Goal: Task Accomplishment & Management: Use online tool/utility

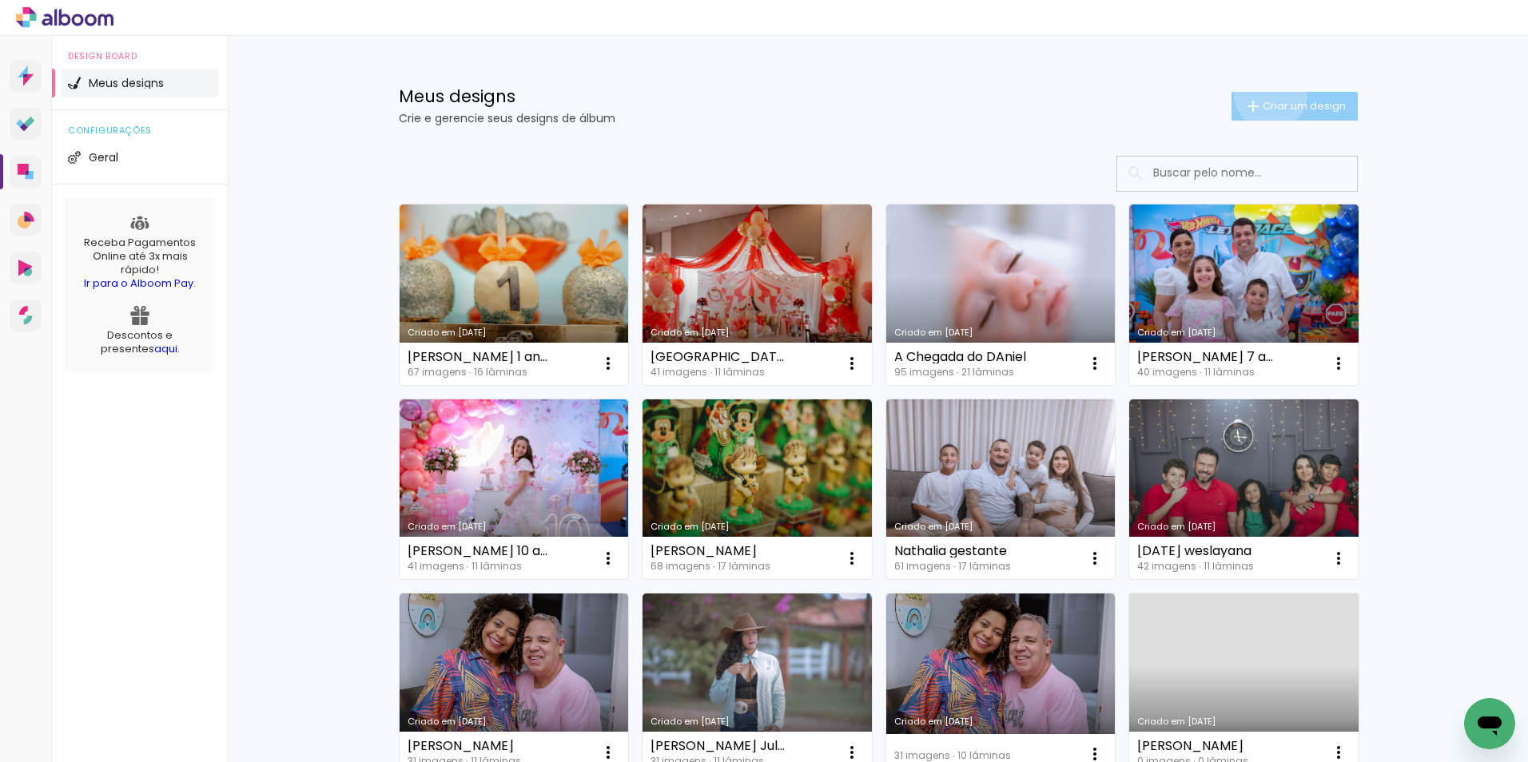
click at [1261, 94] on paper-button "Criar um design" at bounding box center [1295, 106] width 126 height 29
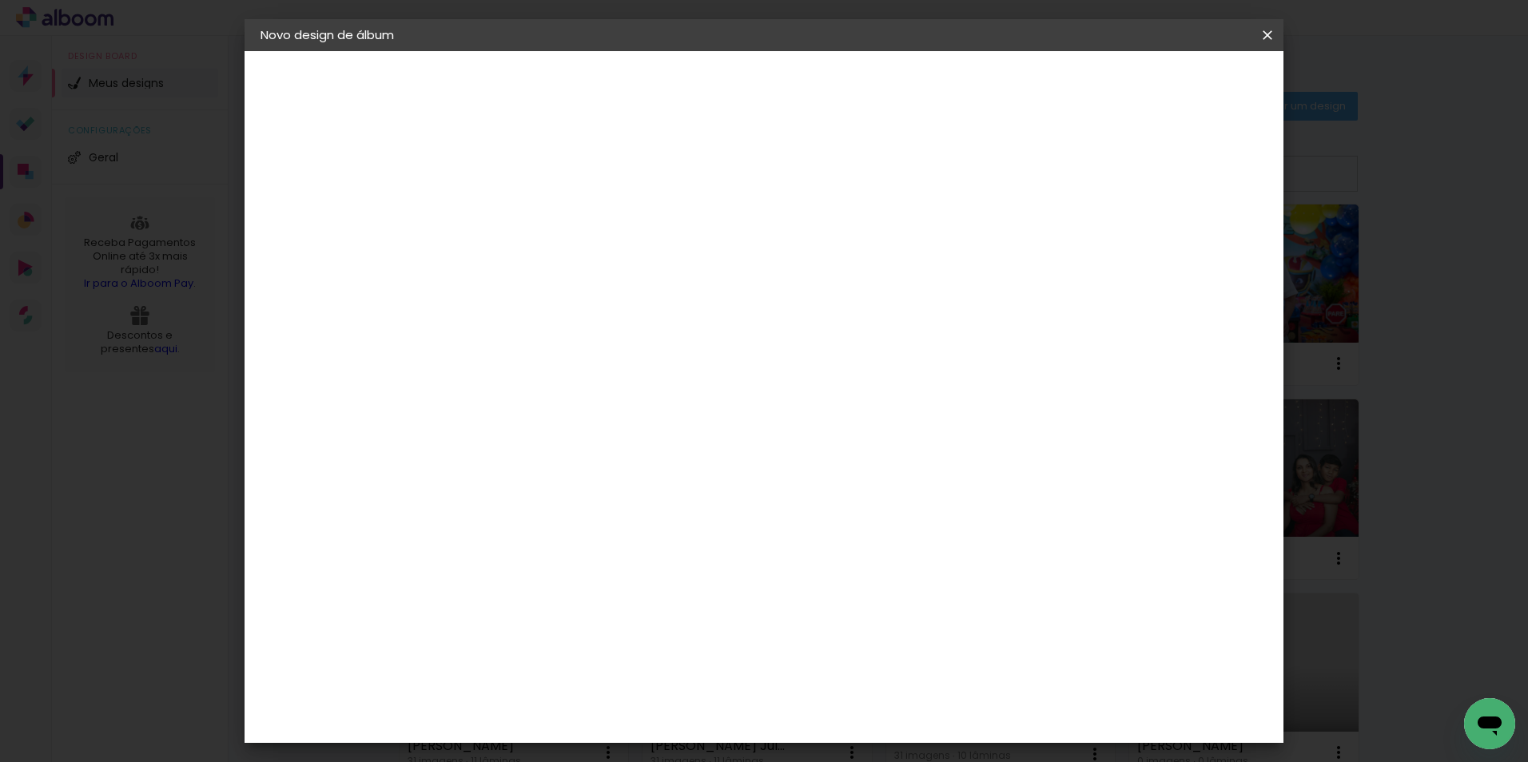
click at [522, 216] on input at bounding box center [522, 214] width 0 height 25
type input "oscar"
type paper-input "oscar"
click at [686, 97] on paper-button "Avançar" at bounding box center [646, 84] width 78 height 27
click at [0, 0] on slot "Tamanho Livre" at bounding box center [0, 0] width 0 height 0
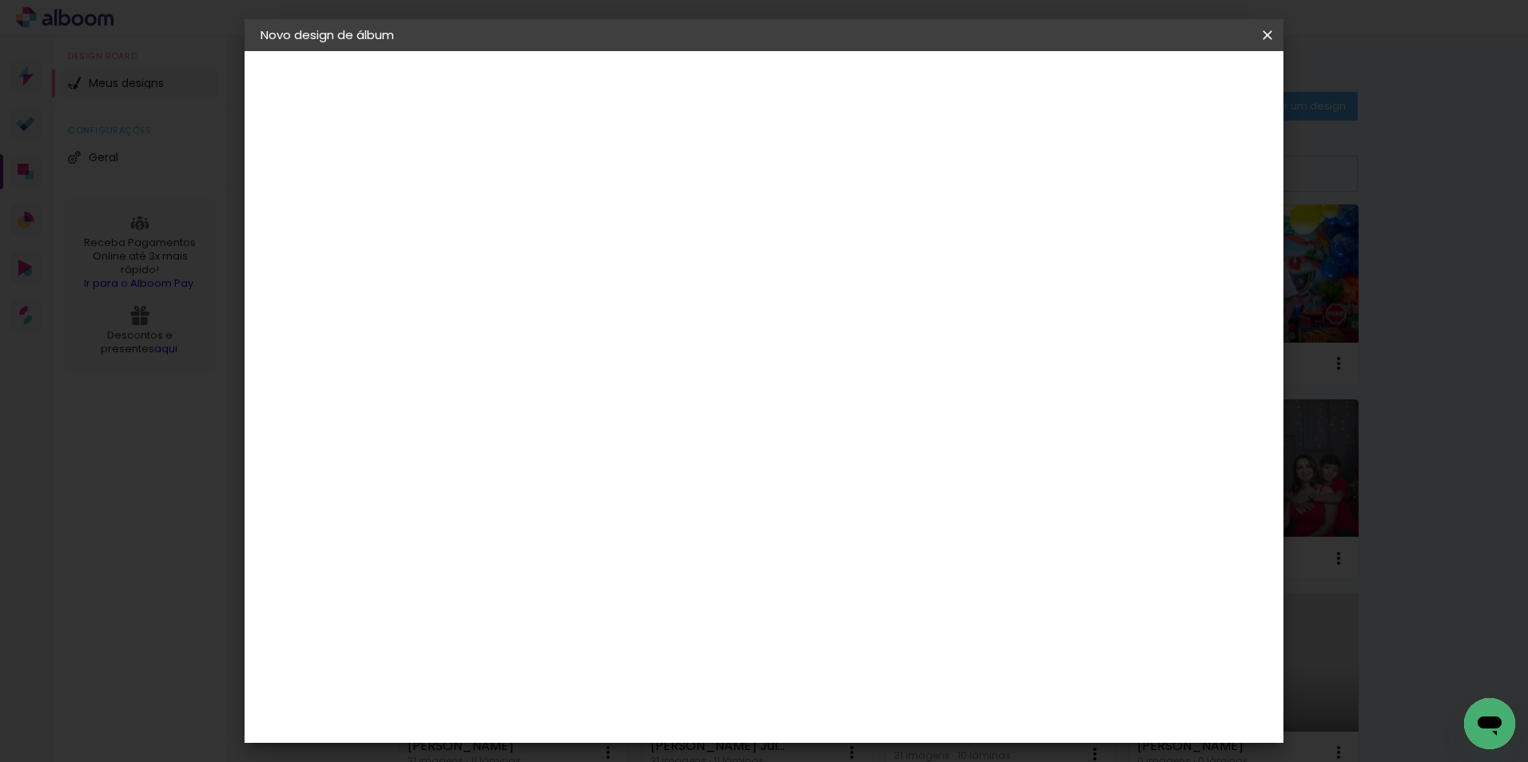
click at [0, 0] on slot "Avançar" at bounding box center [0, 0] width 0 height 0
drag, startPoint x: 488, startPoint y: 448, endPoint x: 469, endPoint y: 455, distance: 20.2
click at [469, 455] on input "30" at bounding box center [472, 454] width 42 height 24
type input "25"
type paper-input "25"
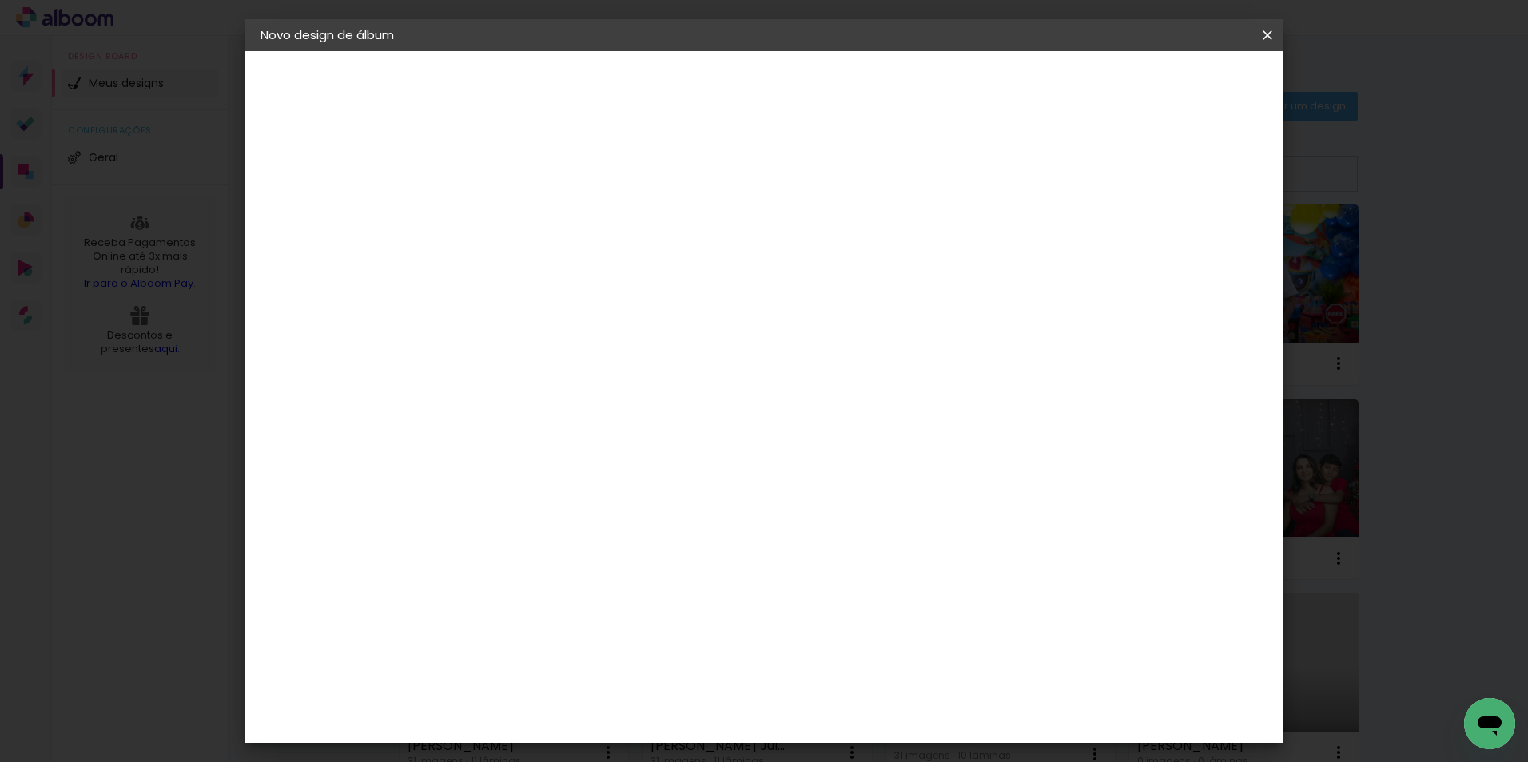
click at [859, 611] on input "60" at bounding box center [853, 615] width 42 height 24
click at [857, 611] on input "60" at bounding box center [853, 615] width 42 height 24
type input "50"
type paper-input "50"
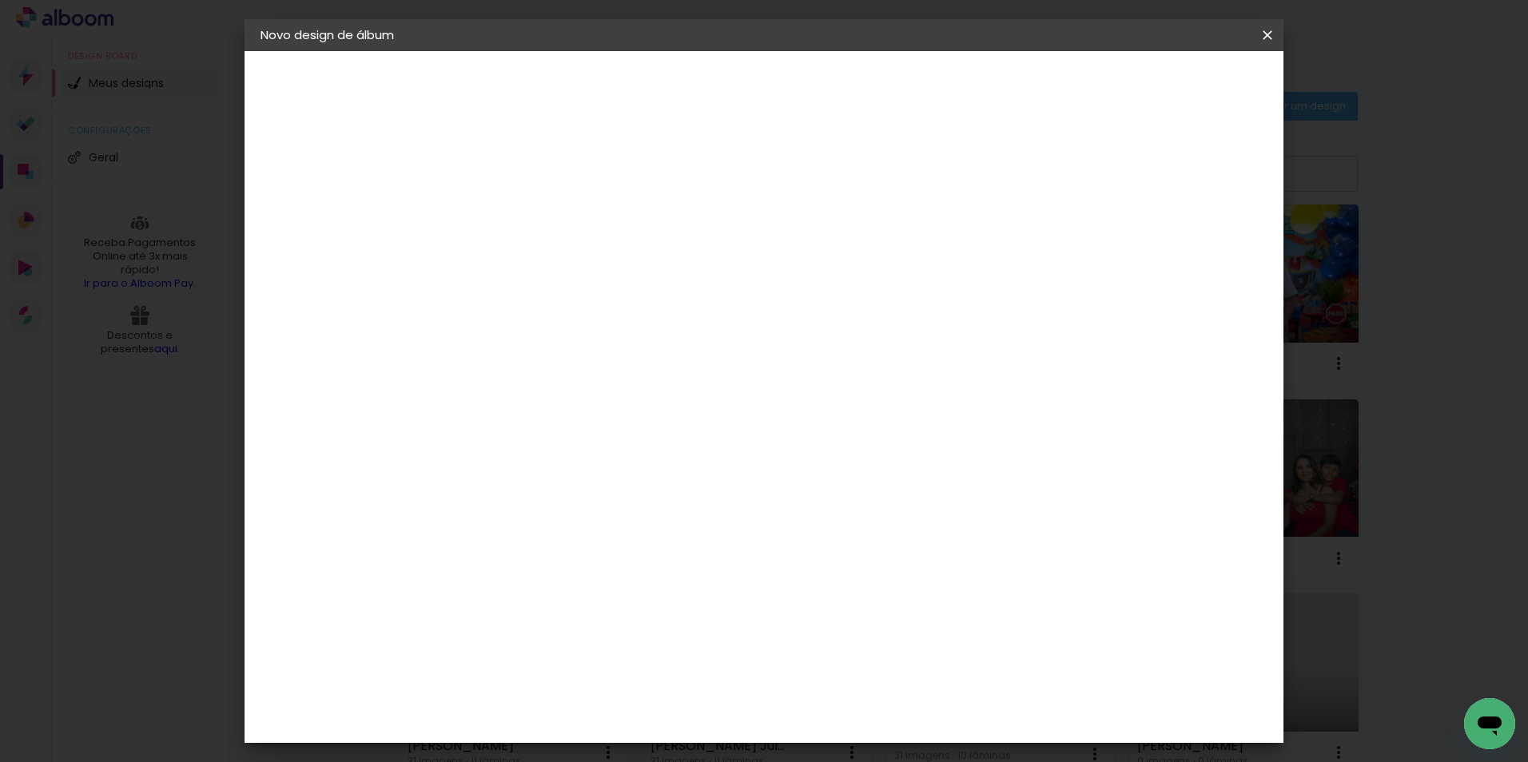
click at [1168, 81] on span "Iniciar design" at bounding box center [1131, 84] width 73 height 11
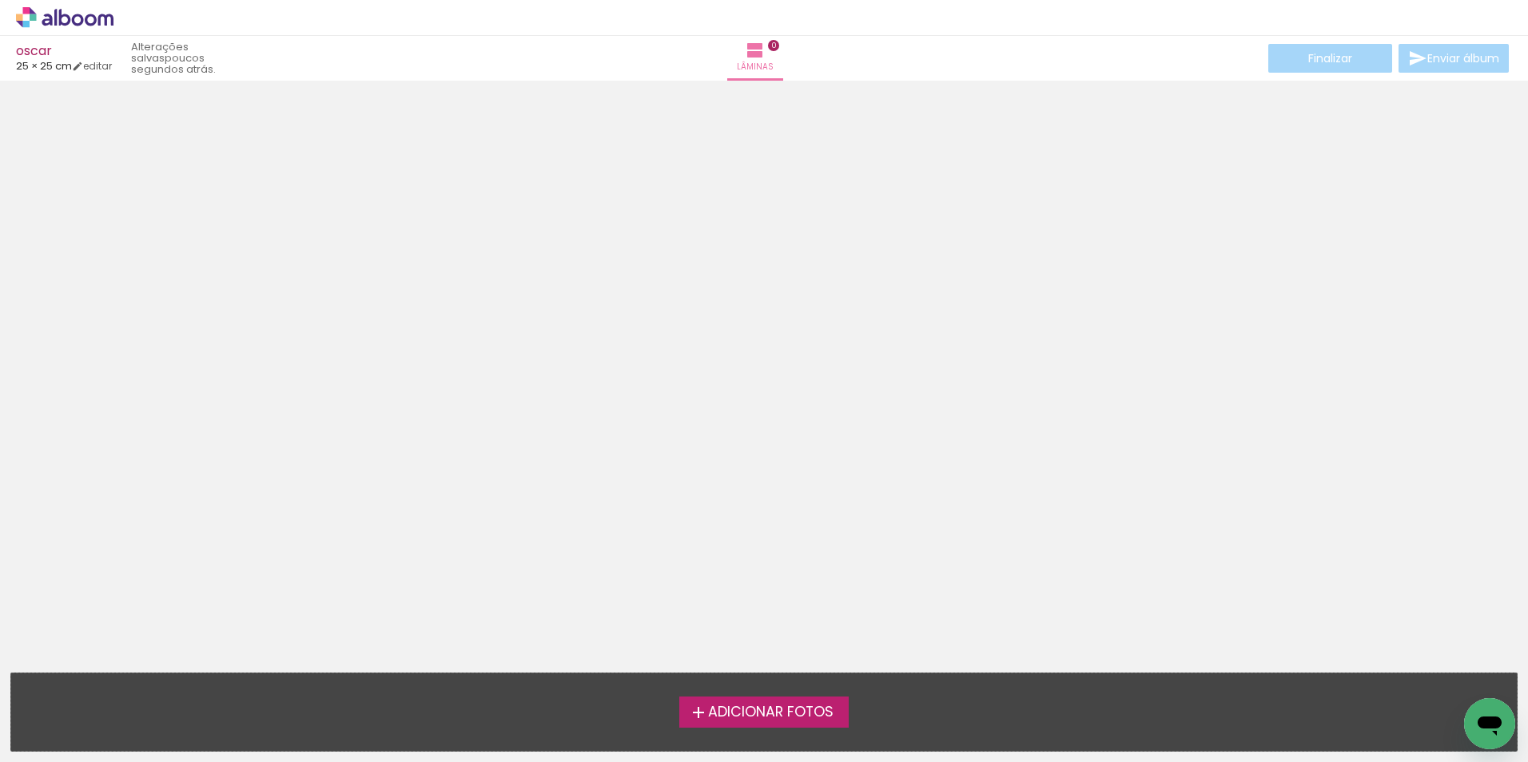
click at [771, 709] on span "Adicionar Fotos" at bounding box center [770, 713] width 125 height 14
click at [0, 0] on input "file" at bounding box center [0, 0] width 0 height 0
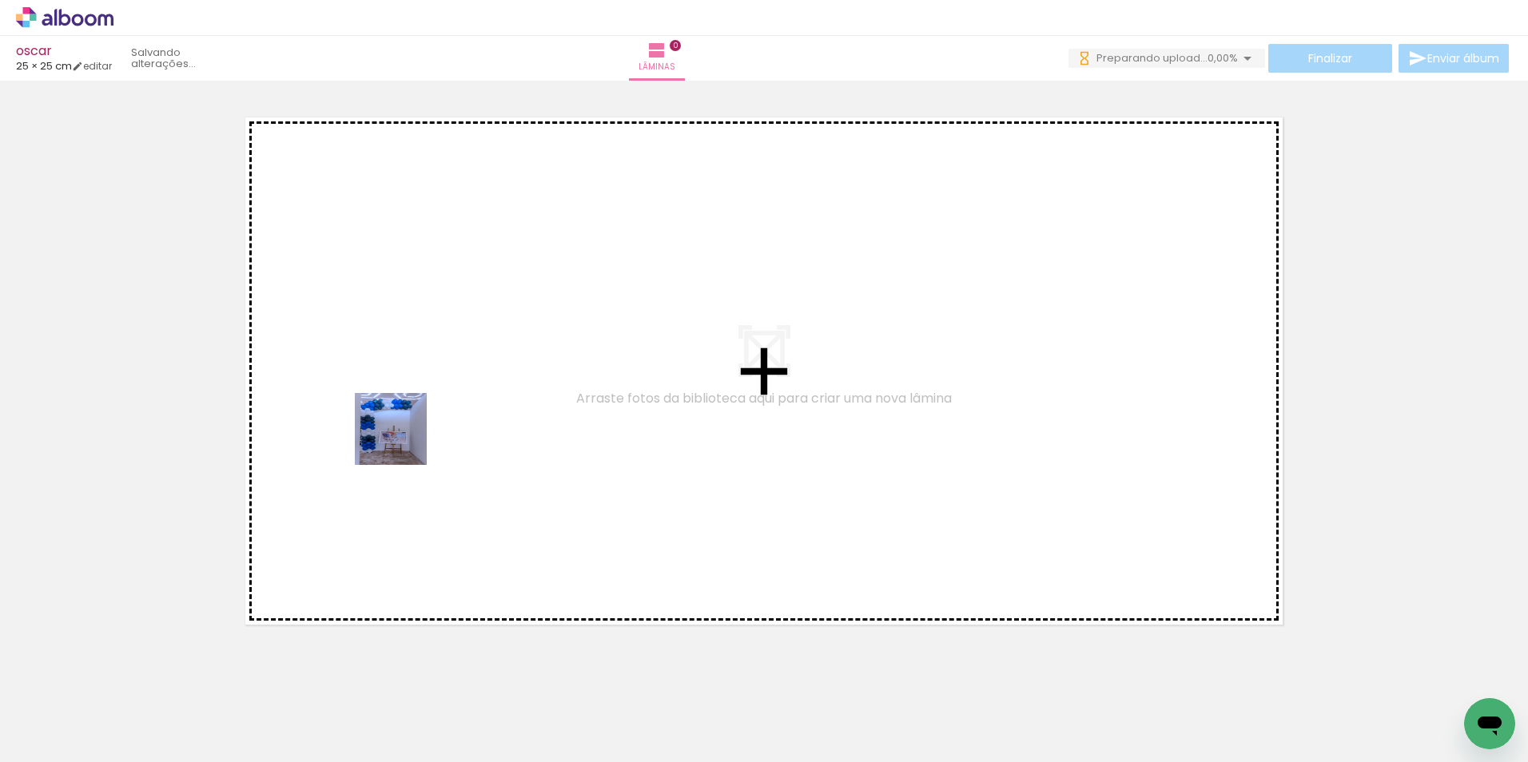
drag, startPoint x: 189, startPoint y: 694, endPoint x: 403, endPoint y: 441, distance: 331.2
click at [403, 441] on quentale-workspace at bounding box center [764, 381] width 1528 height 762
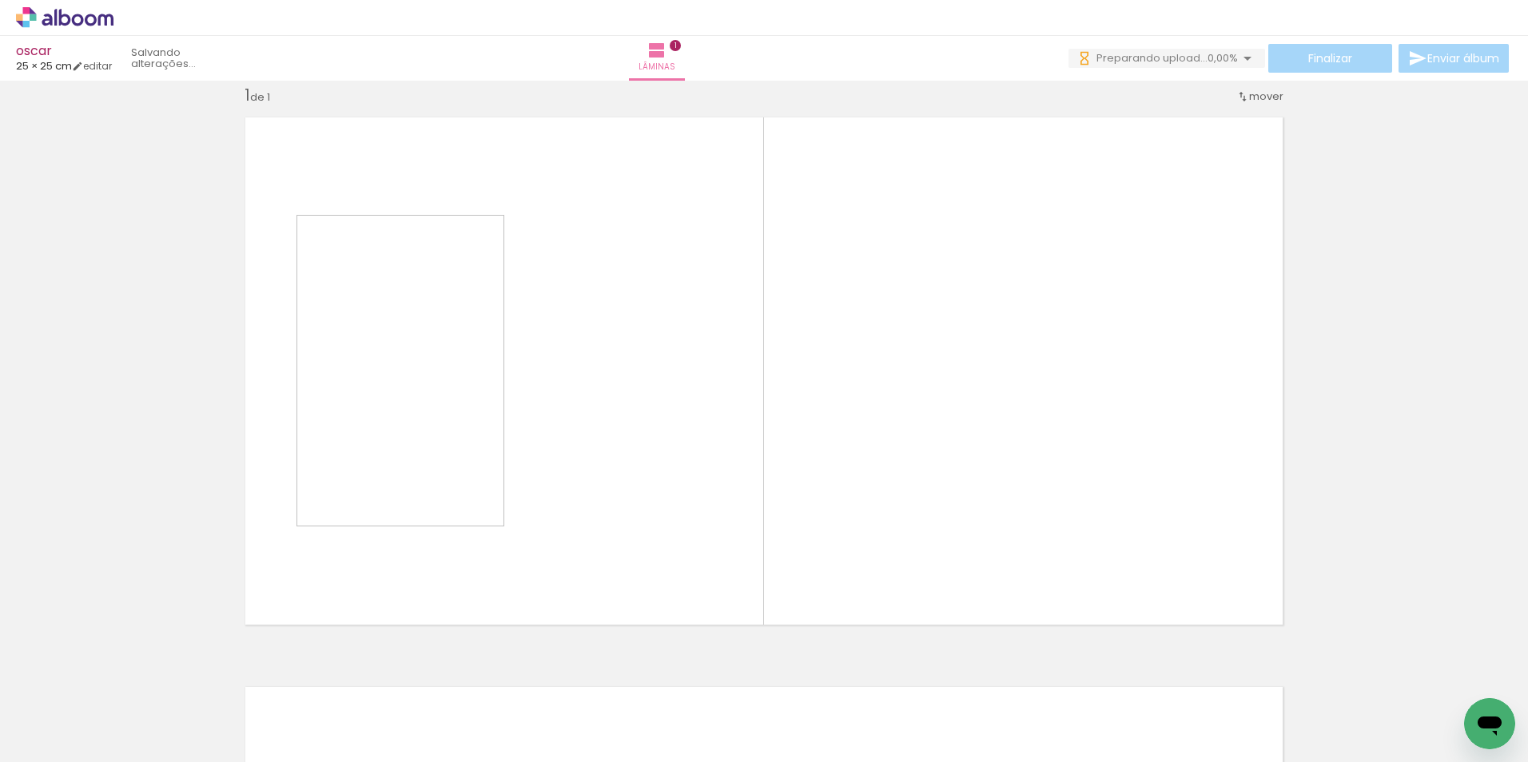
scroll to position [21, 0]
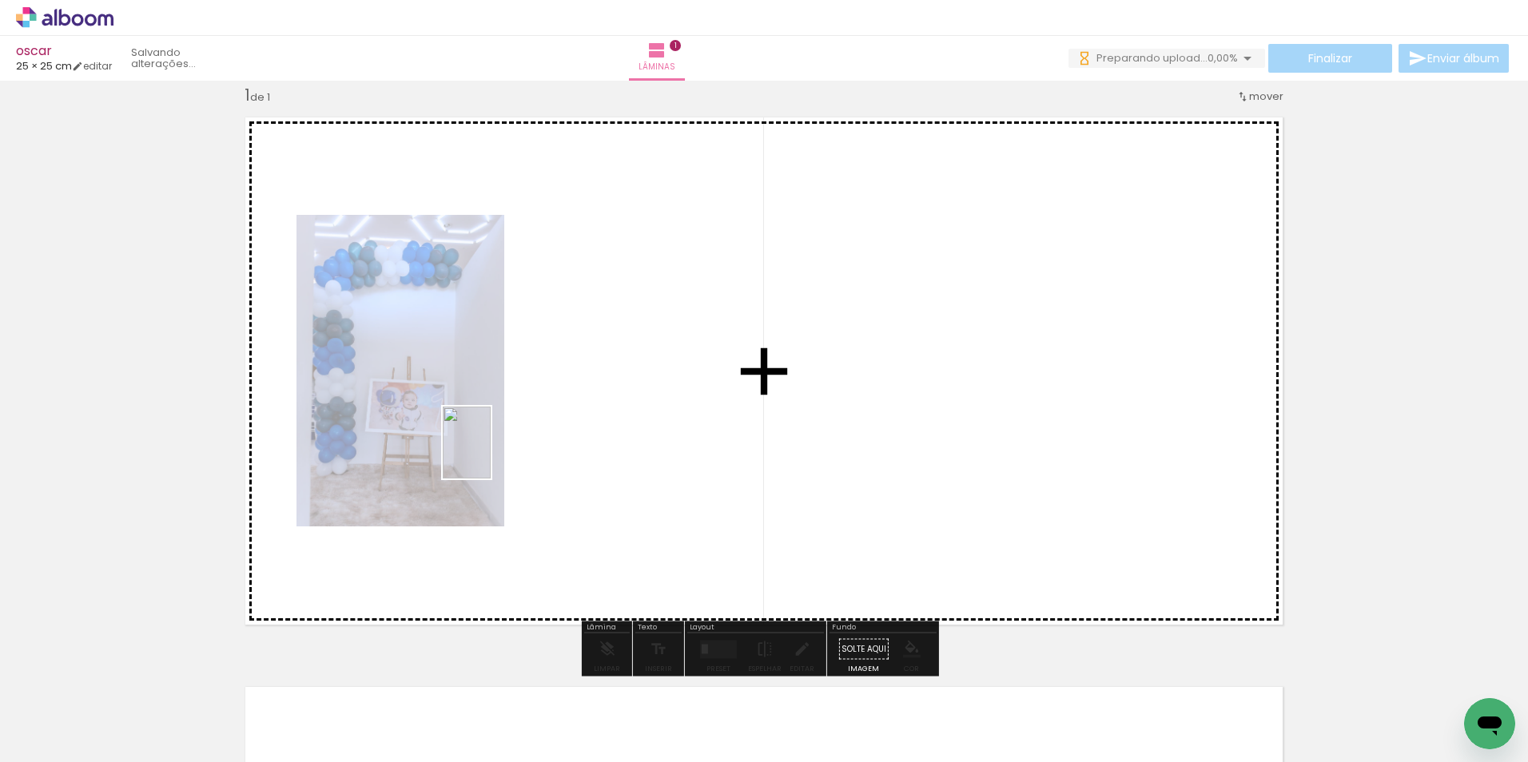
drag, startPoint x: 284, startPoint y: 718, endPoint x: 468, endPoint y: 534, distance: 260.5
click at [492, 454] on quentale-workspace at bounding box center [764, 381] width 1528 height 762
drag, startPoint x: 340, startPoint y: 722, endPoint x: 527, endPoint y: 483, distance: 303.5
click at [530, 396] on quentale-workspace at bounding box center [764, 381] width 1528 height 762
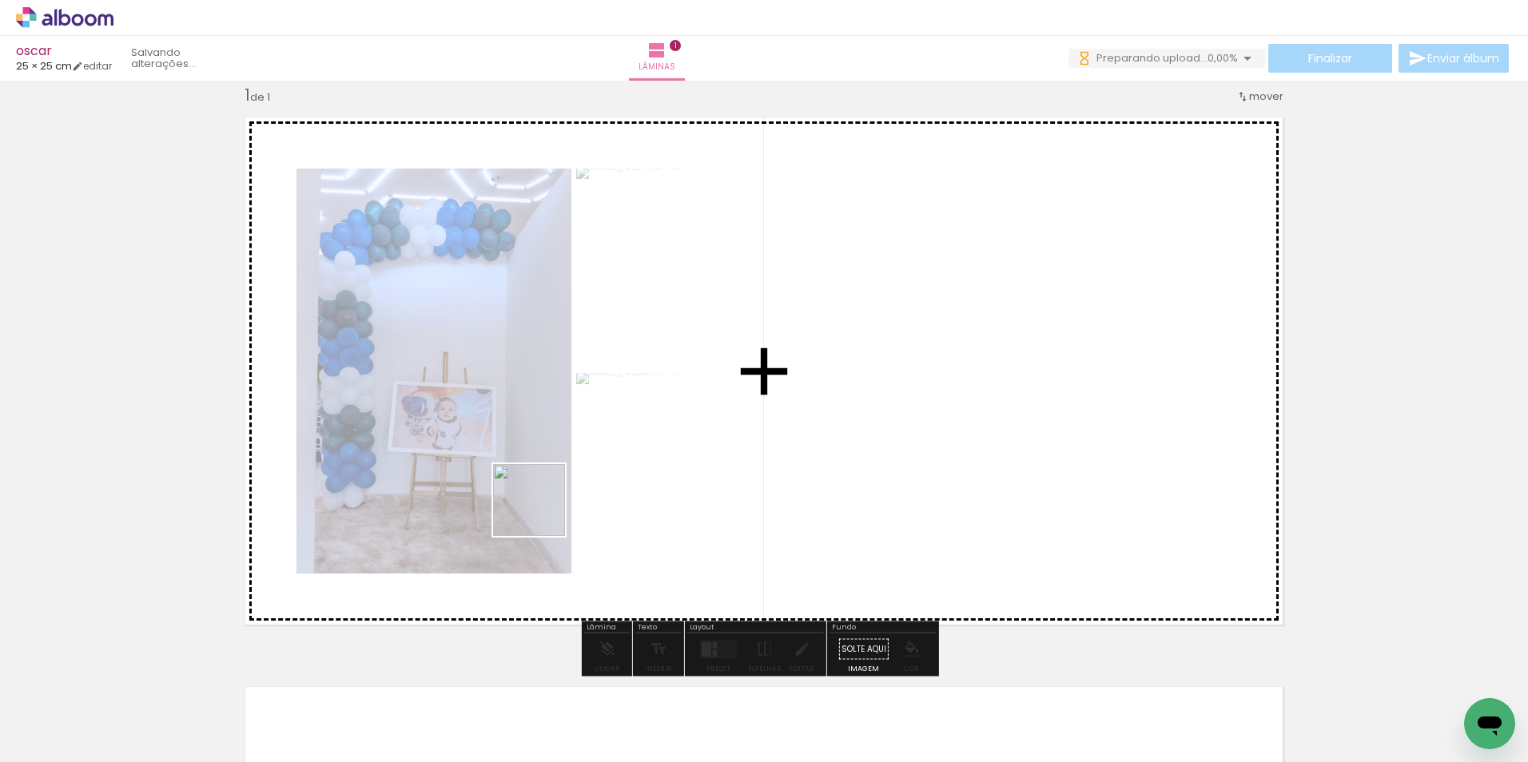
drag, startPoint x: 461, startPoint y: 685, endPoint x: 559, endPoint y: 590, distance: 136.8
click at [571, 440] on quentale-workspace at bounding box center [764, 381] width 1528 height 762
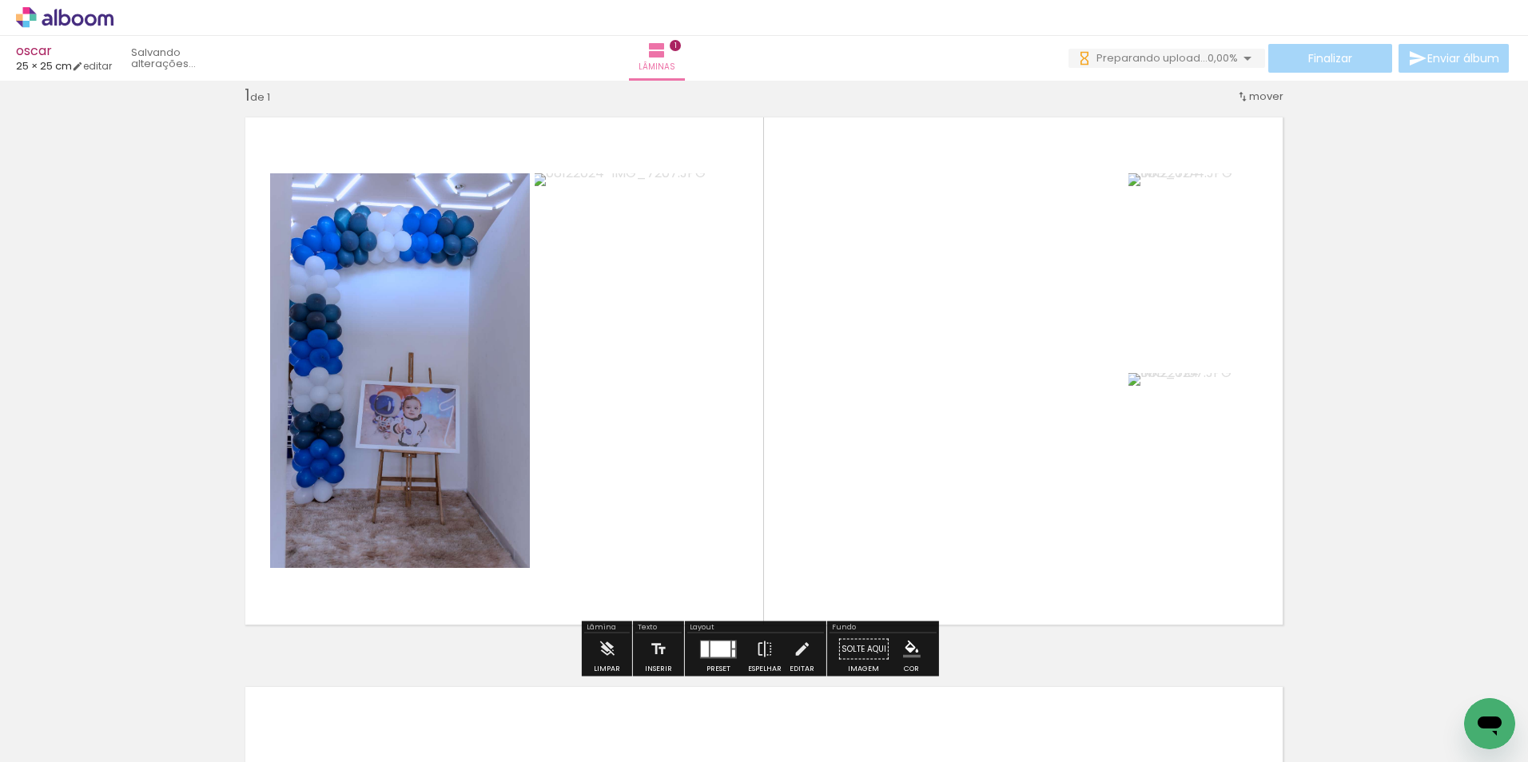
drag, startPoint x: 539, startPoint y: 700, endPoint x: 618, endPoint y: 489, distance: 225.3
click at [615, 434] on quentale-workspace at bounding box center [764, 381] width 1528 height 762
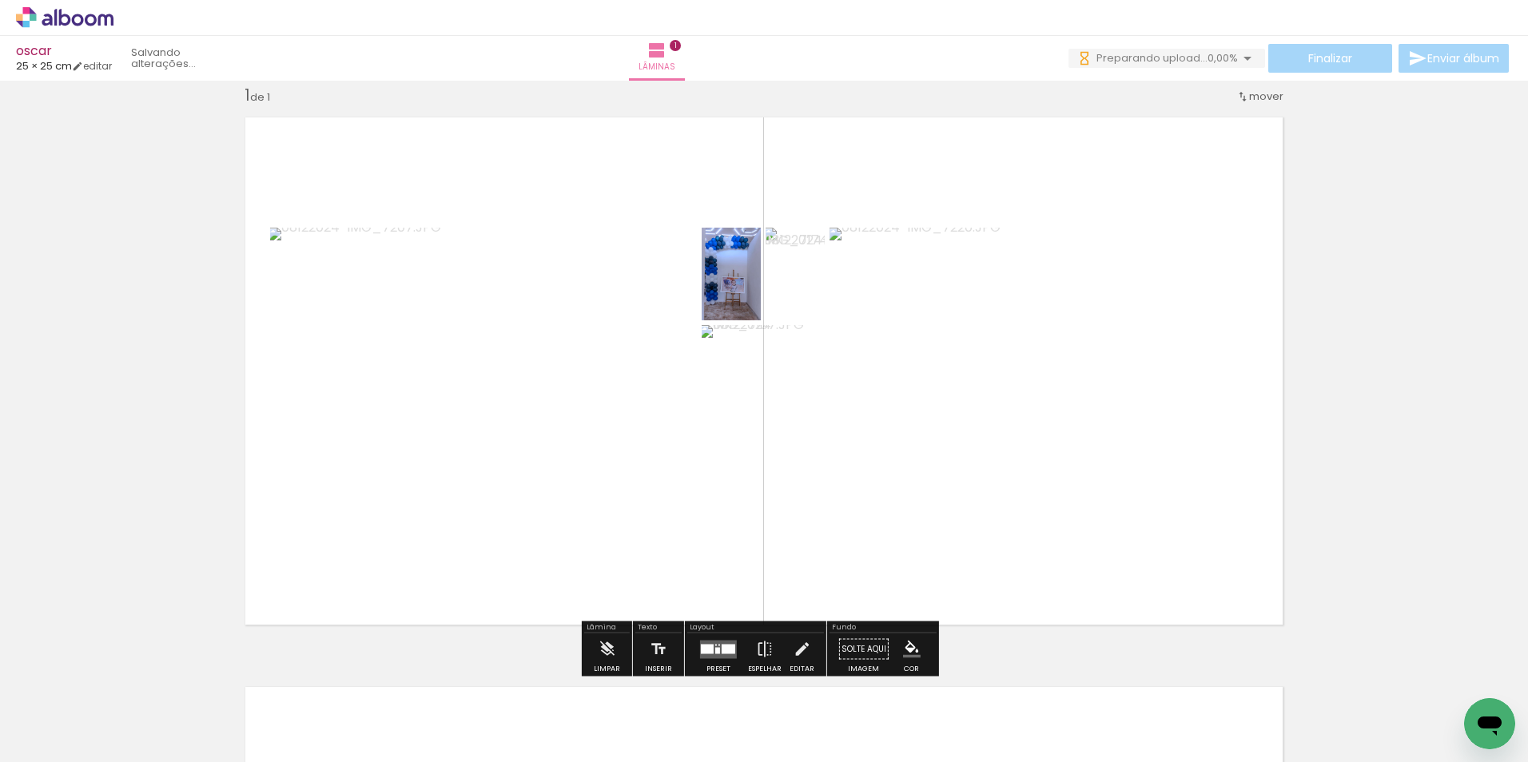
scroll to position [0, 0]
click at [719, 637] on div at bounding box center [718, 650] width 43 height 32
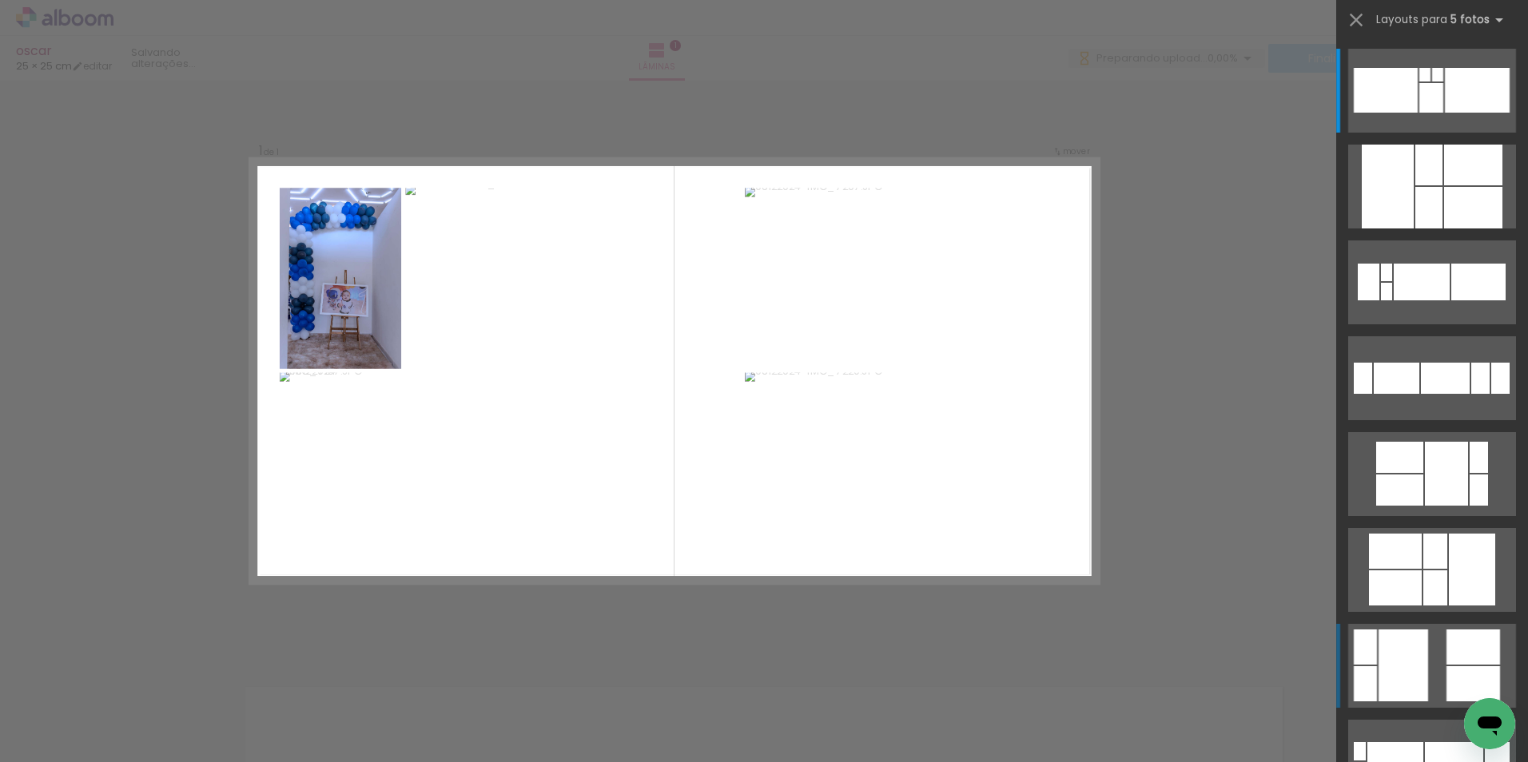
click at [1423, 643] on quentale-layouter at bounding box center [1432, 666] width 168 height 84
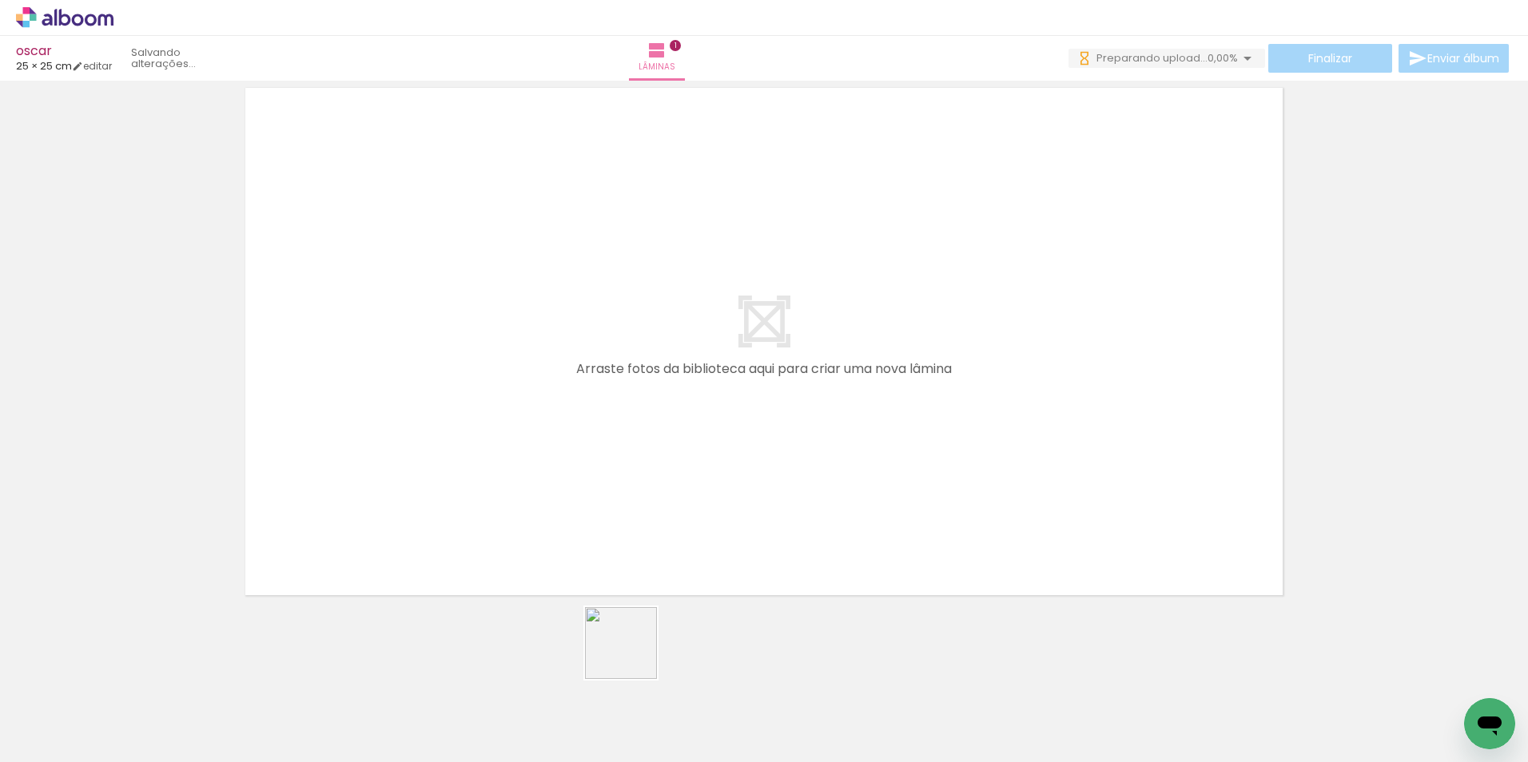
drag, startPoint x: 633, startPoint y: 655, endPoint x: 703, endPoint y: 638, distance: 71.7
click at [673, 437] on quentale-workspace at bounding box center [764, 381] width 1528 height 762
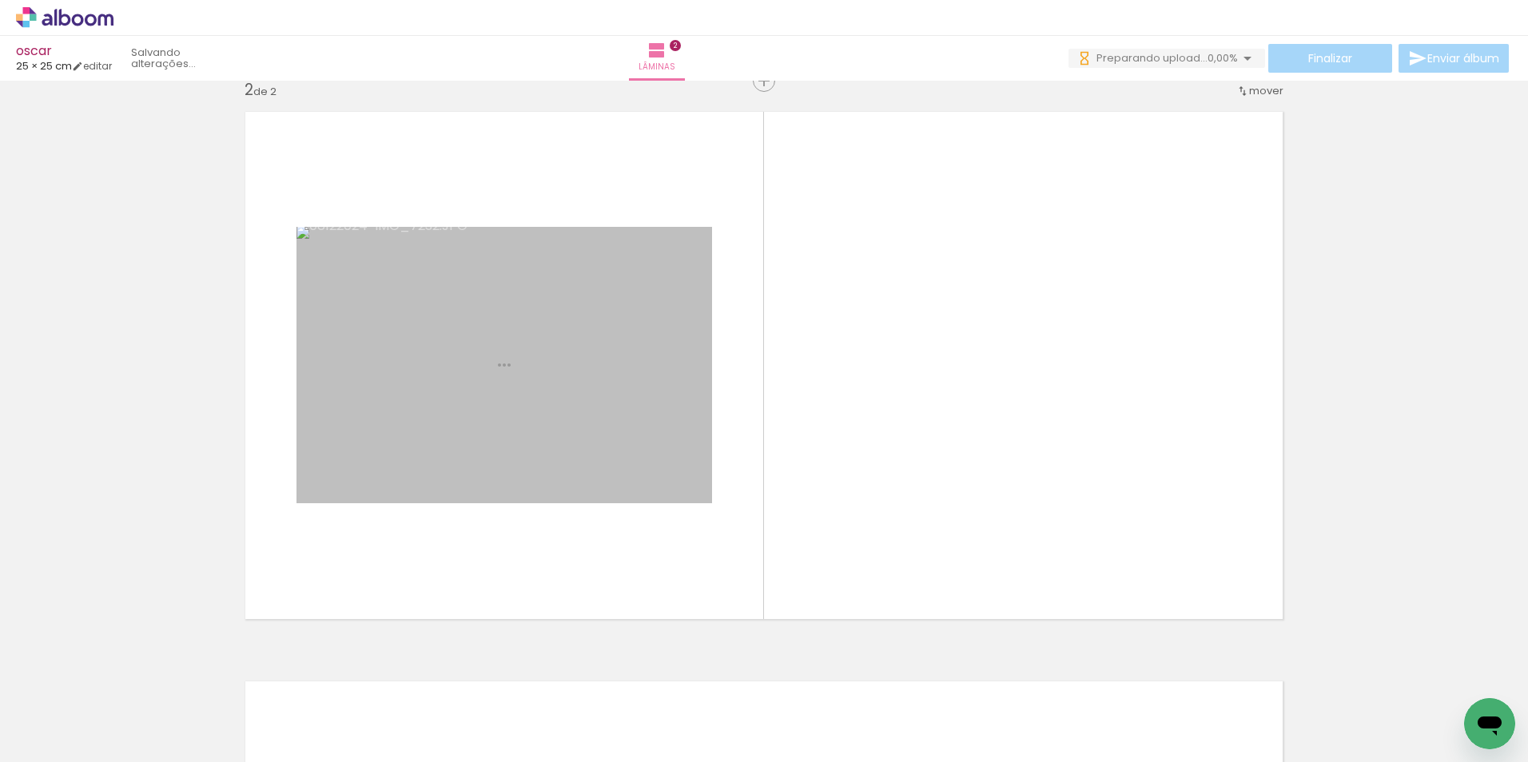
scroll to position [591, 0]
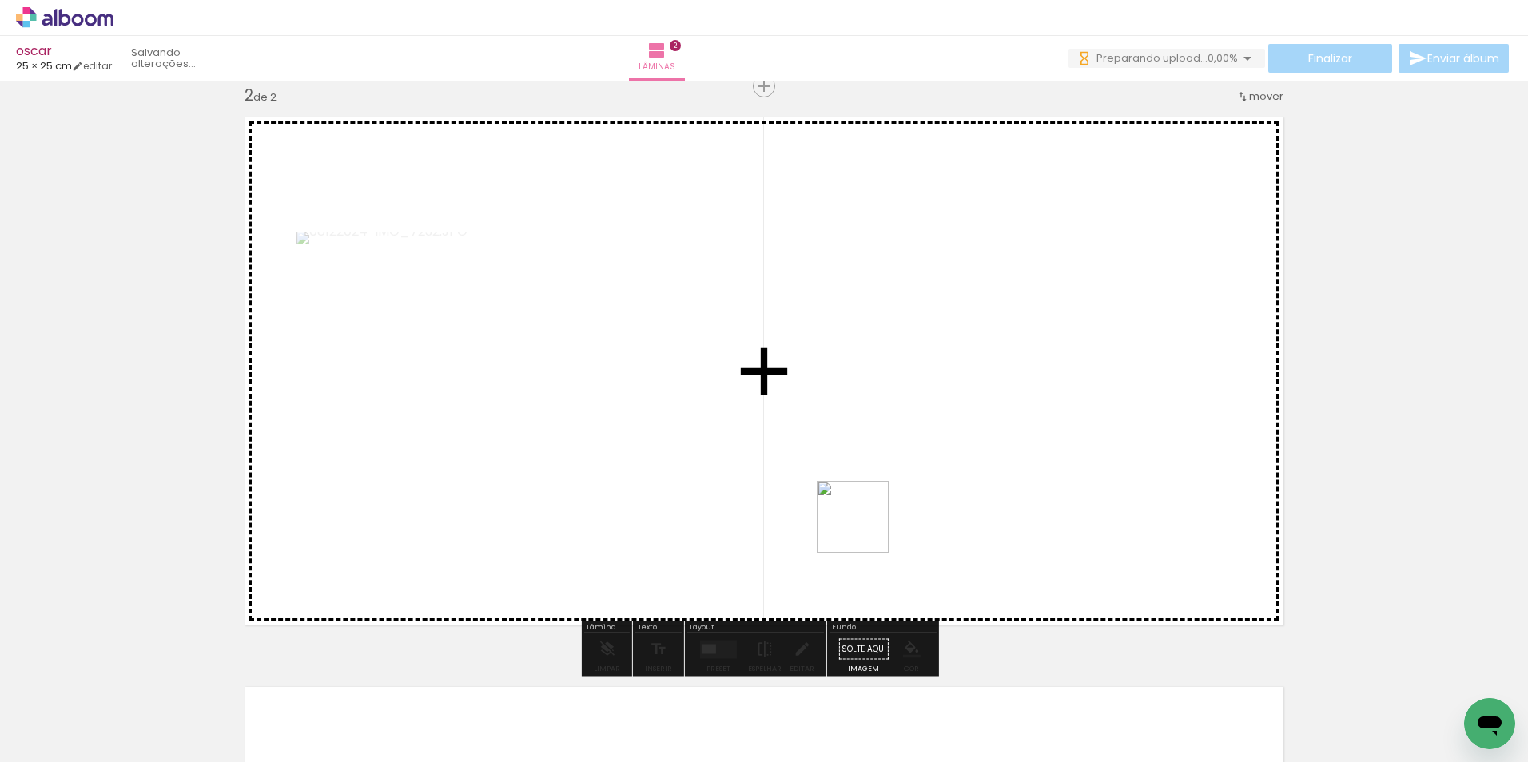
drag, startPoint x: 717, startPoint y: 688, endPoint x: 890, endPoint y: 493, distance: 261.0
click at [890, 493] on quentale-workspace at bounding box center [764, 381] width 1528 height 762
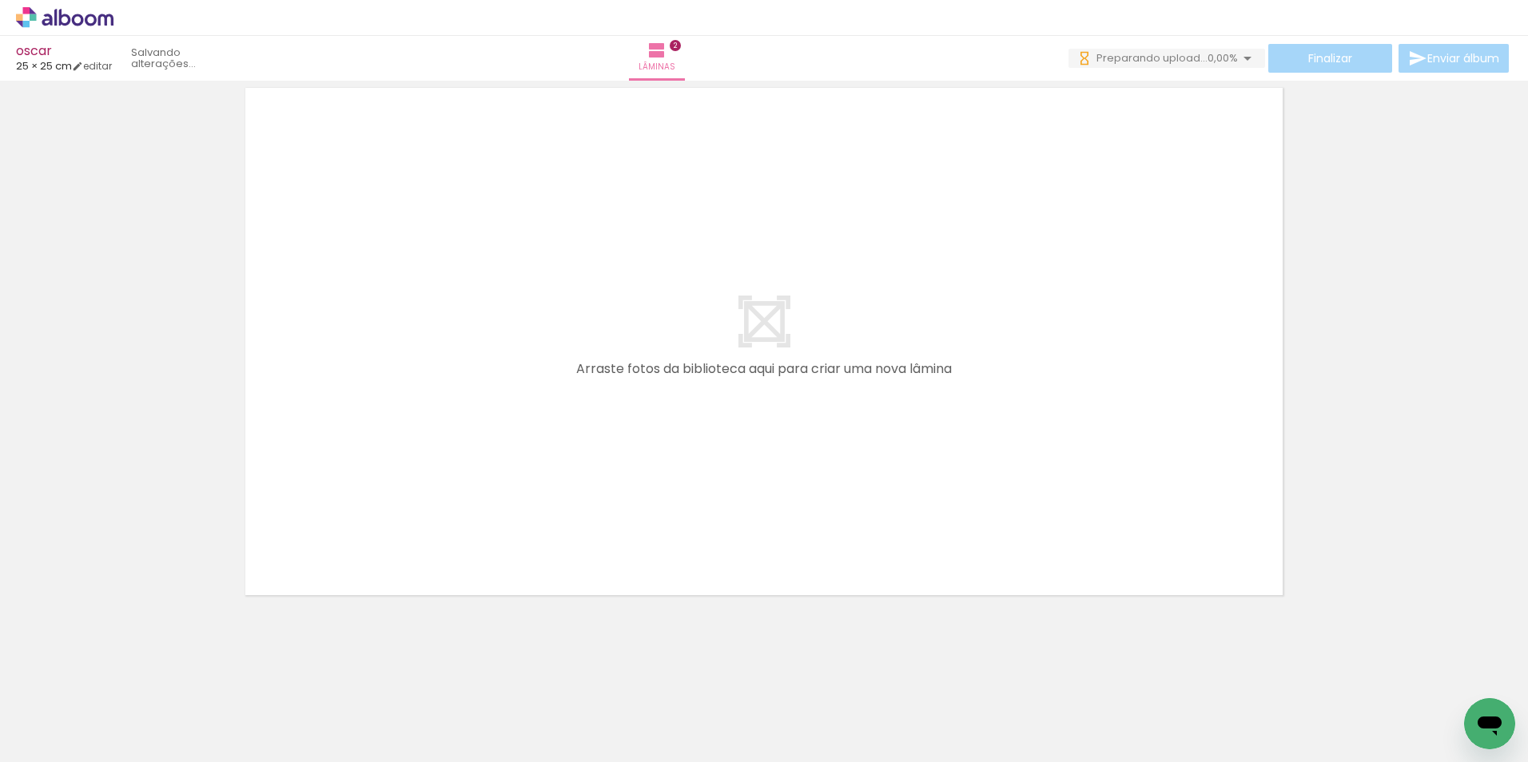
scroll to position [0, 0]
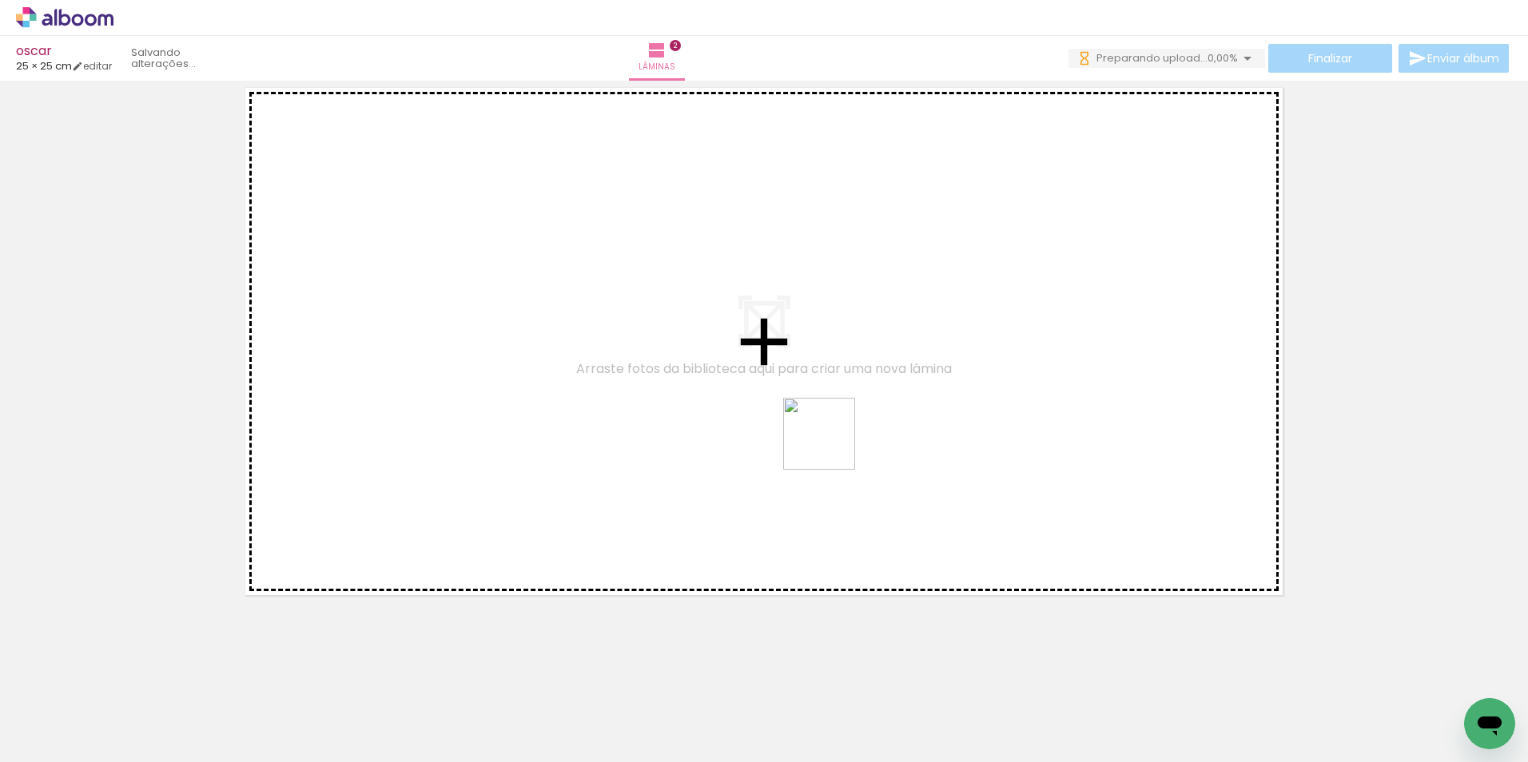
drag, startPoint x: 834, startPoint y: 718, endPoint x: 832, endPoint y: 440, distance: 278.1
click at [832, 440] on quentale-workspace at bounding box center [764, 381] width 1528 height 762
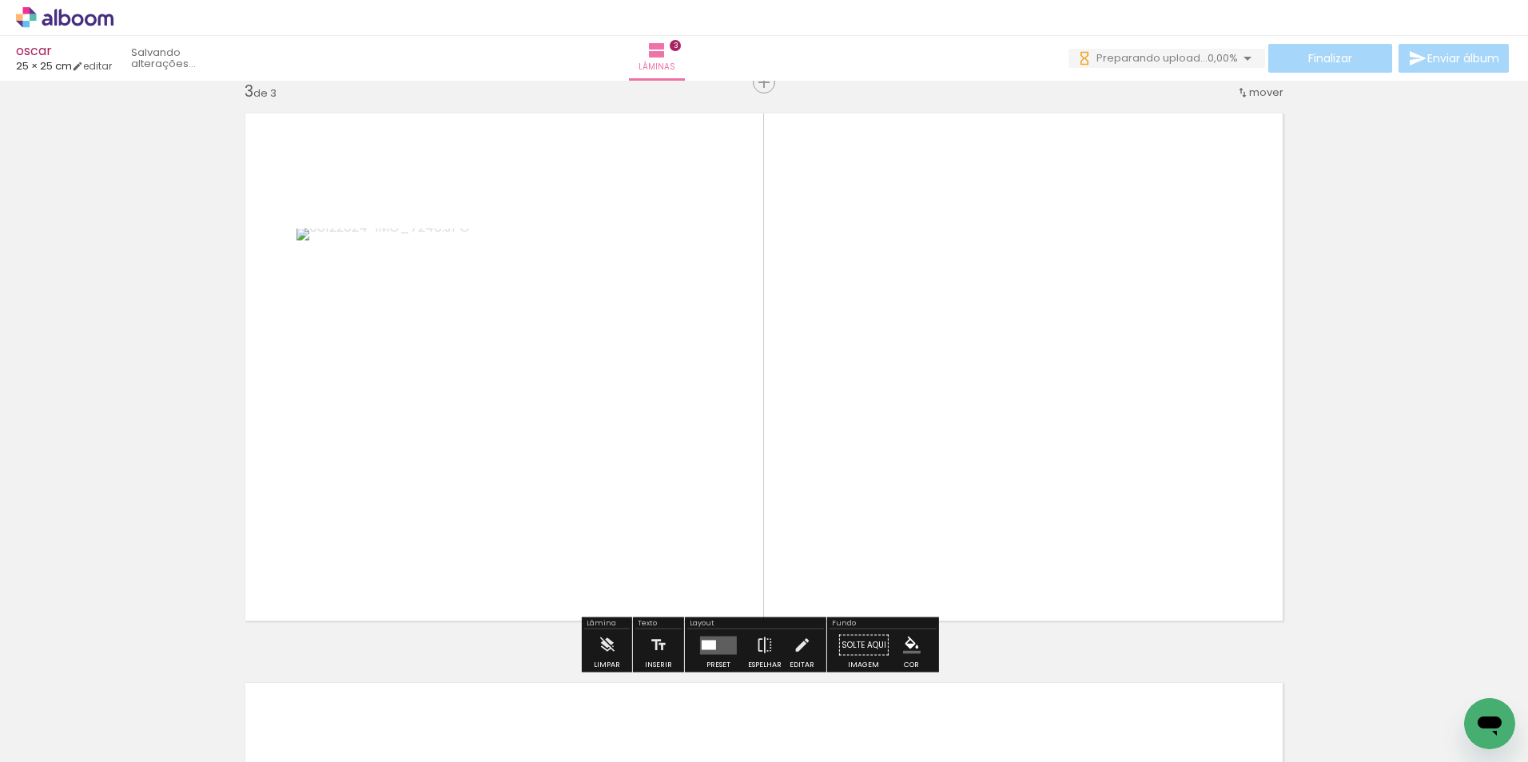
scroll to position [1160, 0]
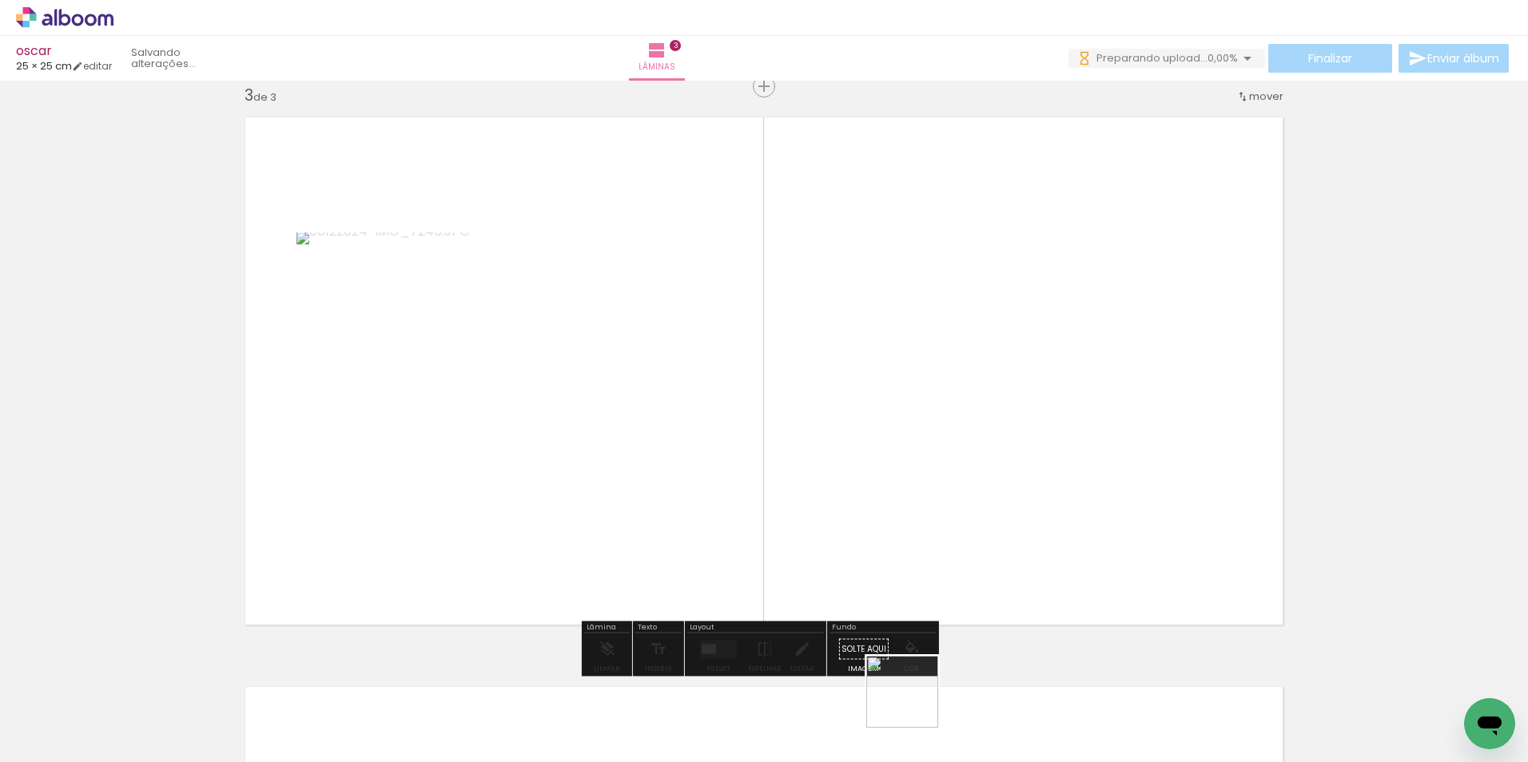
drag, startPoint x: 913, startPoint y: 735, endPoint x: 935, endPoint y: 499, distance: 237.6
click at [935, 499] on quentale-workspace at bounding box center [764, 381] width 1528 height 762
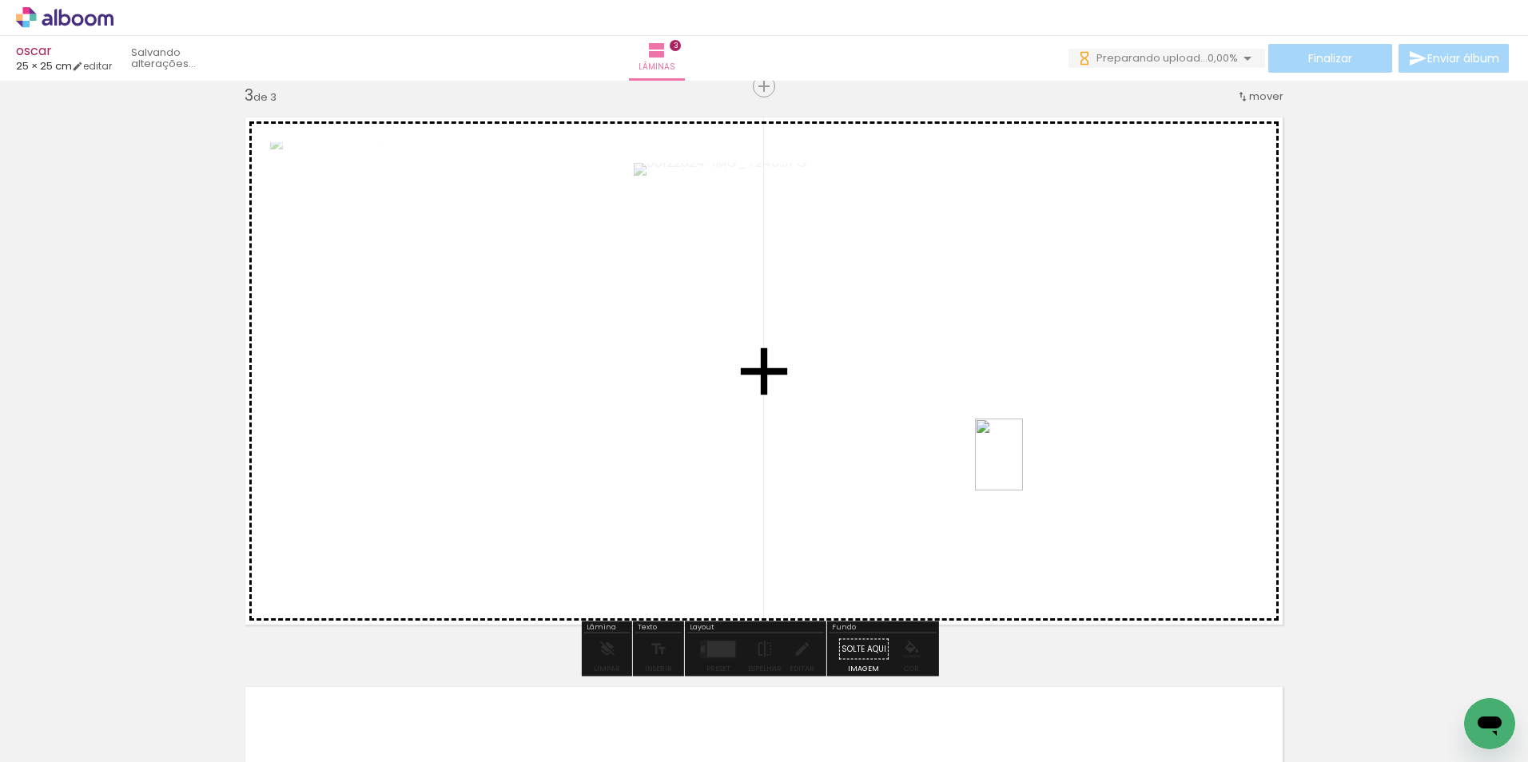
drag, startPoint x: 982, startPoint y: 705, endPoint x: 1023, endPoint y: 467, distance: 241.6
click at [1023, 467] on quentale-workspace at bounding box center [764, 381] width 1528 height 762
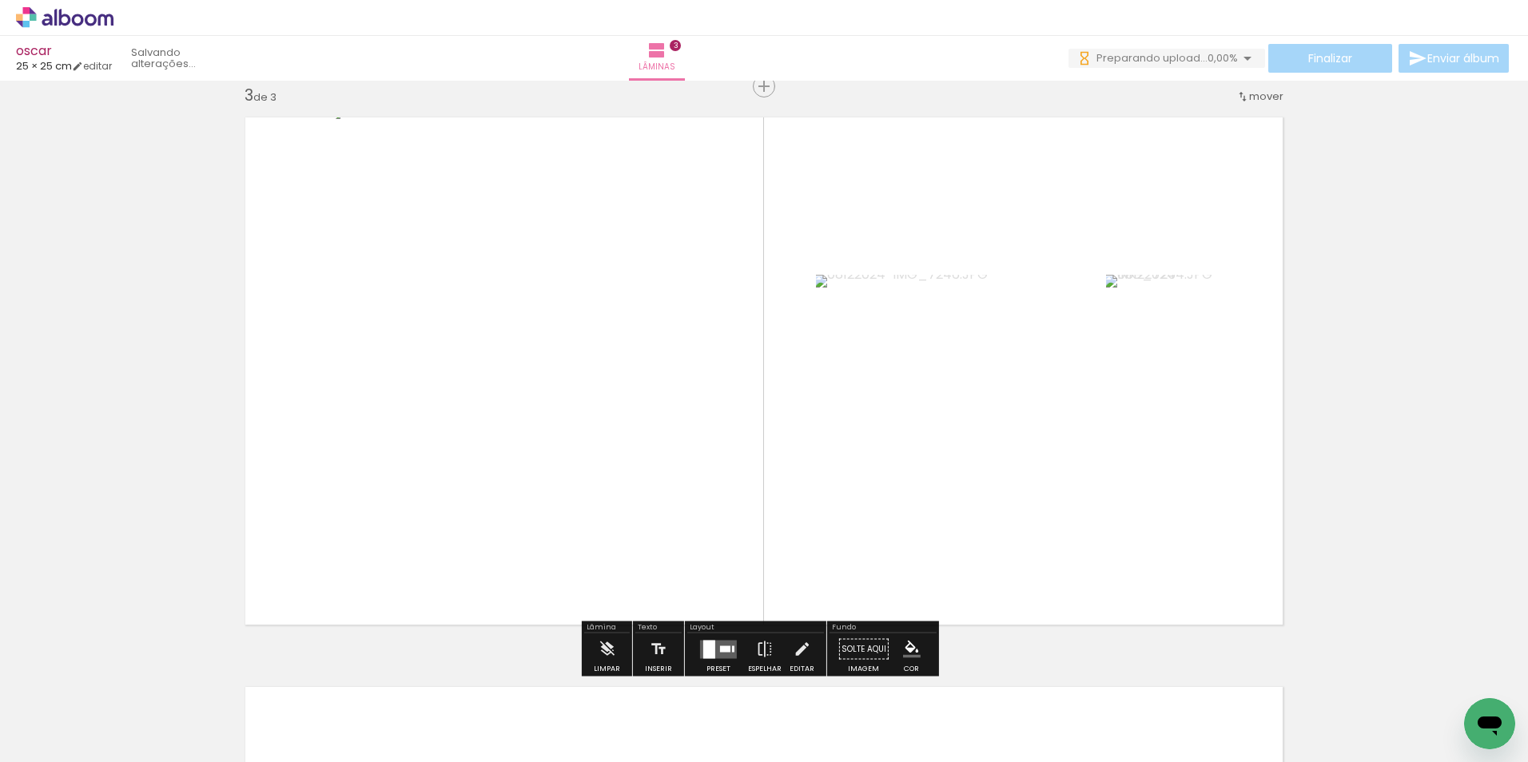
scroll to position [0, 0]
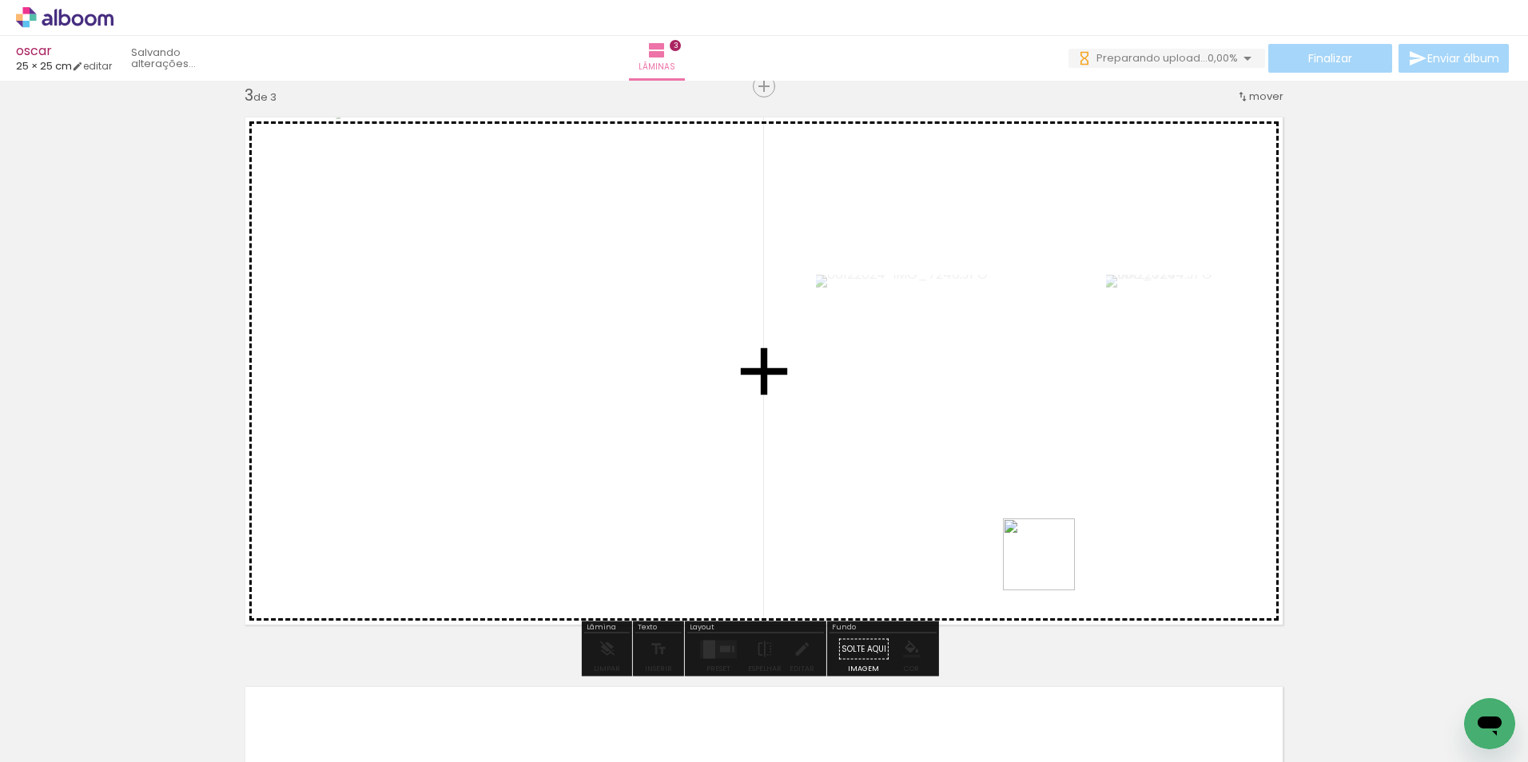
drag, startPoint x: 1061, startPoint y: 694, endPoint x: 1092, endPoint y: 580, distance: 117.5
click at [1033, 456] on quentale-workspace at bounding box center [764, 381] width 1528 height 762
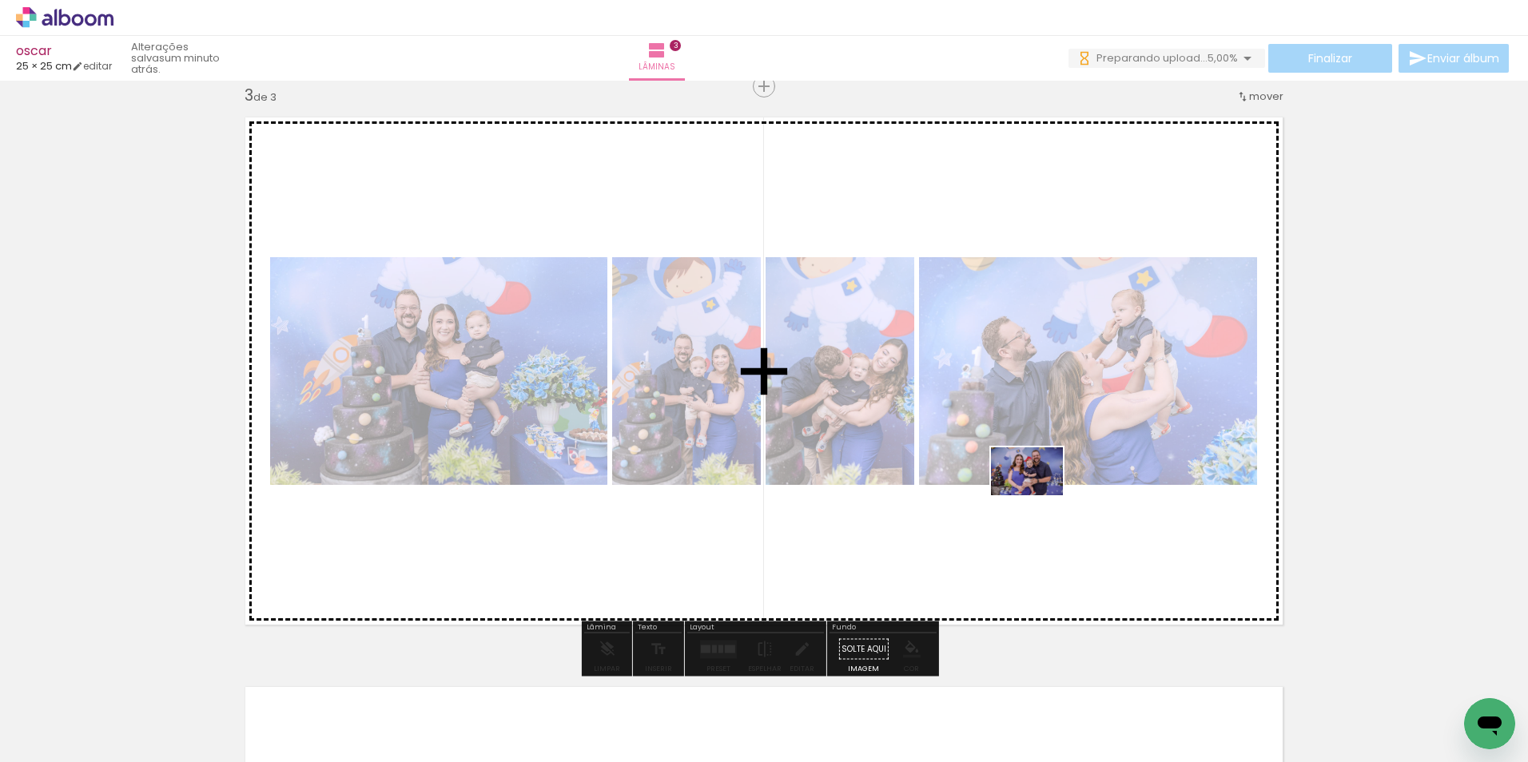
drag, startPoint x: 1327, startPoint y: 702, endPoint x: 1042, endPoint y: 502, distance: 347.7
click at [1038, 496] on quentale-workspace at bounding box center [764, 381] width 1528 height 762
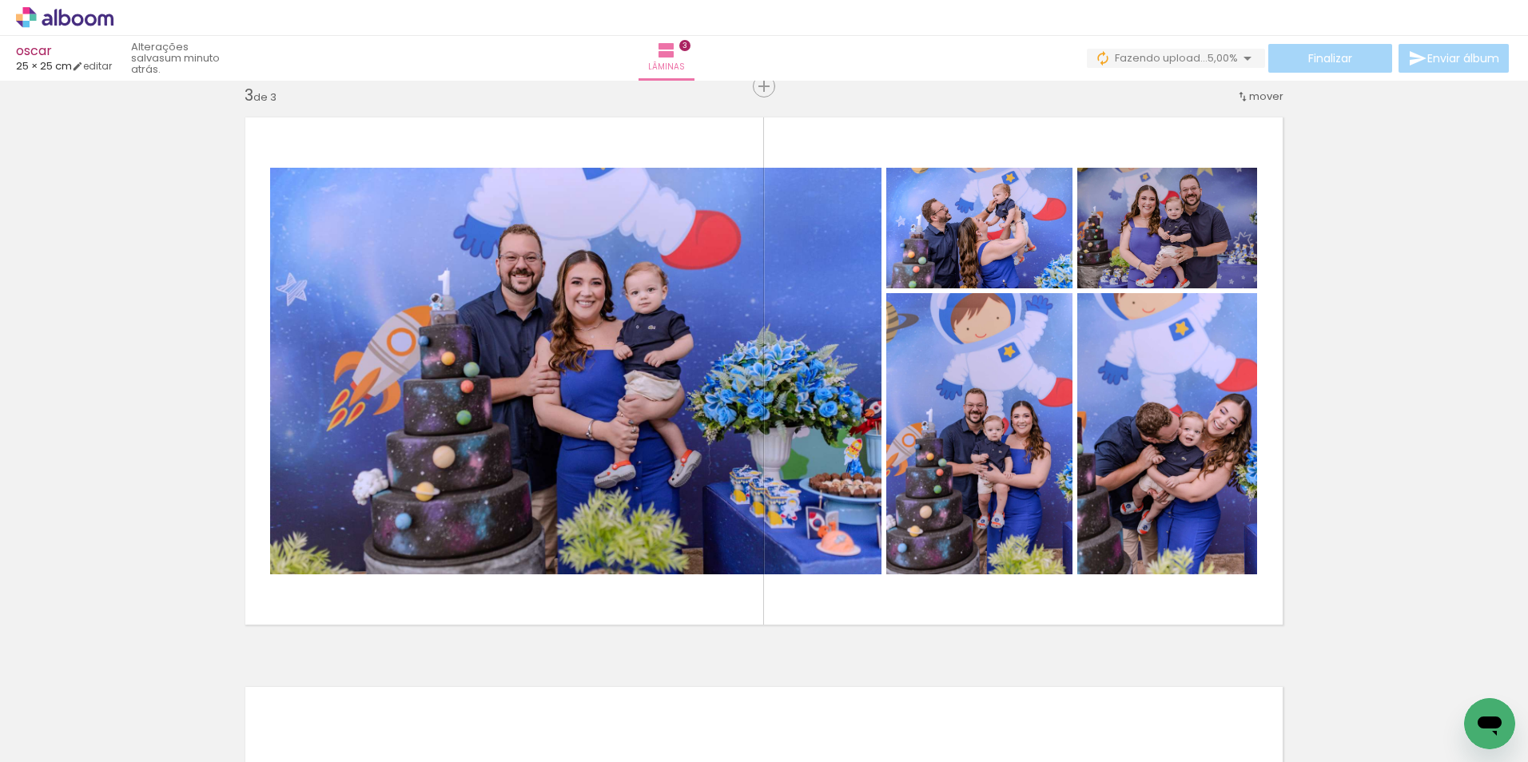
scroll to position [0, 389]
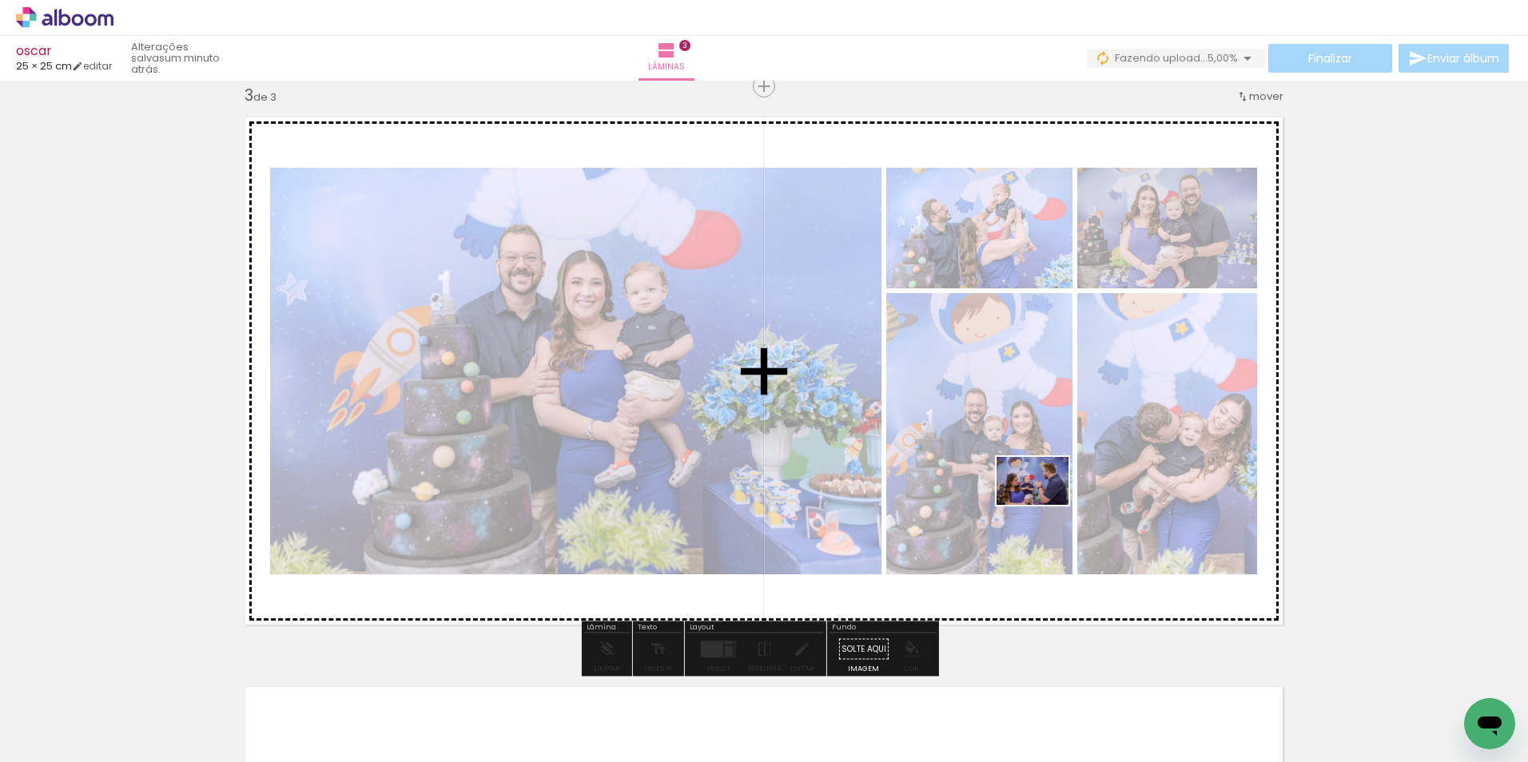
drag, startPoint x: 1045, startPoint y: 589, endPoint x: 1044, endPoint y: 503, distance: 86.3
click at [1044, 503] on quentale-workspace at bounding box center [764, 381] width 1528 height 762
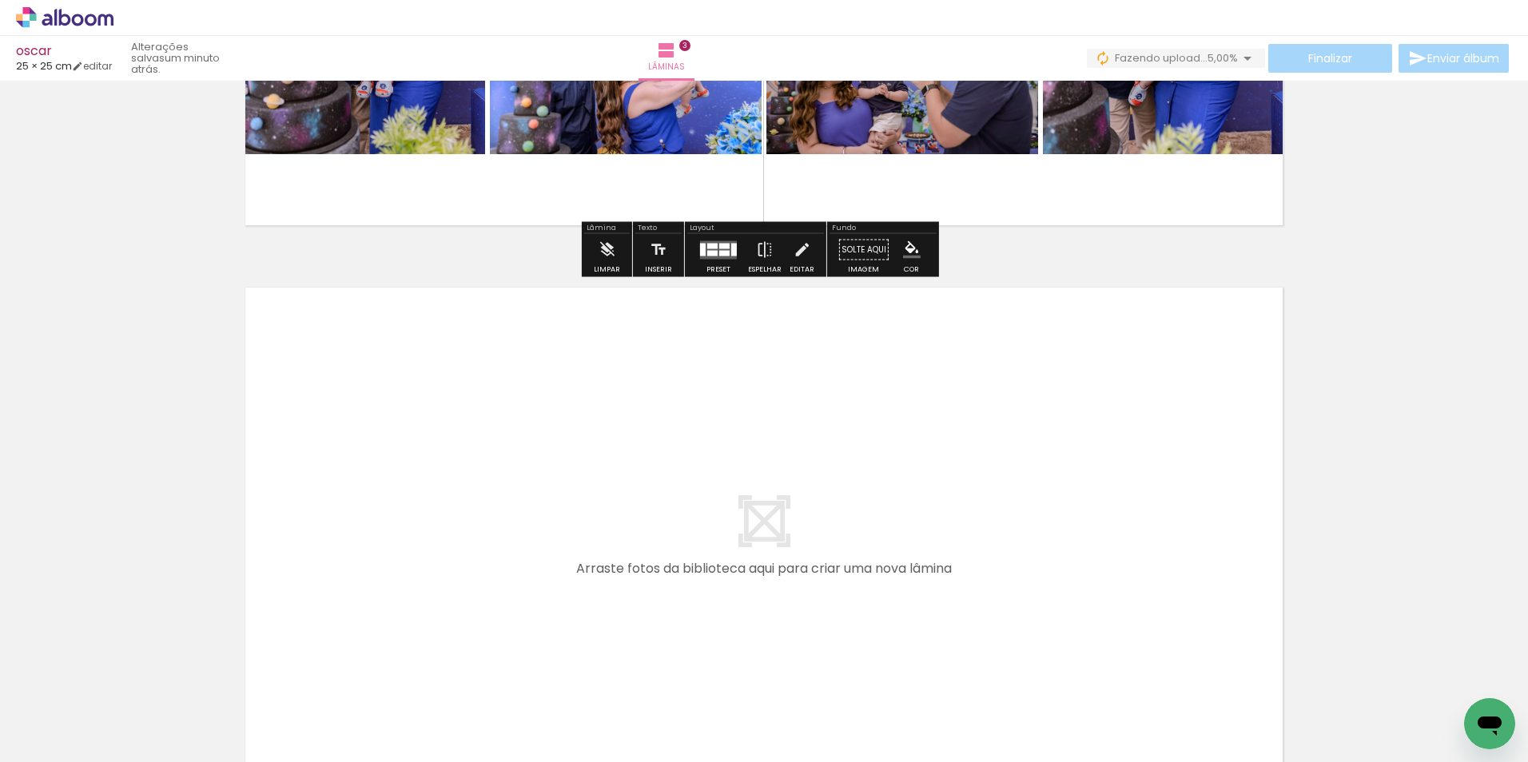
scroll to position [1720, 0]
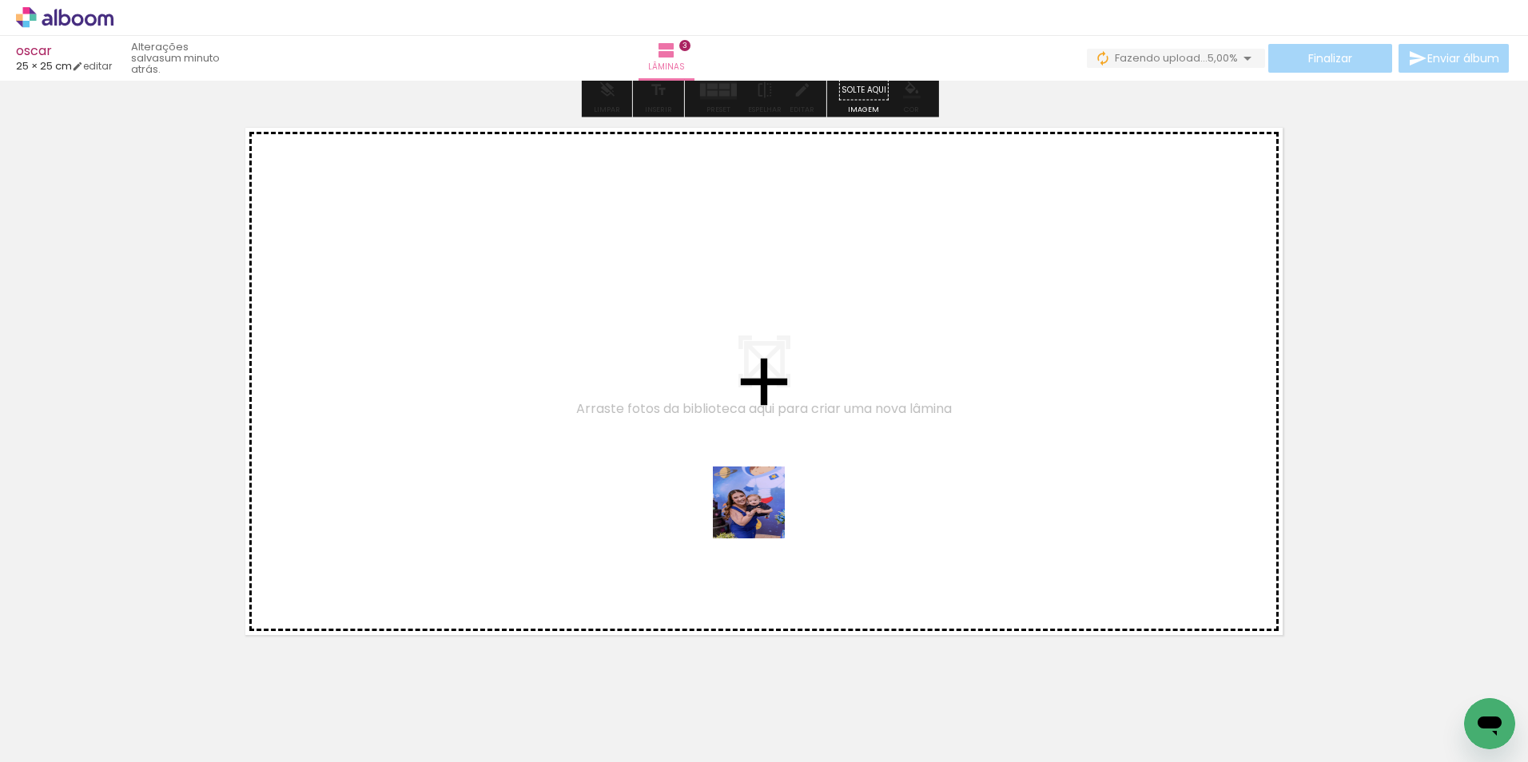
drag, startPoint x: 760, startPoint y: 704, endPoint x: 817, endPoint y: 651, distance: 77.5
click at [761, 486] on quentale-workspace at bounding box center [764, 381] width 1528 height 762
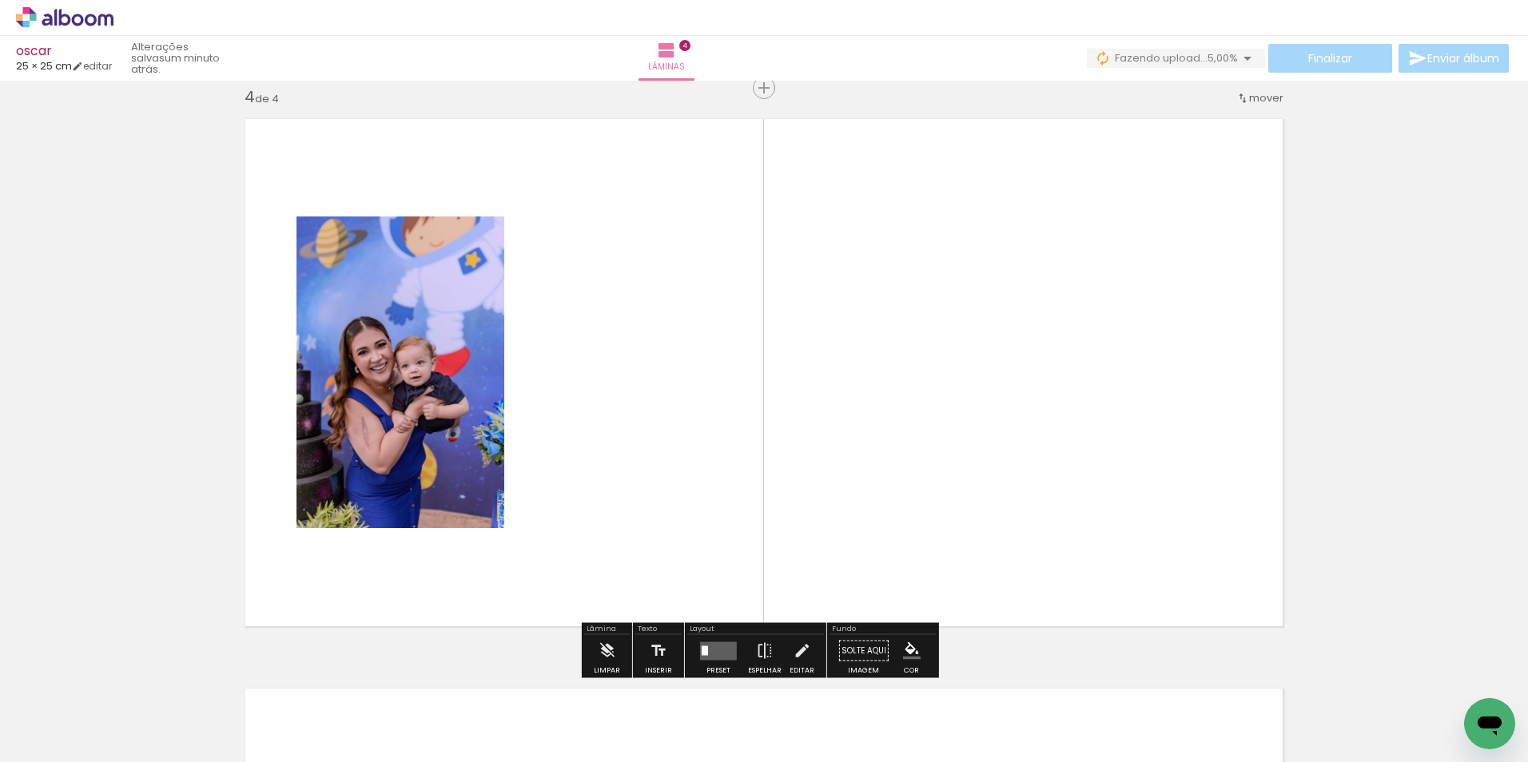
scroll to position [1730, 0]
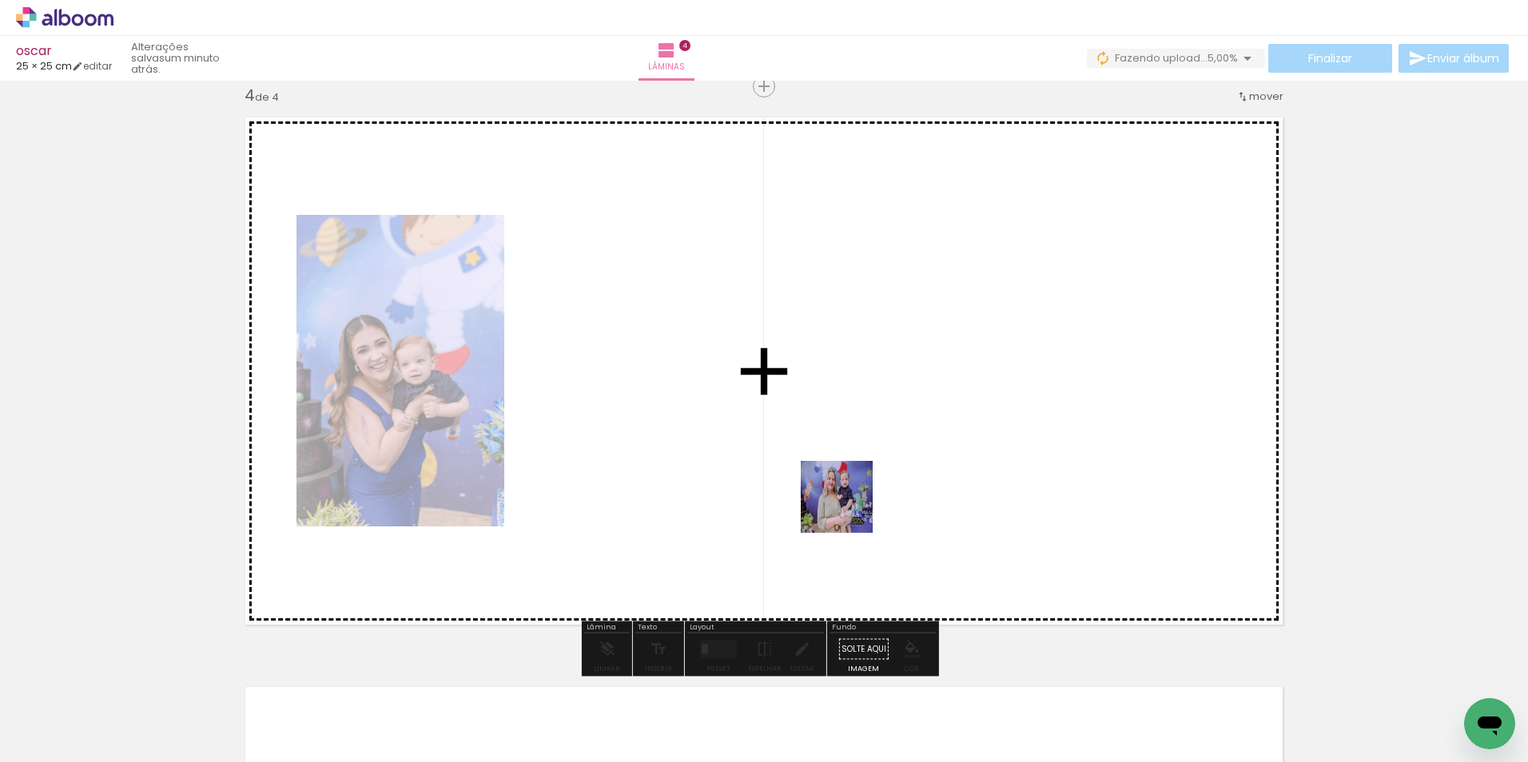
drag, startPoint x: 859, startPoint y: 713, endPoint x: 844, endPoint y: 467, distance: 246.6
click at [844, 467] on quentale-workspace at bounding box center [764, 381] width 1528 height 762
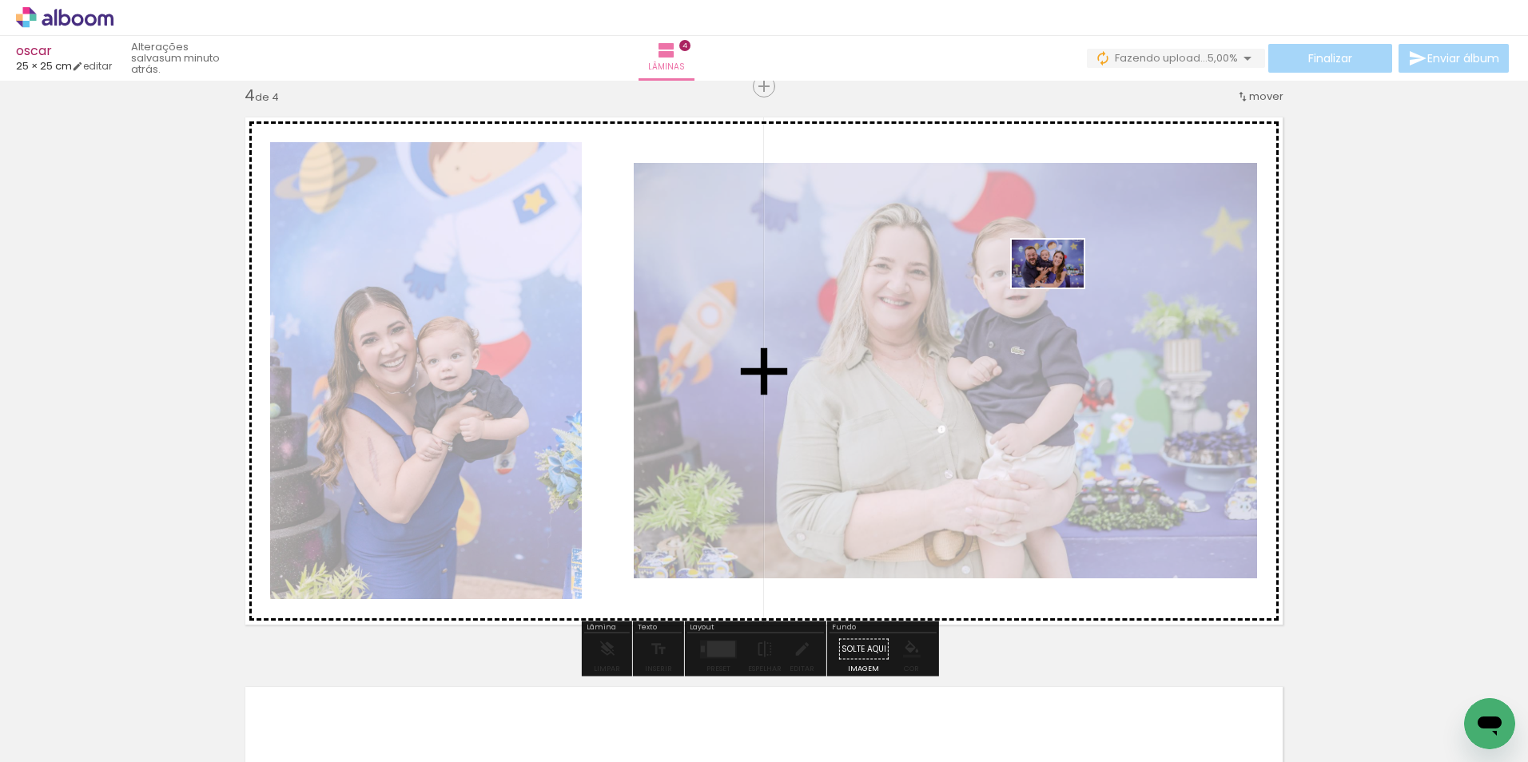
drag, startPoint x: 1135, startPoint y: 675, endPoint x: 1060, endPoint y: 288, distance: 394.1
click at [1060, 288] on quentale-workspace at bounding box center [764, 381] width 1528 height 762
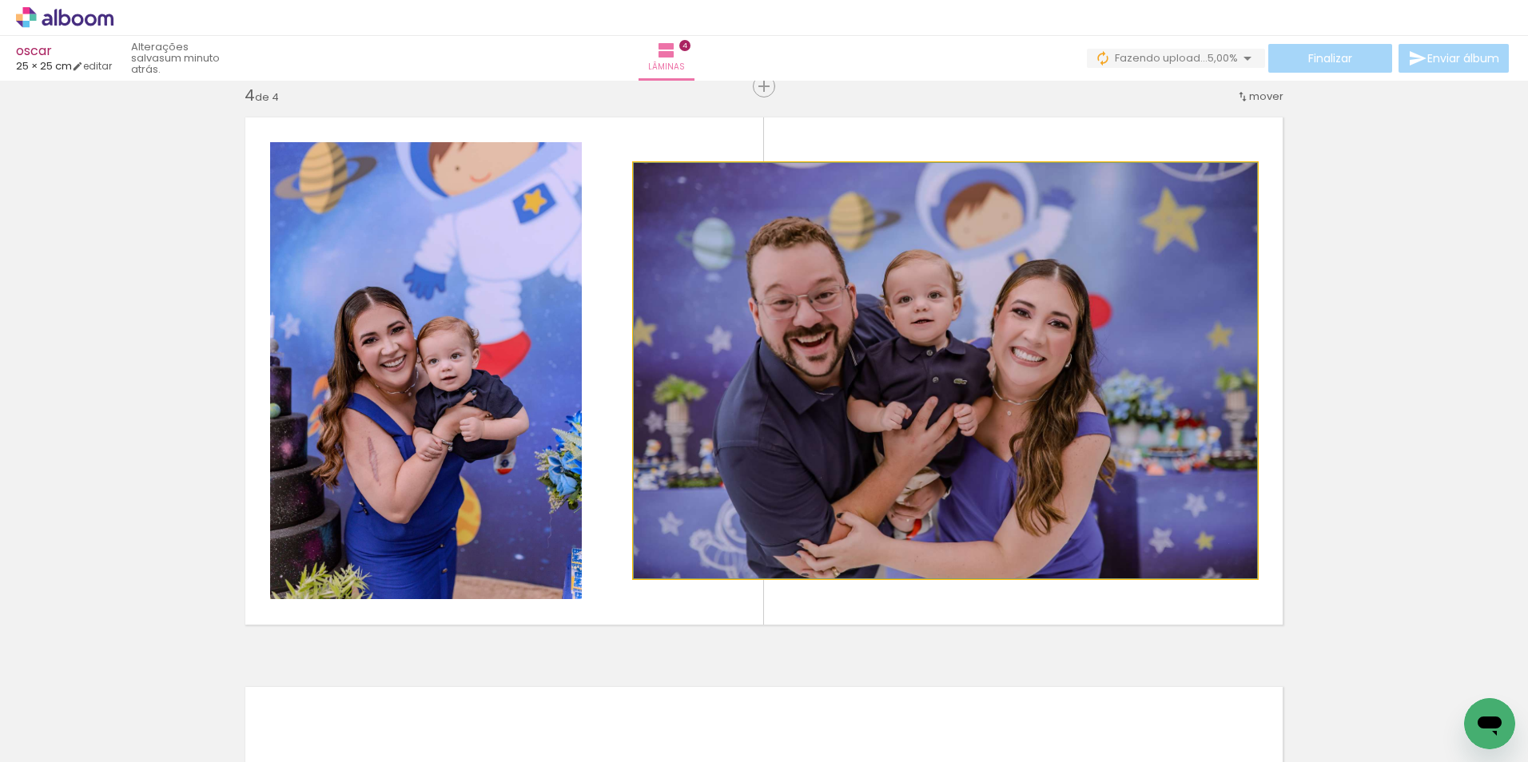
drag, startPoint x: 1040, startPoint y: 400, endPoint x: 1045, endPoint y: 410, distance: 11.8
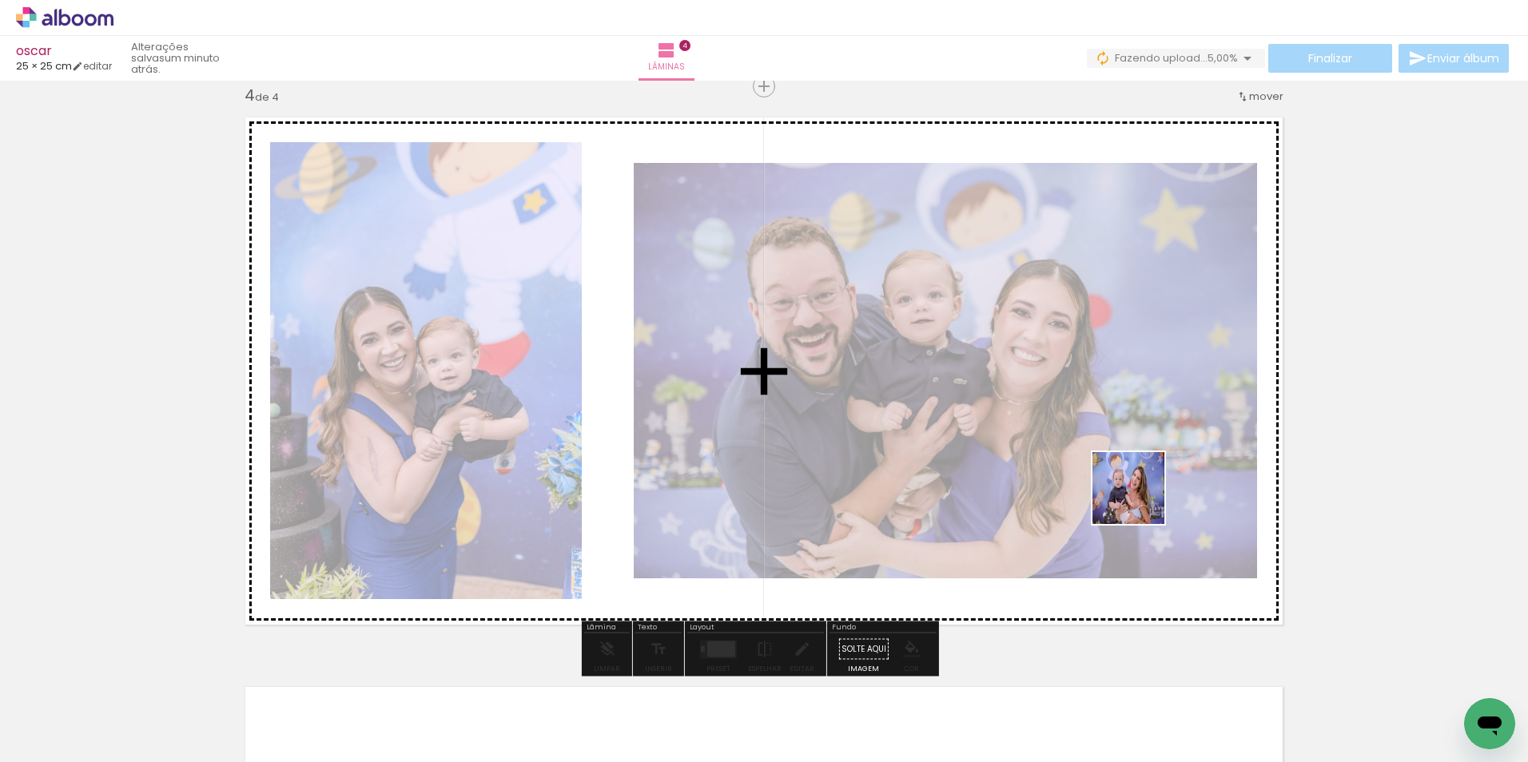
drag, startPoint x: 1230, startPoint y: 703, endPoint x: 1097, endPoint y: 450, distance: 285.3
click at [1094, 424] on quentale-workspace at bounding box center [764, 381] width 1528 height 762
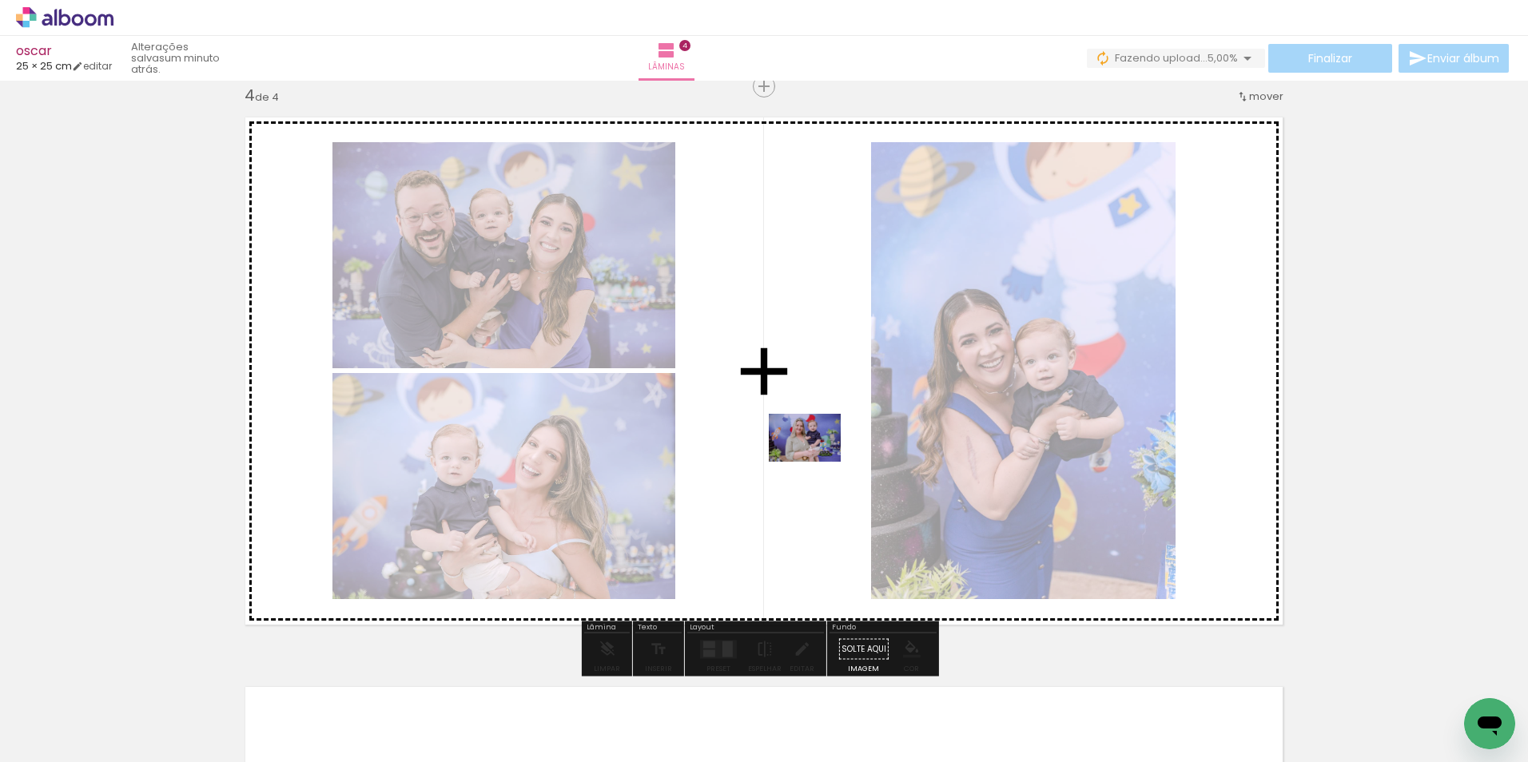
drag, startPoint x: 854, startPoint y: 713, endPoint x: 817, endPoint y: 462, distance: 253.8
click at [817, 462] on quentale-workspace at bounding box center [764, 381] width 1528 height 762
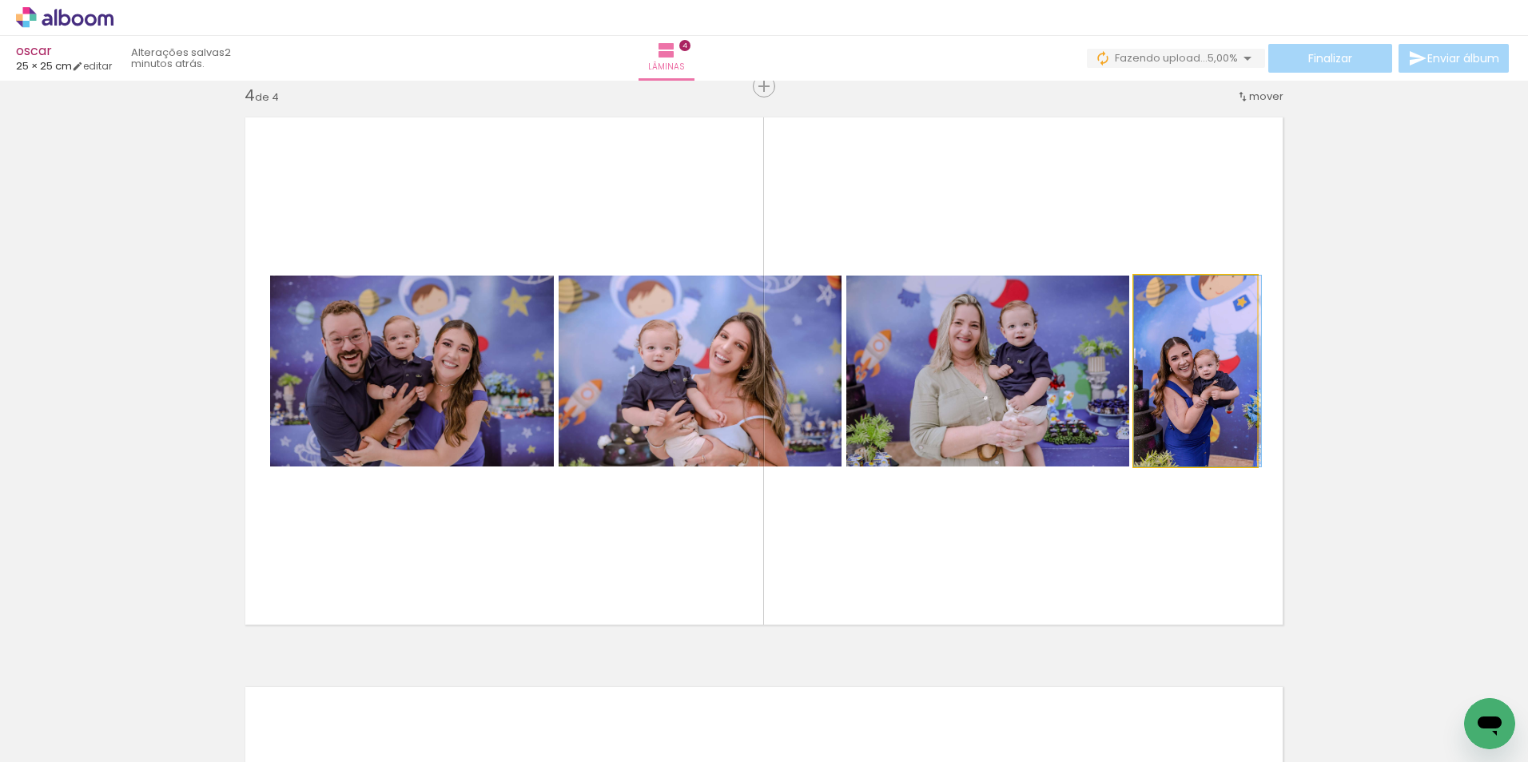
drag, startPoint x: 1184, startPoint y: 409, endPoint x: 1200, endPoint y: 409, distance: 16.0
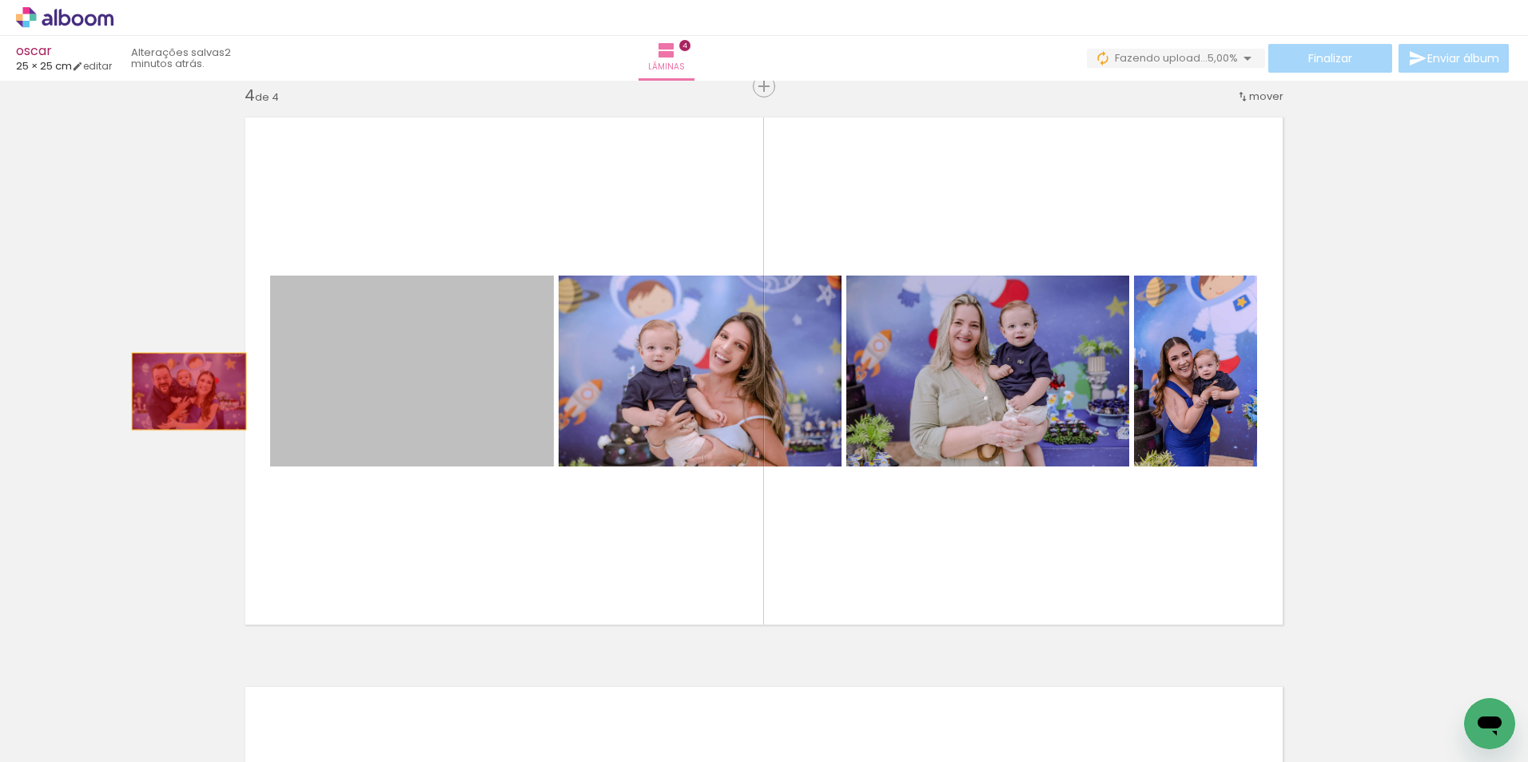
drag, startPoint x: 473, startPoint y: 399, endPoint x: 183, endPoint y: 392, distance: 290.2
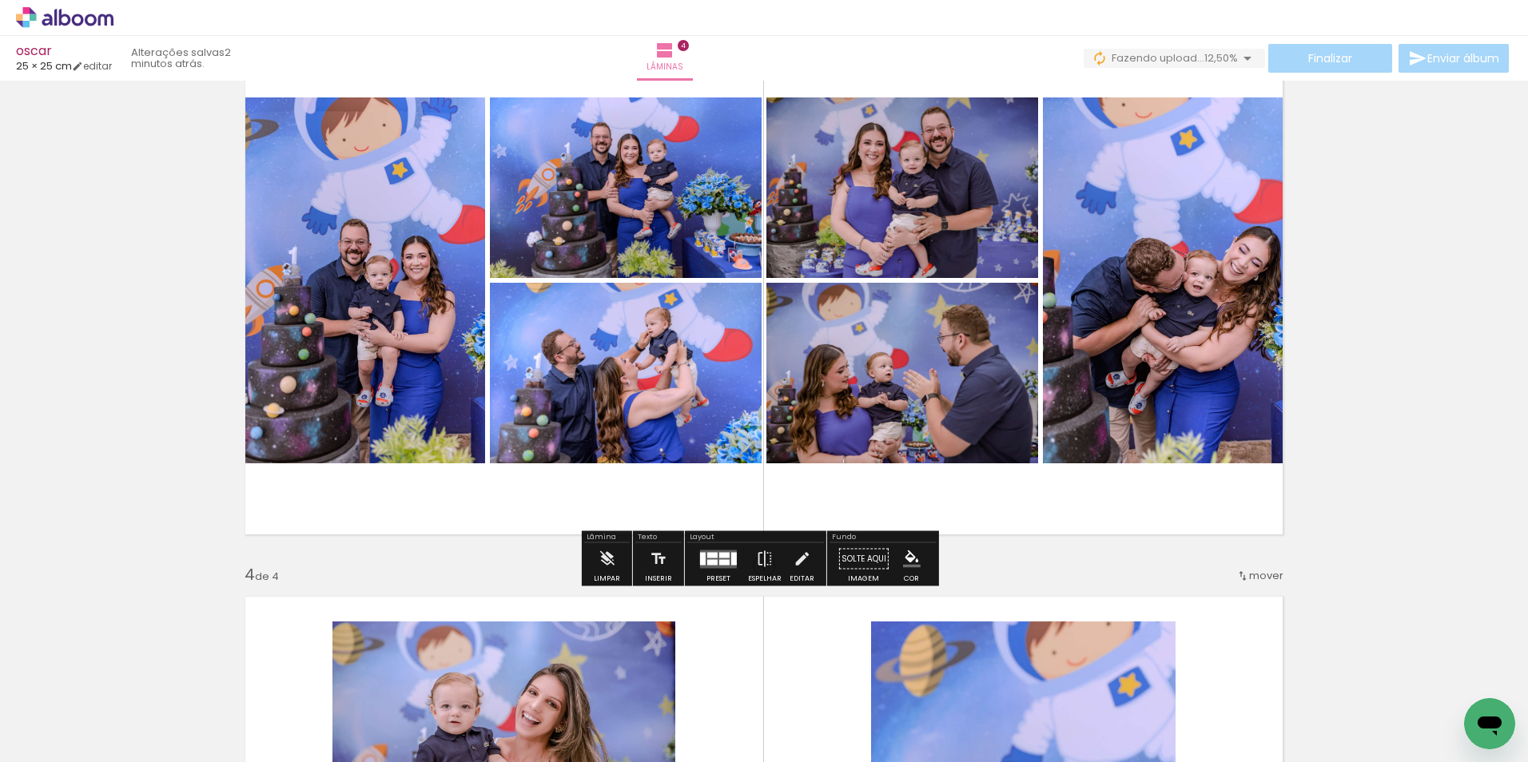
scroll to position [1171, 0]
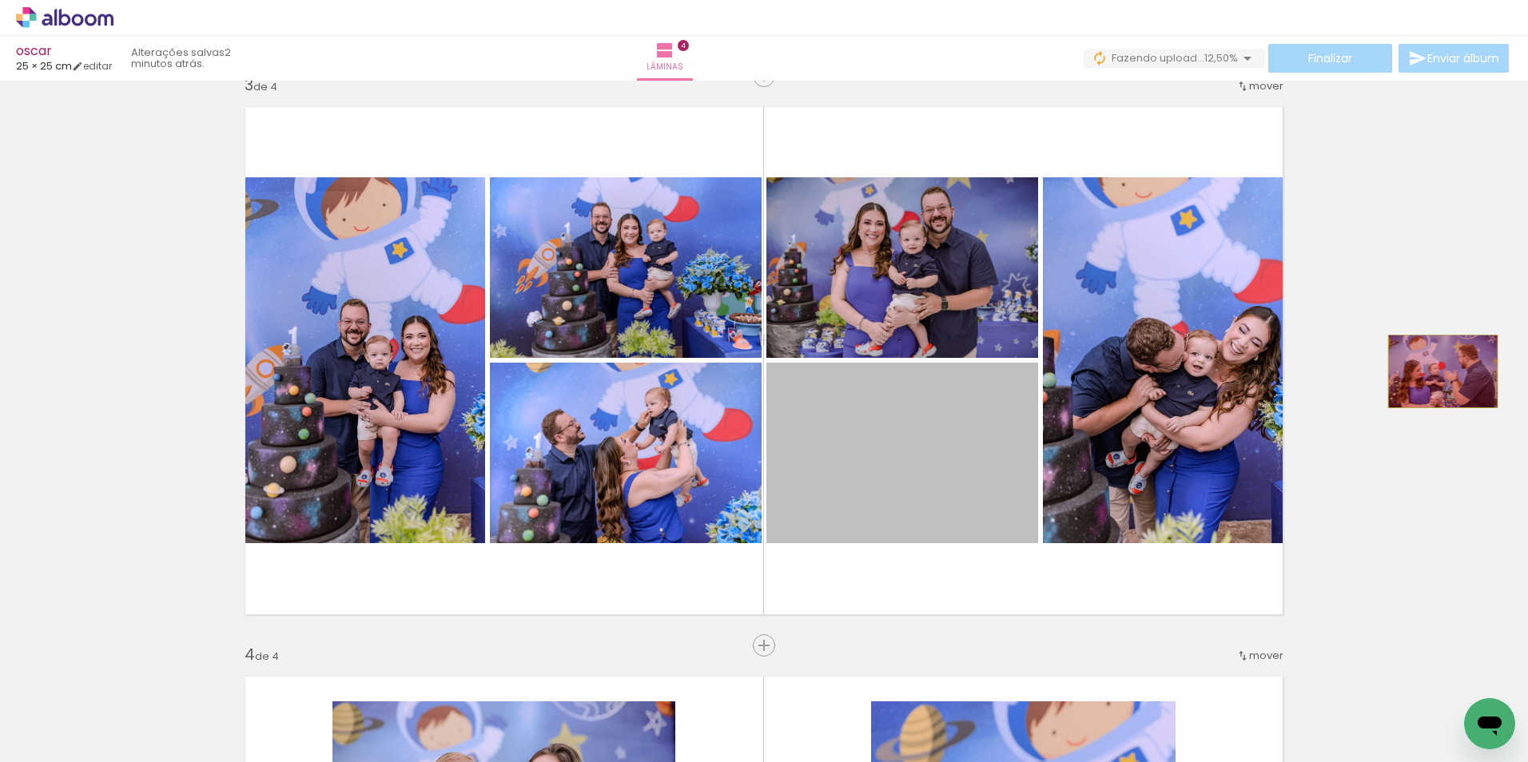
drag, startPoint x: 946, startPoint y: 443, endPoint x: 1437, endPoint y: 372, distance: 495.9
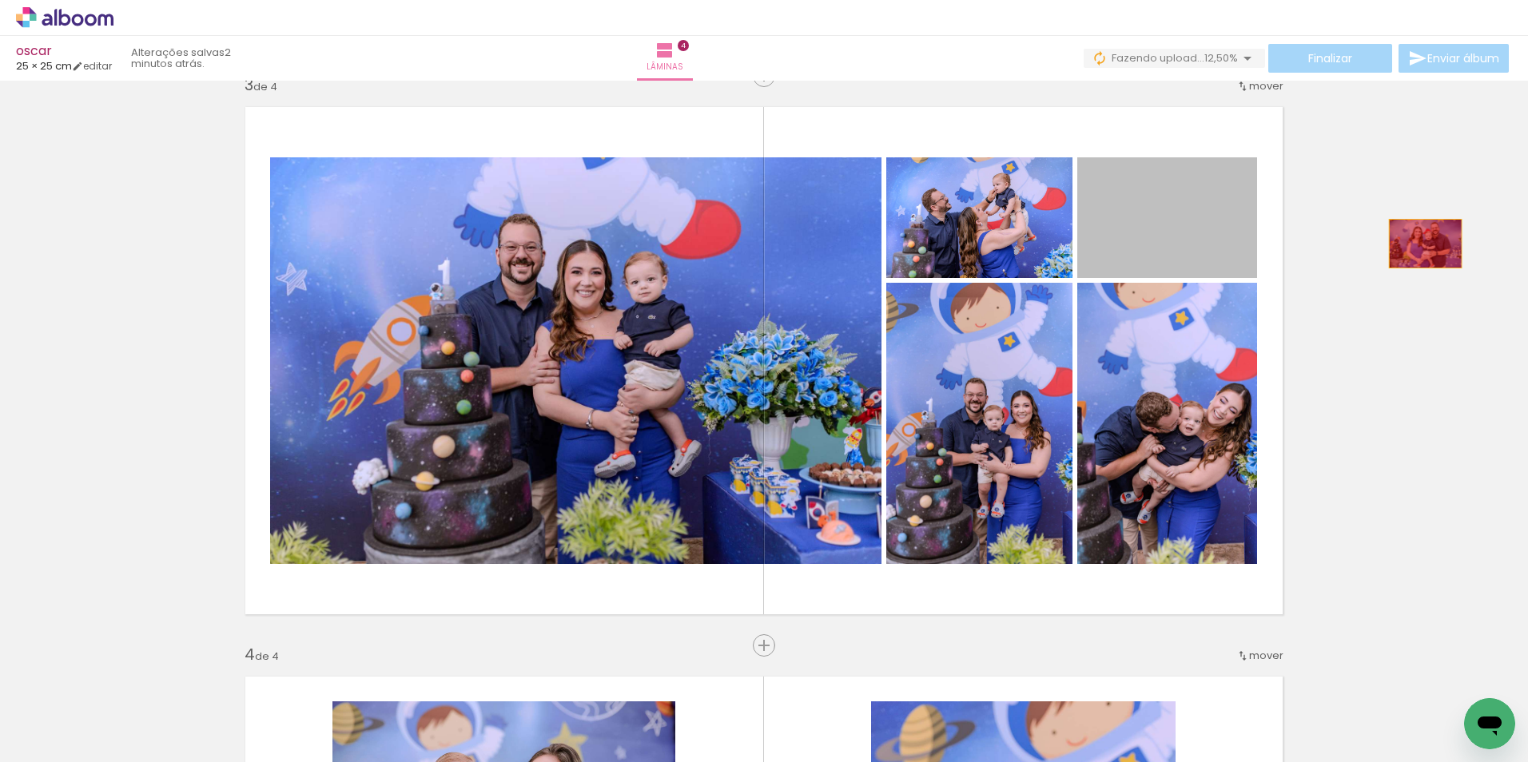
drag, startPoint x: 1090, startPoint y: 244, endPoint x: 1421, endPoint y: 244, distance: 330.9
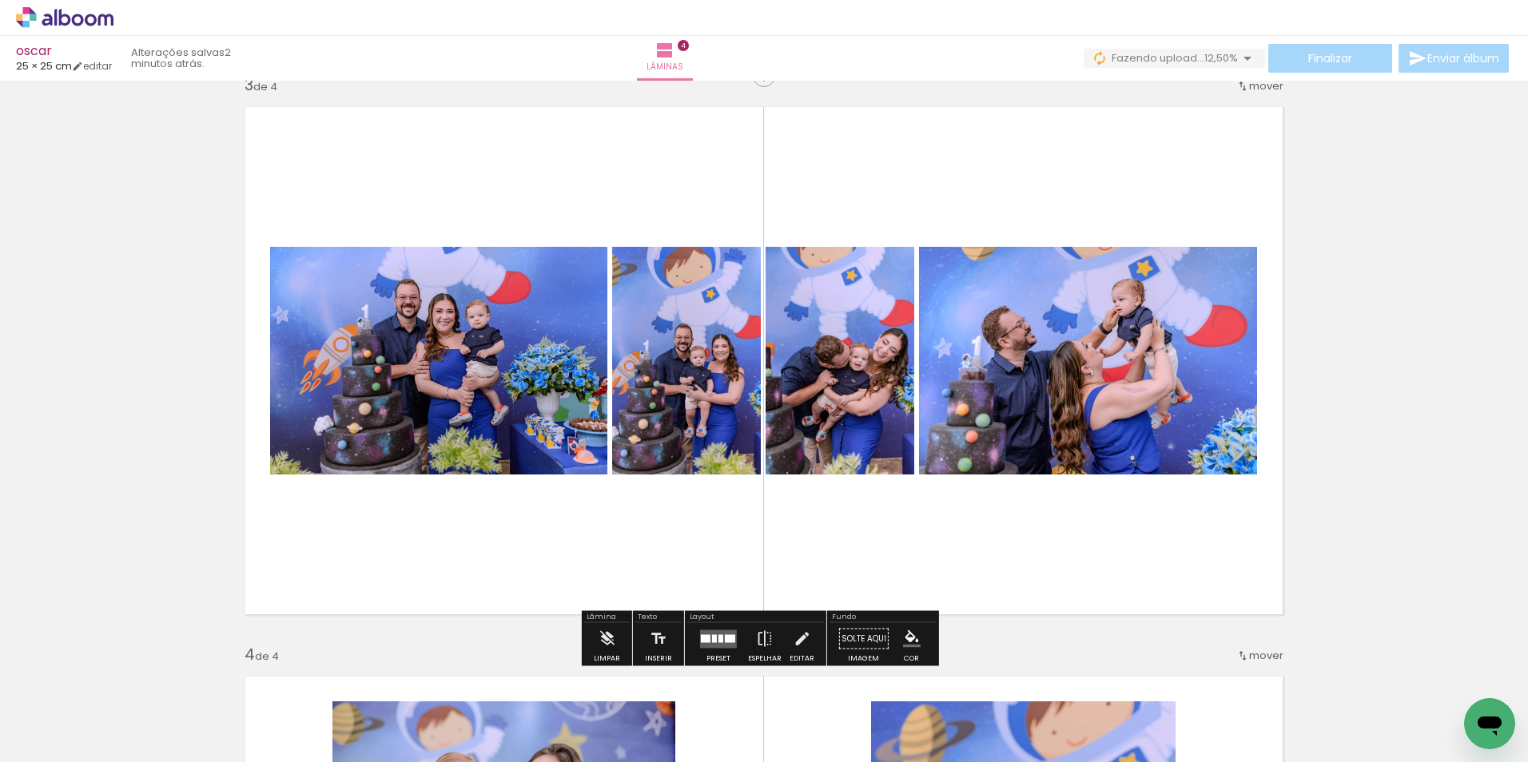
click at [722, 633] on quentale-layouter at bounding box center [718, 639] width 37 height 18
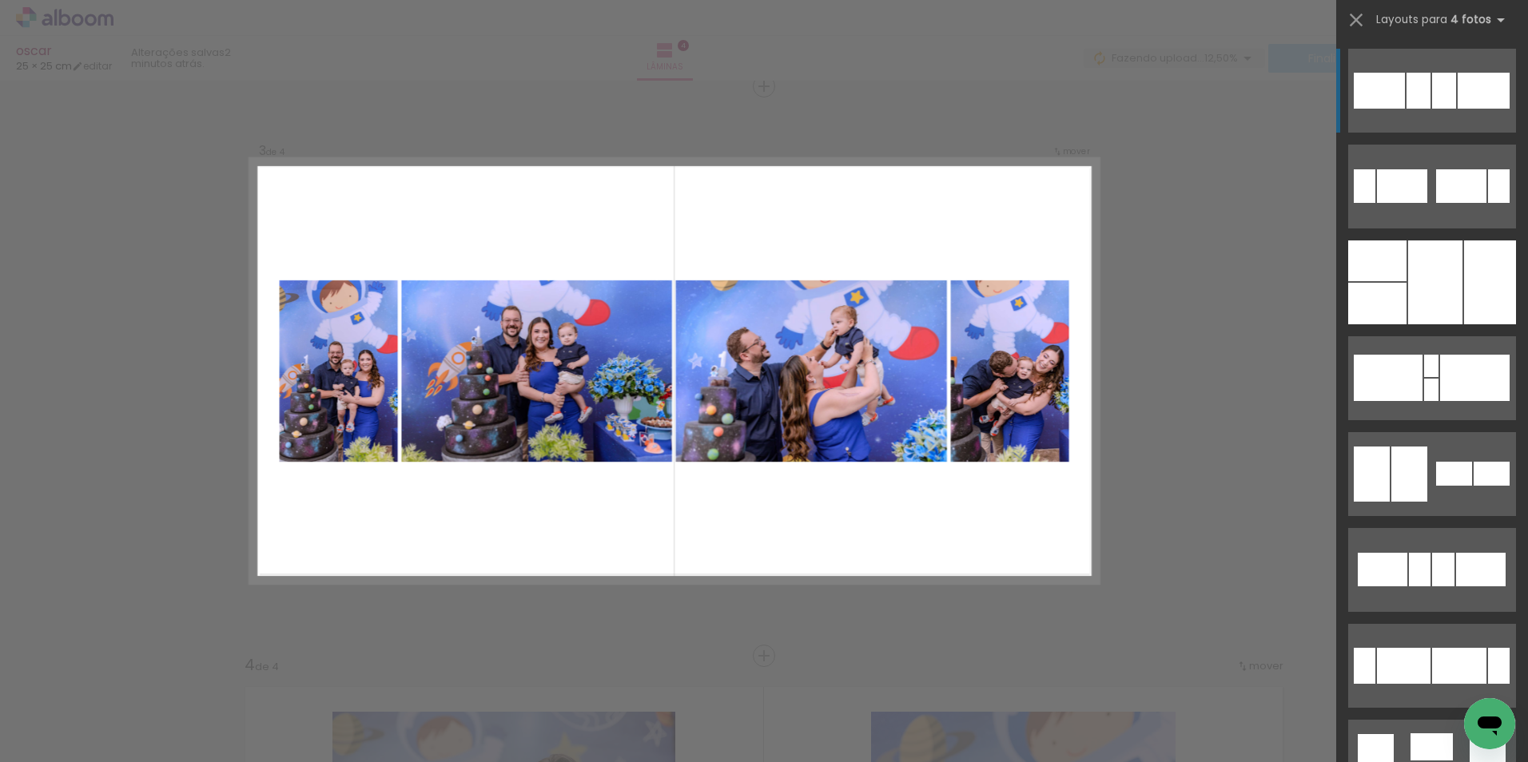
scroll to position [160, 0]
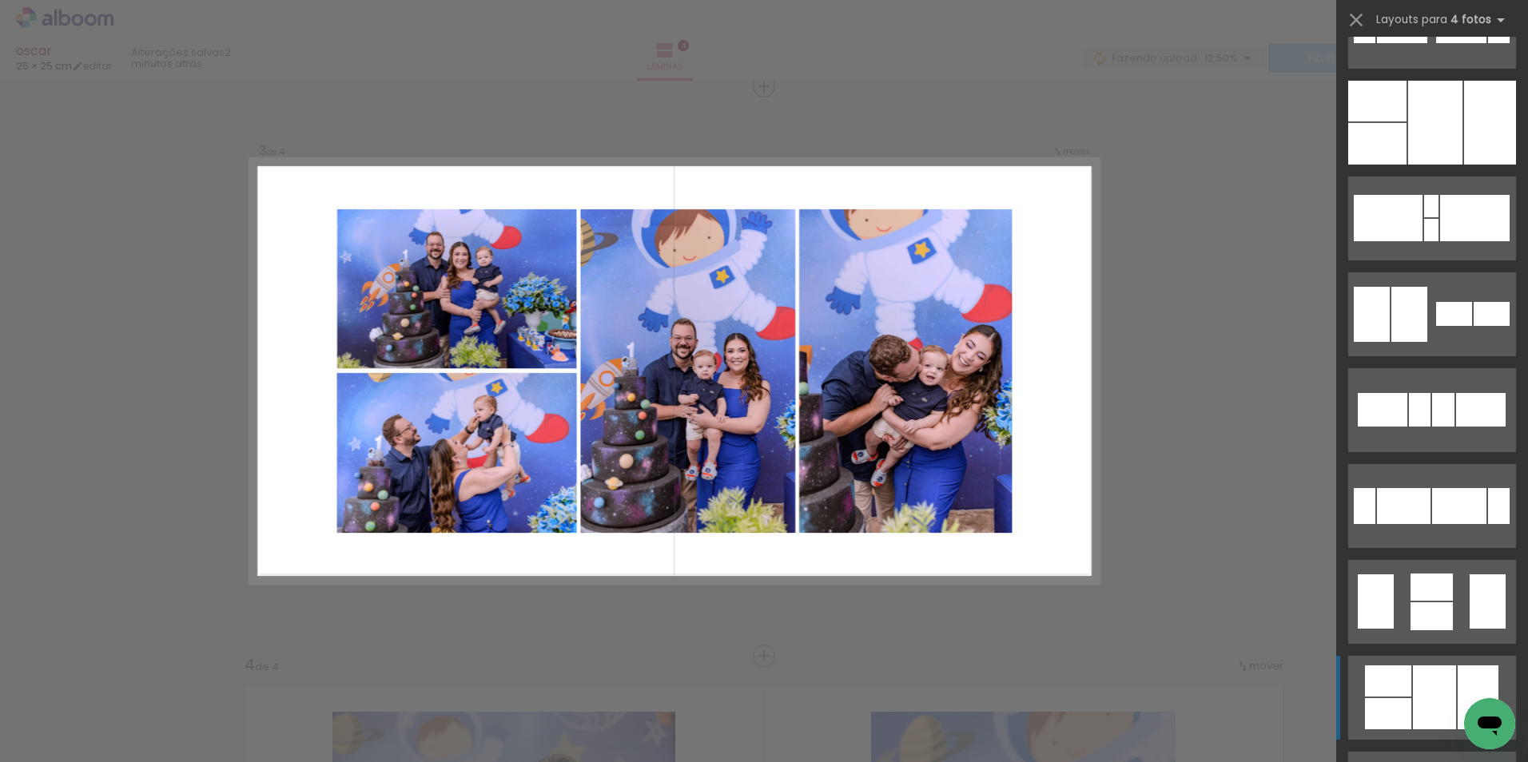
click at [1415, 687] on div at bounding box center [1434, 698] width 43 height 64
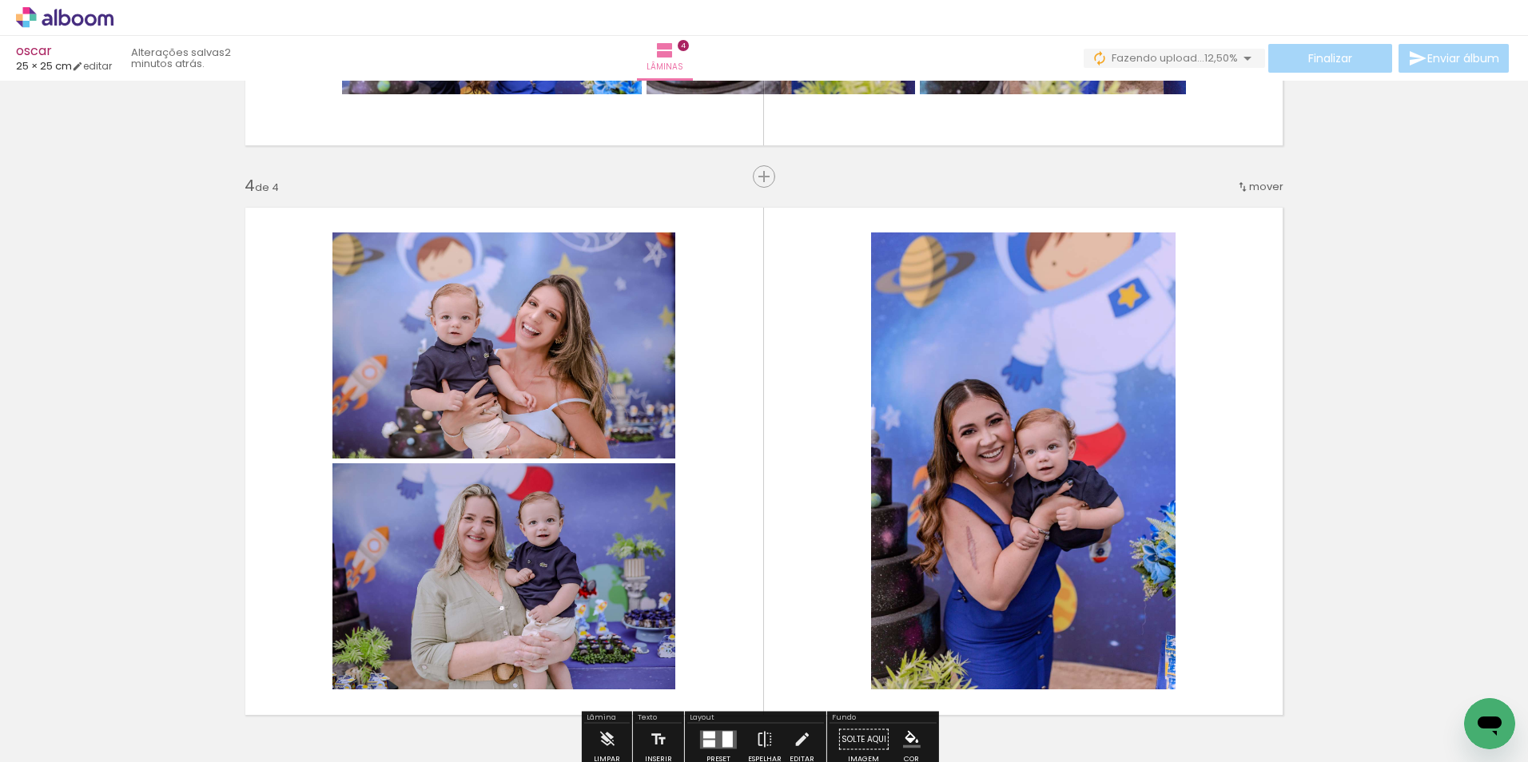
scroll to position [1720, 0]
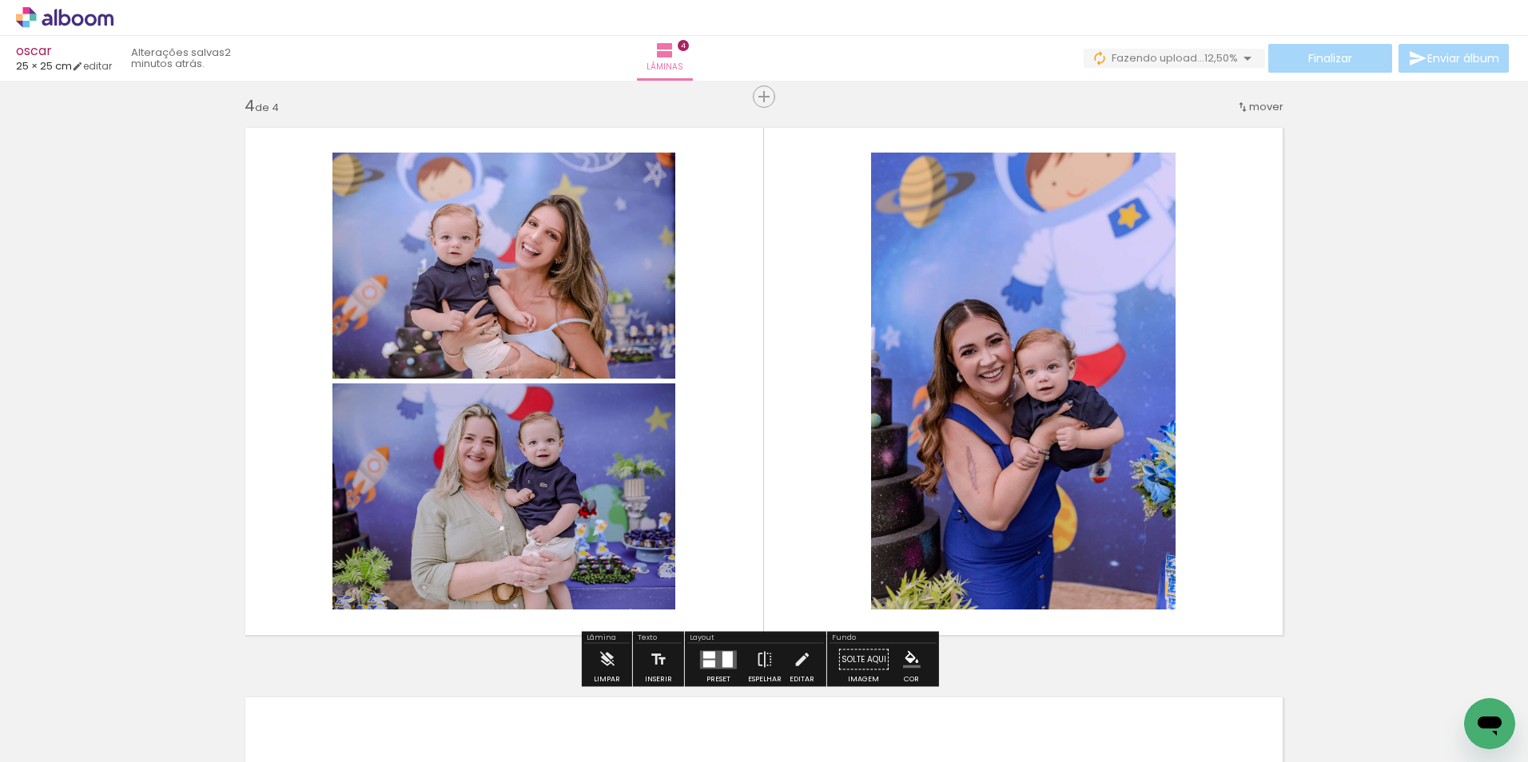
click at [1236, 103] on iron-icon at bounding box center [1242, 107] width 13 height 13
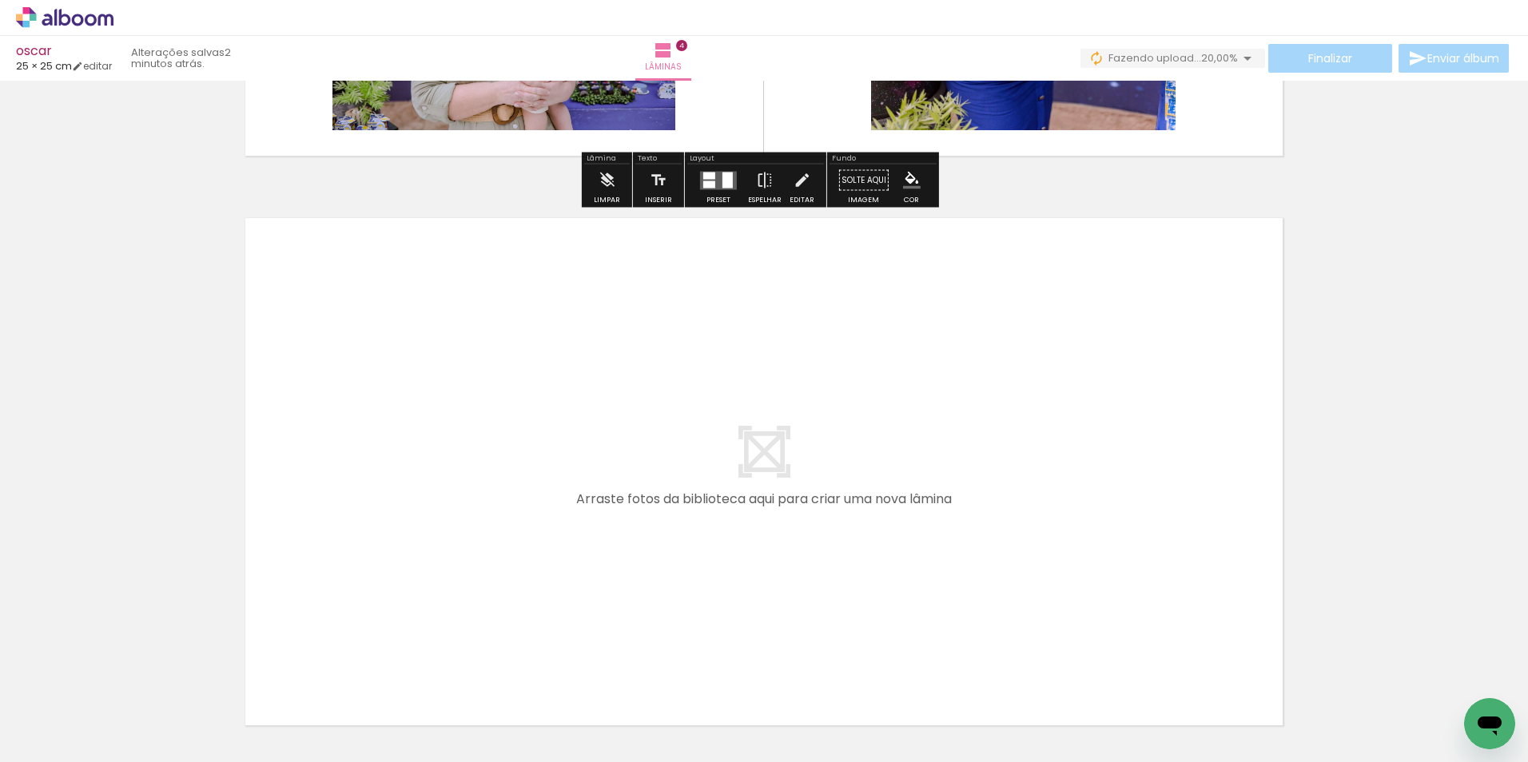
scroll to position [2330, 0]
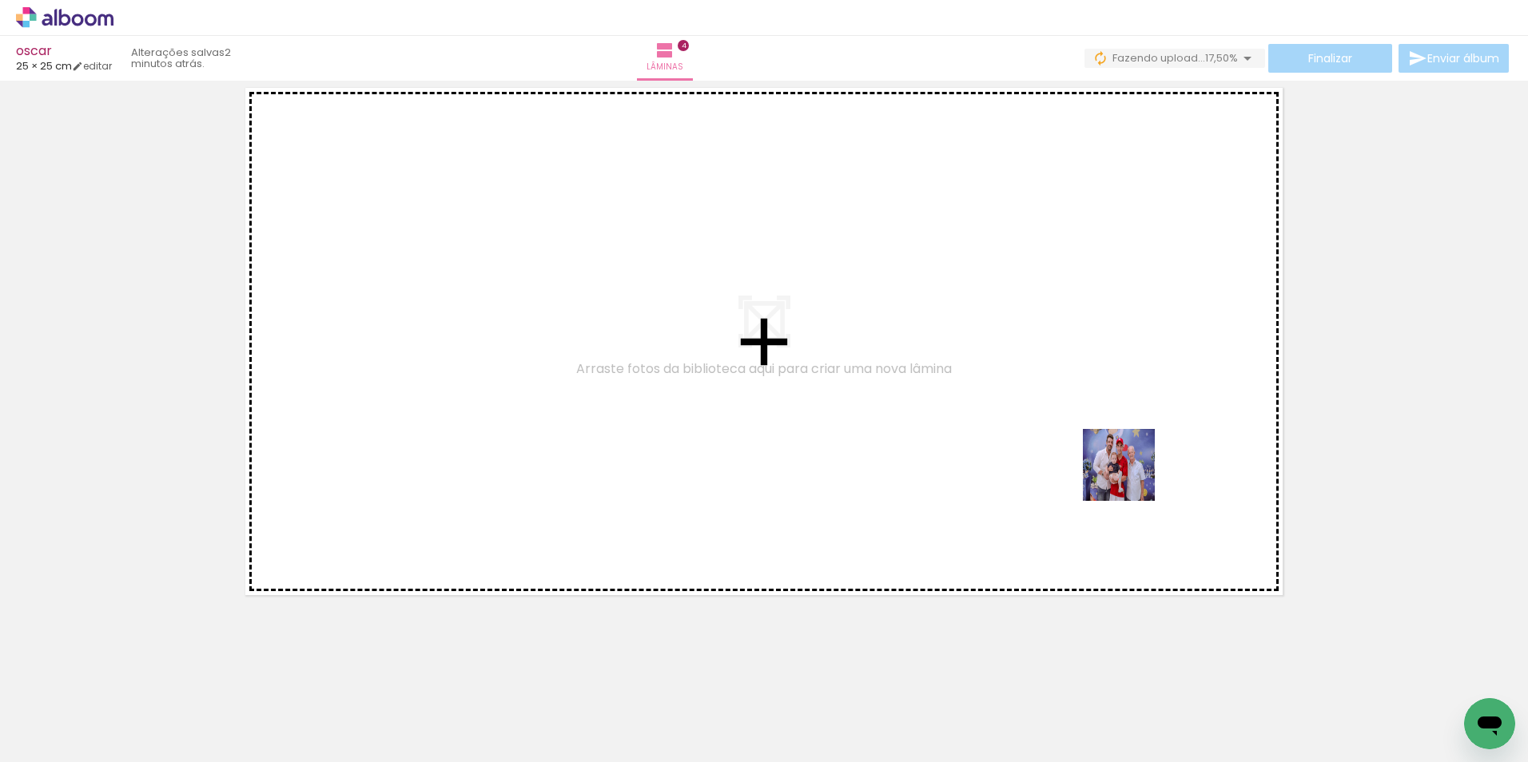
drag, startPoint x: 1284, startPoint y: 702, endPoint x: 1131, endPoint y: 476, distance: 272.9
click at [1131, 476] on quentale-workspace at bounding box center [764, 381] width 1528 height 762
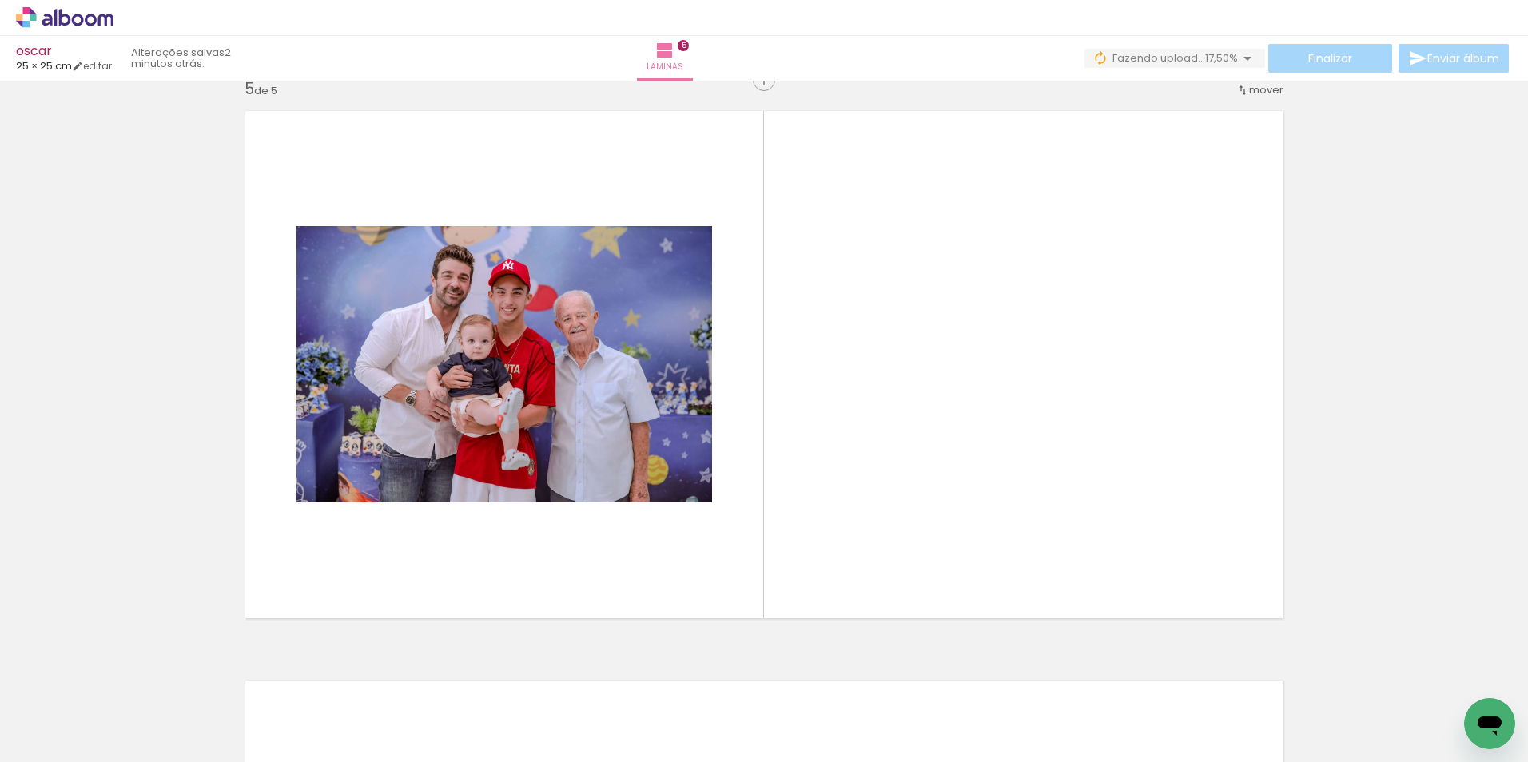
scroll to position [2300, 0]
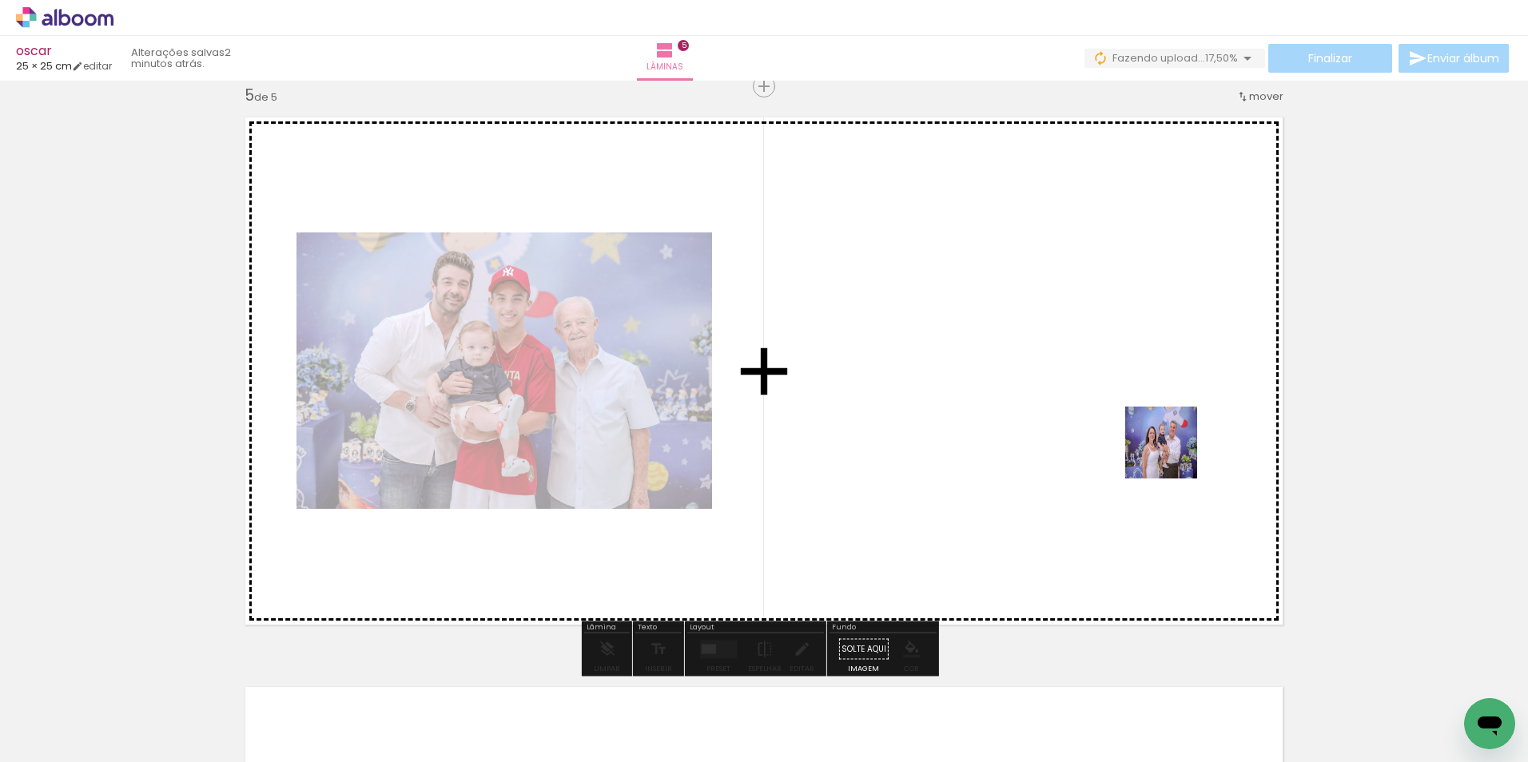
drag, startPoint x: 1407, startPoint y: 696, endPoint x: 1168, endPoint y: 450, distance: 342.5
click at [1168, 450] on quentale-workspace at bounding box center [764, 381] width 1528 height 762
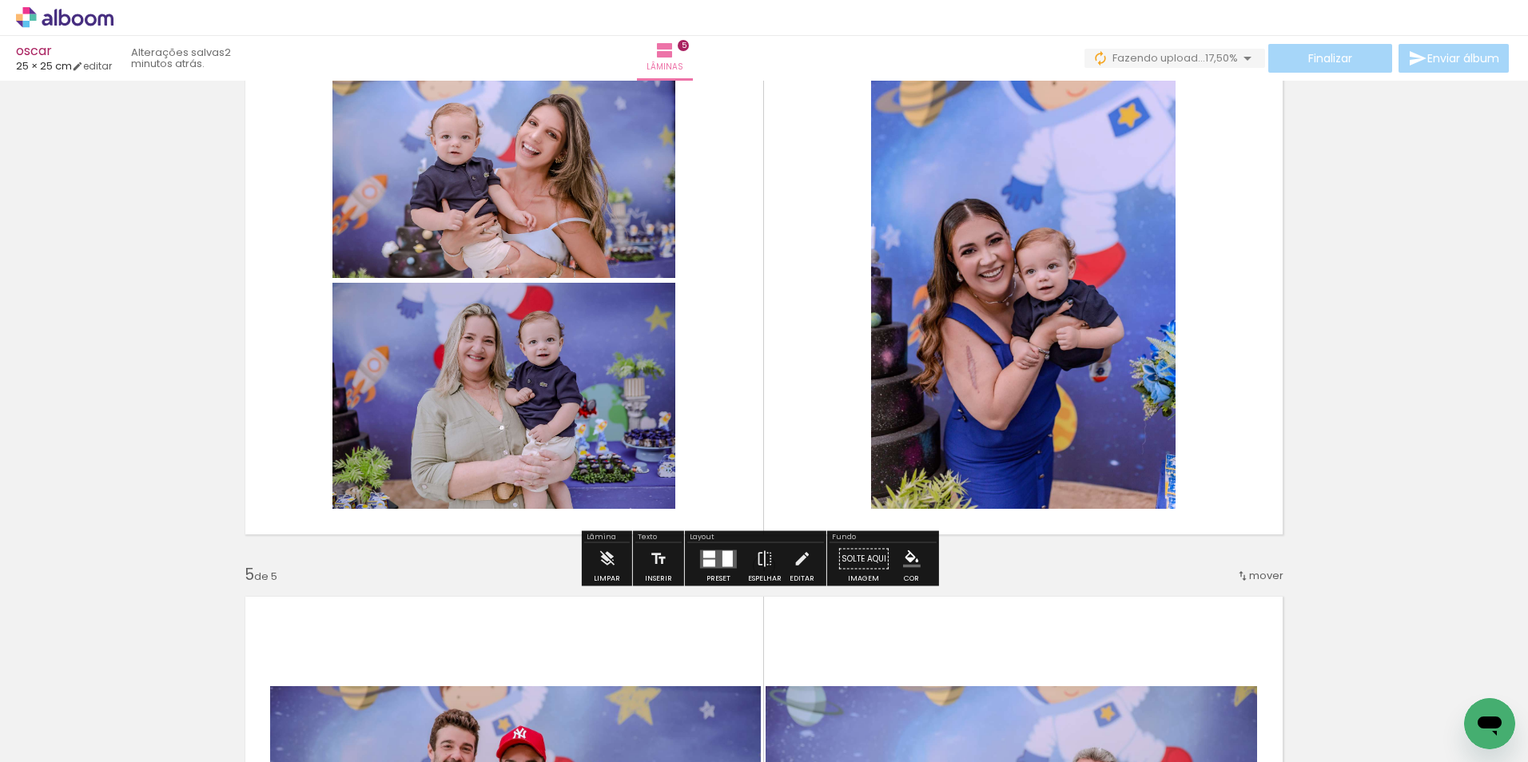
scroll to position [1981, 0]
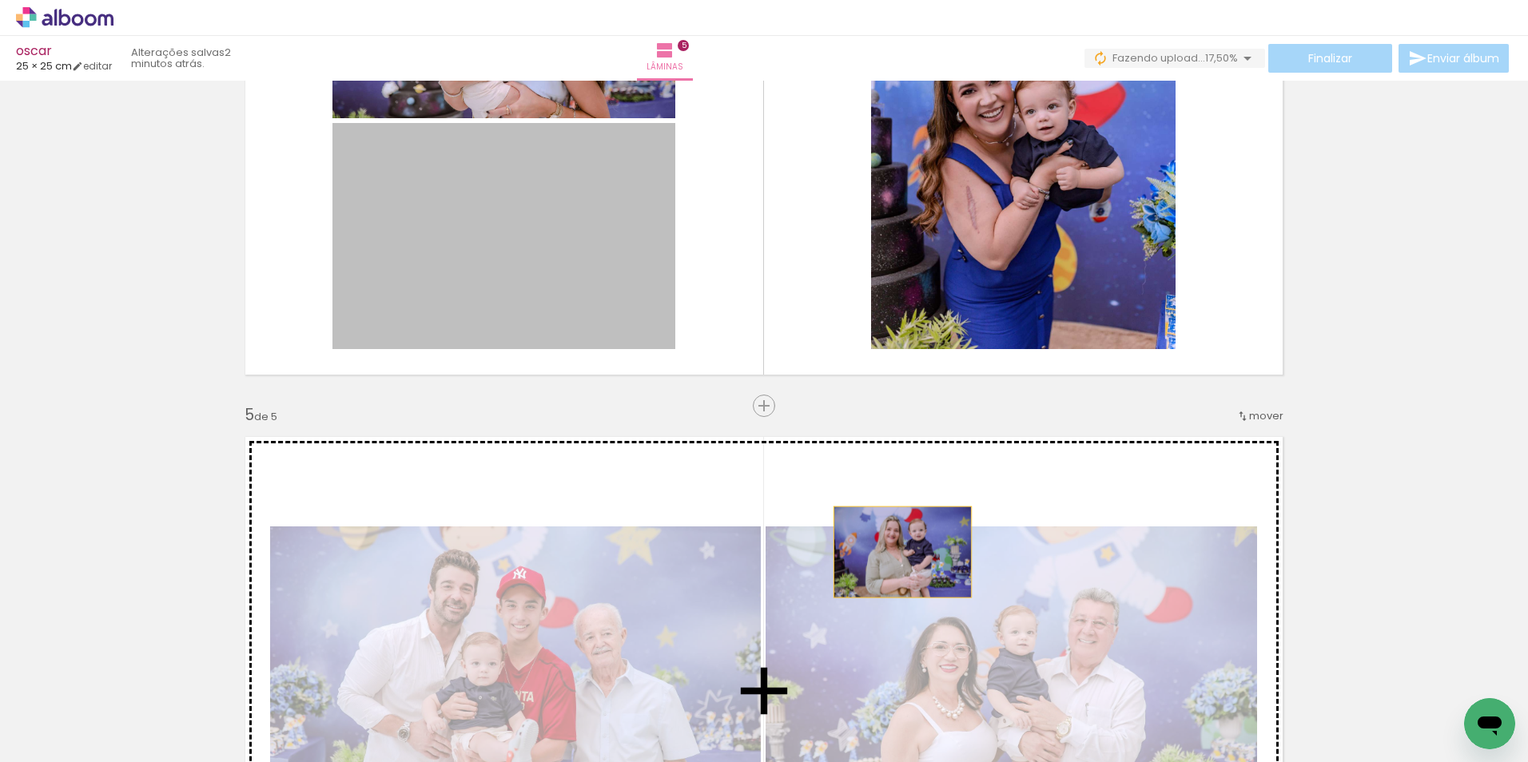
drag, startPoint x: 605, startPoint y: 237, endPoint x: 590, endPoint y: 120, distance: 118.5
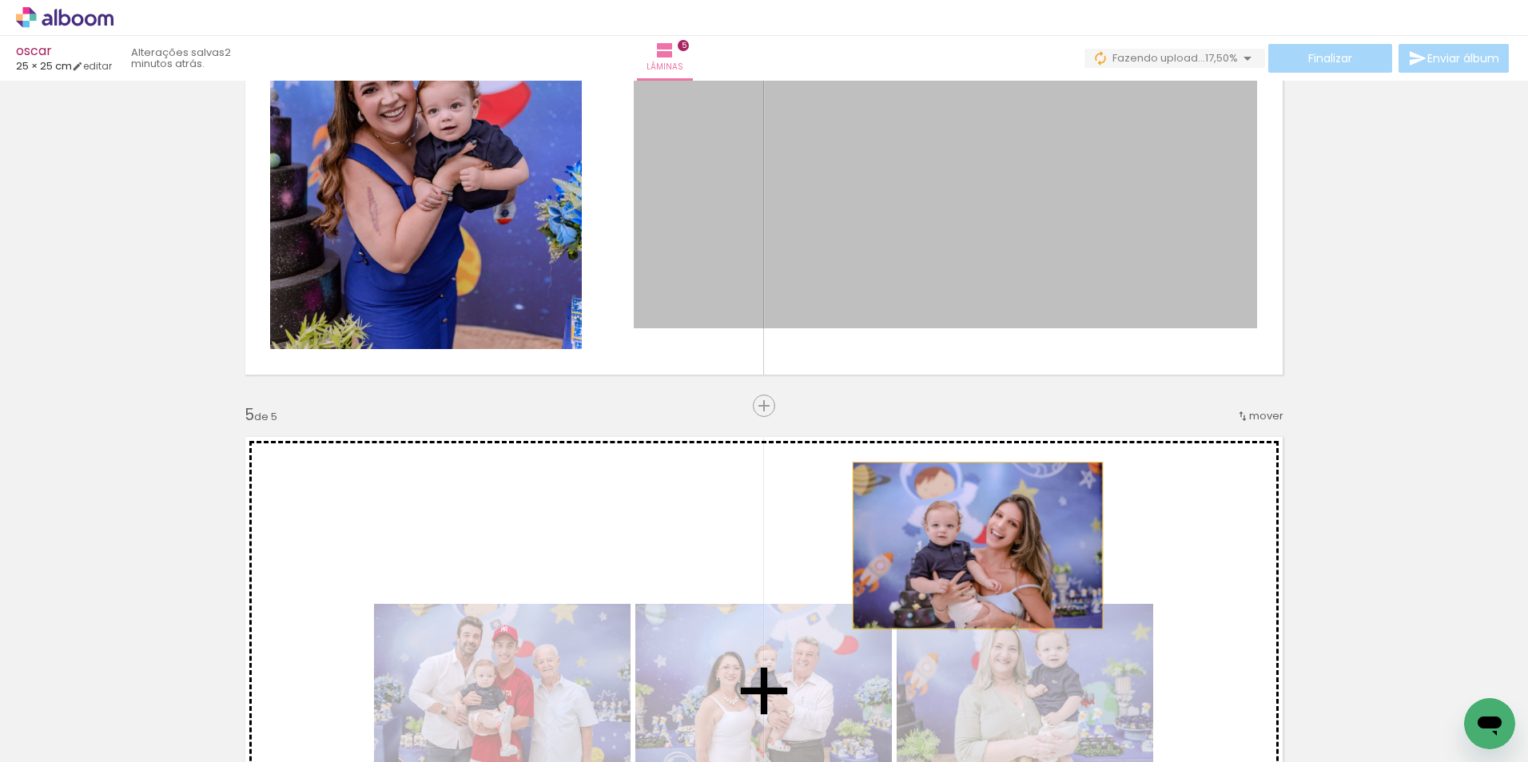
drag, startPoint x: 790, startPoint y: 175, endPoint x: 978, endPoint y: 354, distance: 260.1
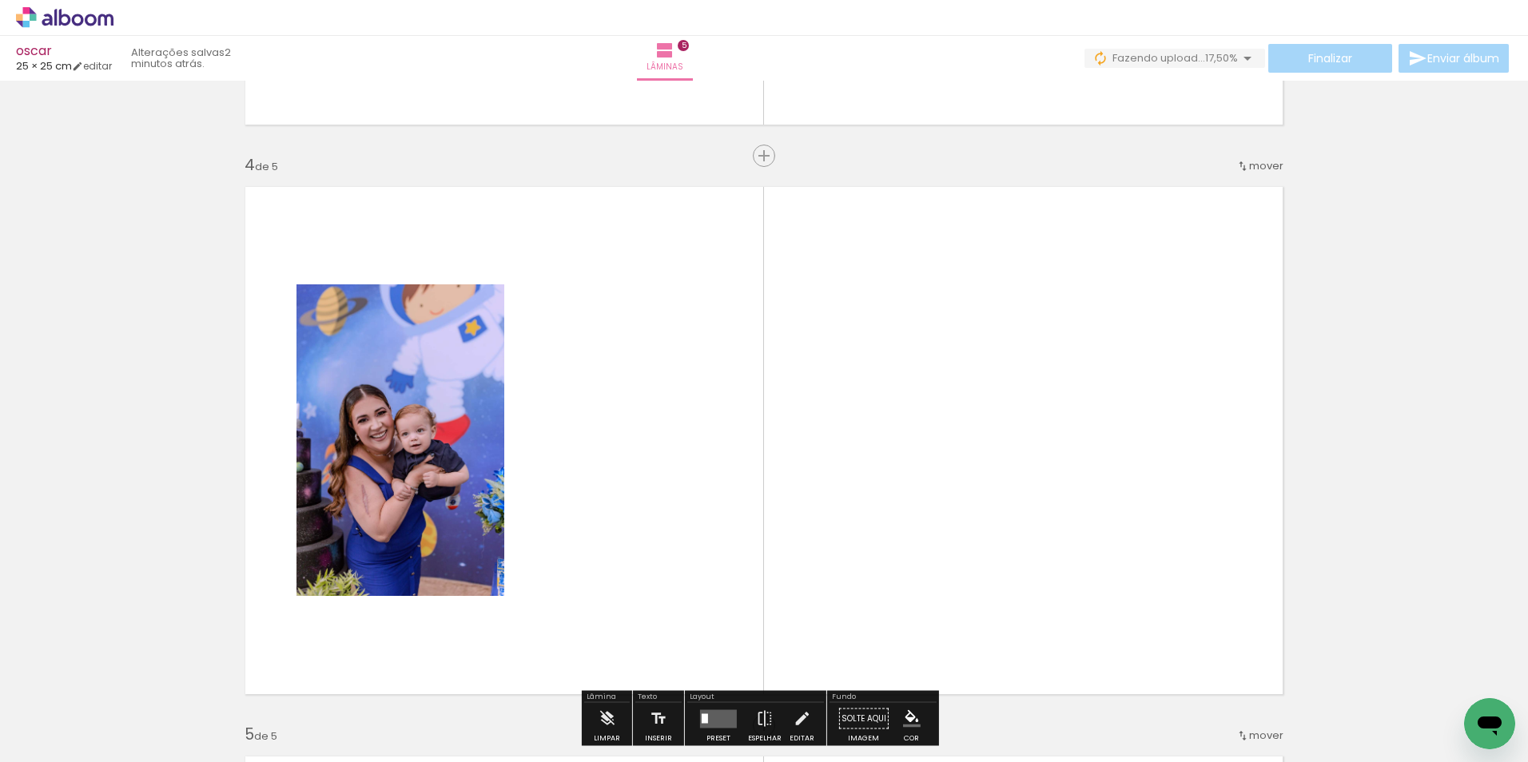
scroll to position [1581, 0]
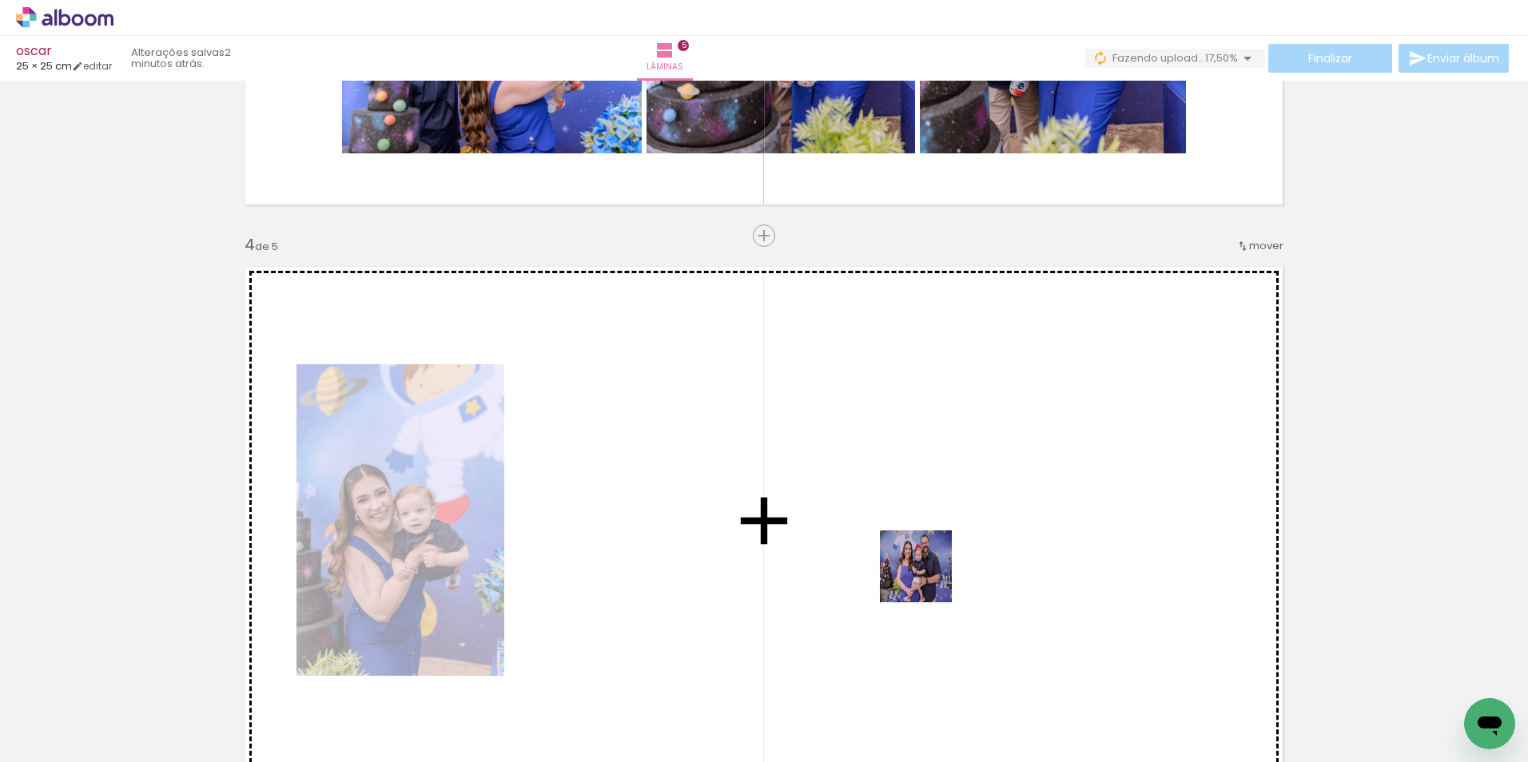
drag, startPoint x: 943, startPoint y: 715, endPoint x: 913, endPoint y: 427, distance: 290.1
click at [913, 427] on quentale-workspace at bounding box center [764, 381] width 1528 height 762
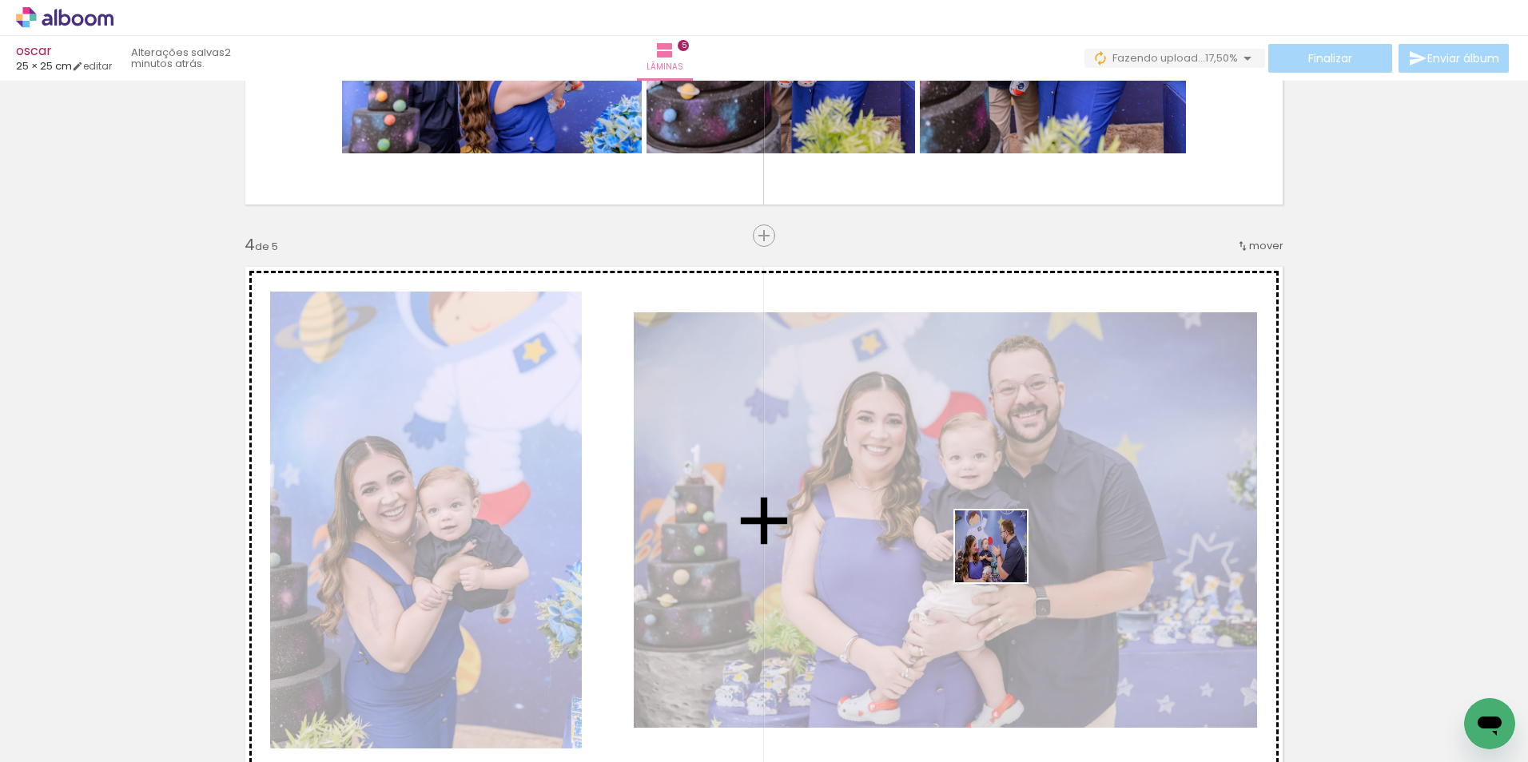
drag, startPoint x: 1034, startPoint y: 705, endPoint x: 1073, endPoint y: 591, distance: 120.6
click at [994, 420] on quentale-workspace at bounding box center [764, 381] width 1528 height 762
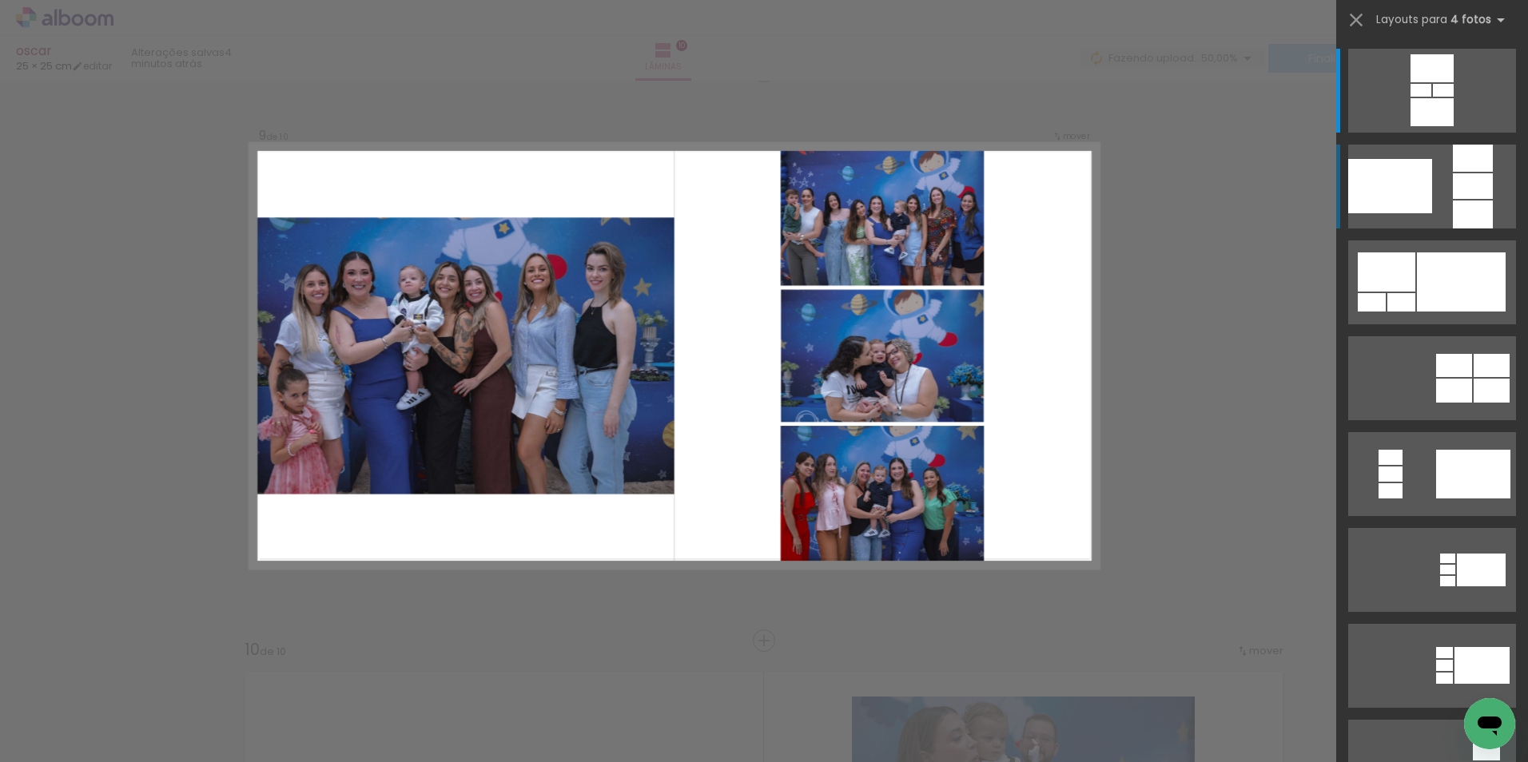
scroll to position [4580, 0]
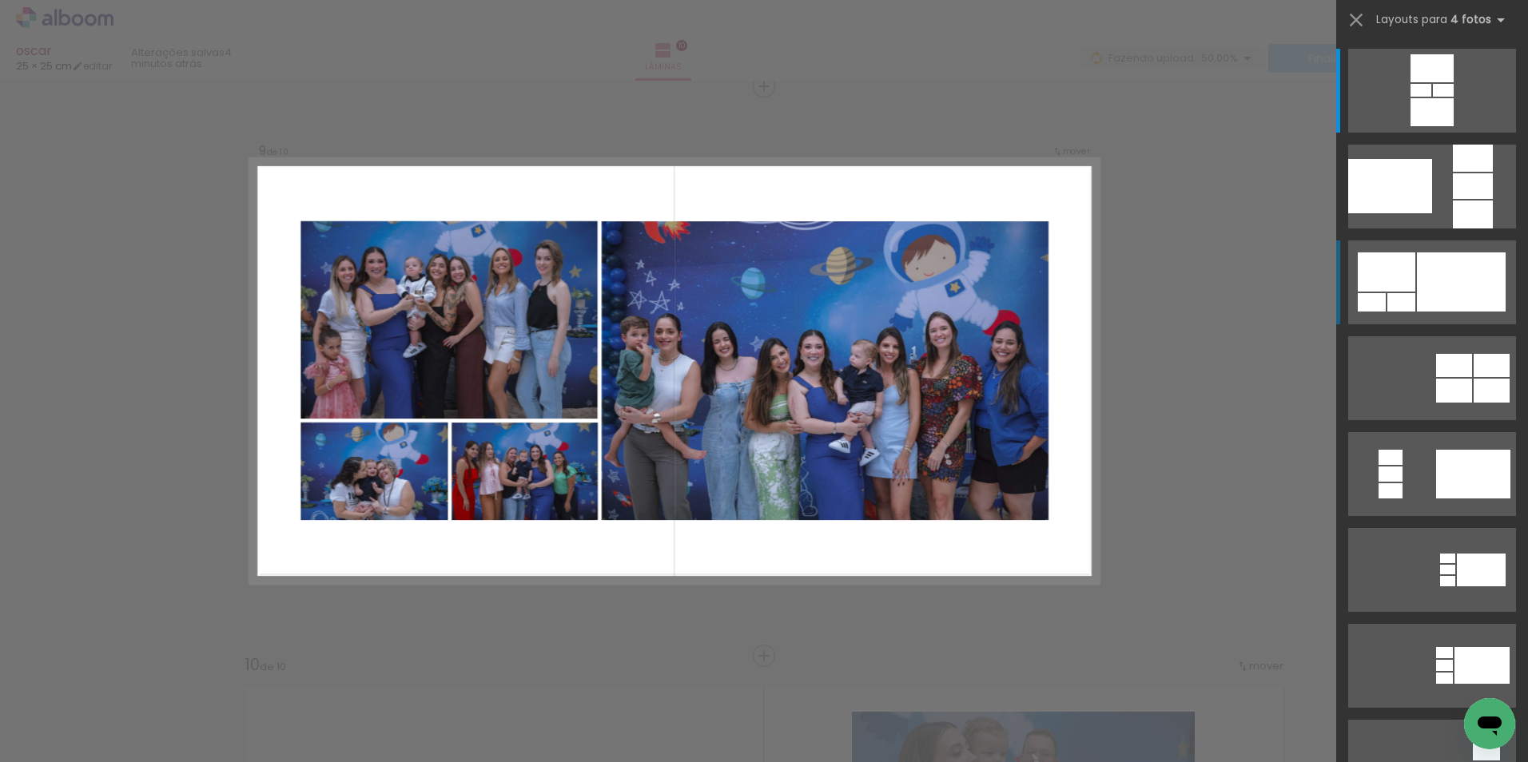
click at [1428, 273] on div at bounding box center [1461, 282] width 89 height 59
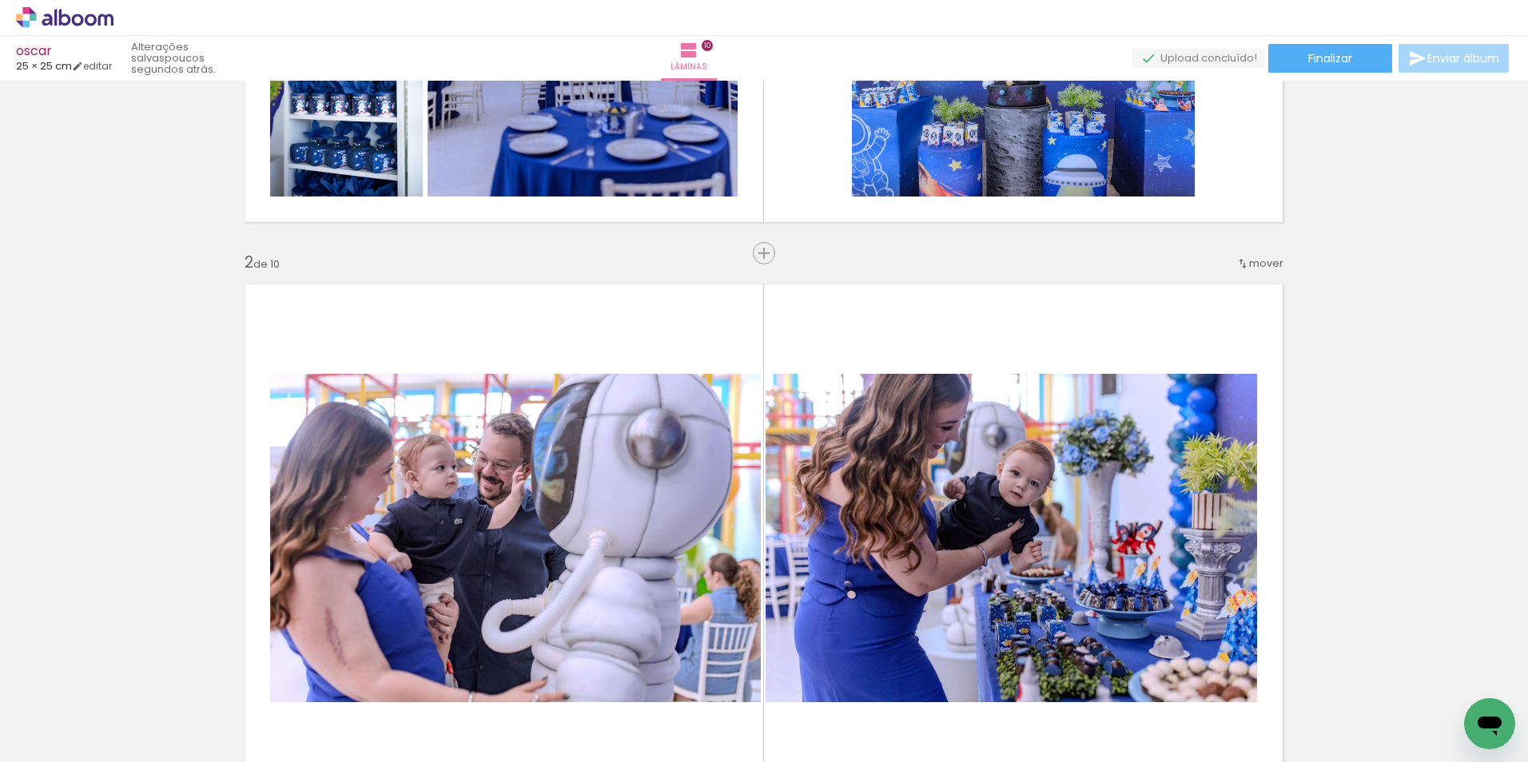
scroll to position [0, 0]
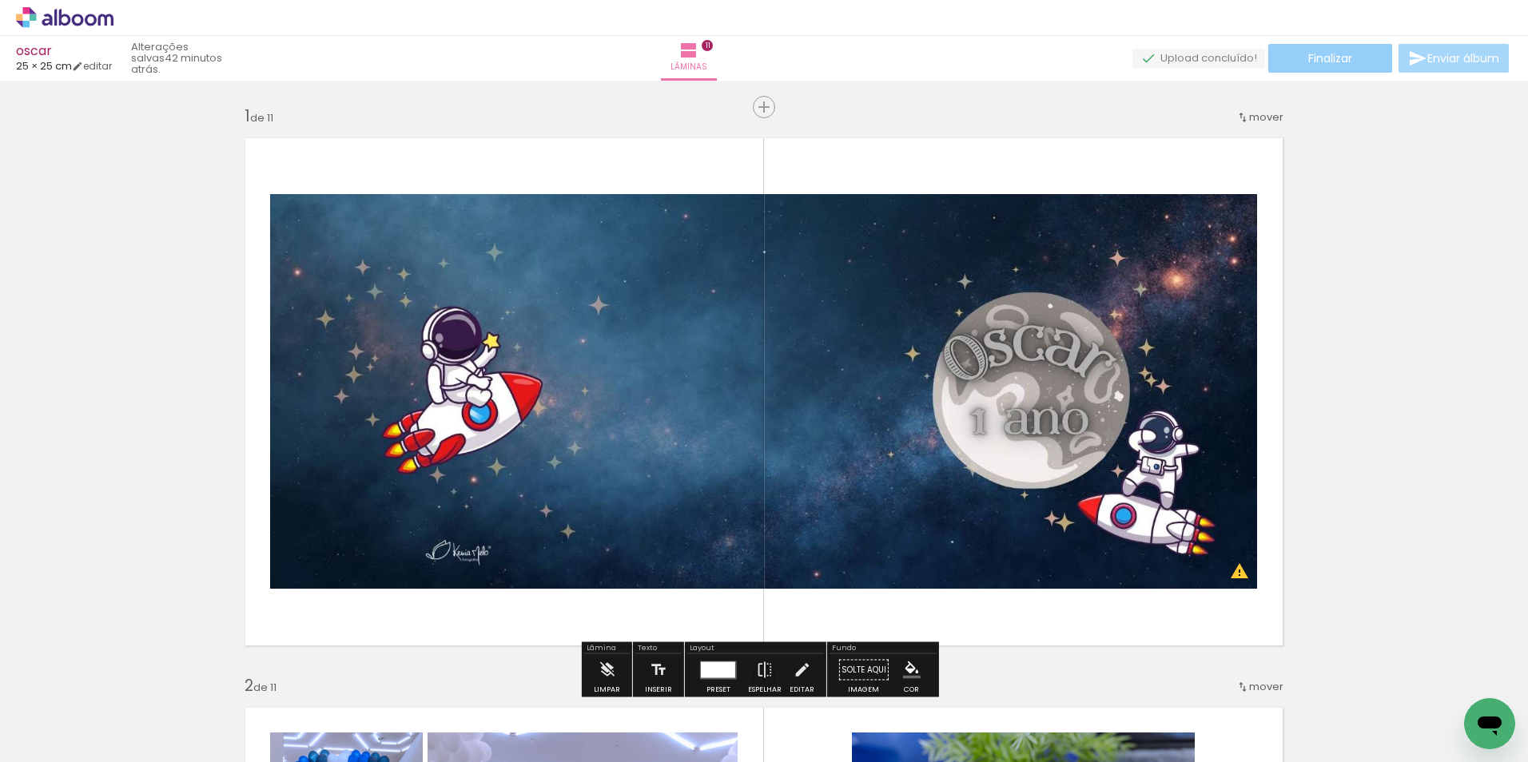
click at [1292, 62] on paper-button "Finalizar" at bounding box center [1330, 58] width 124 height 29
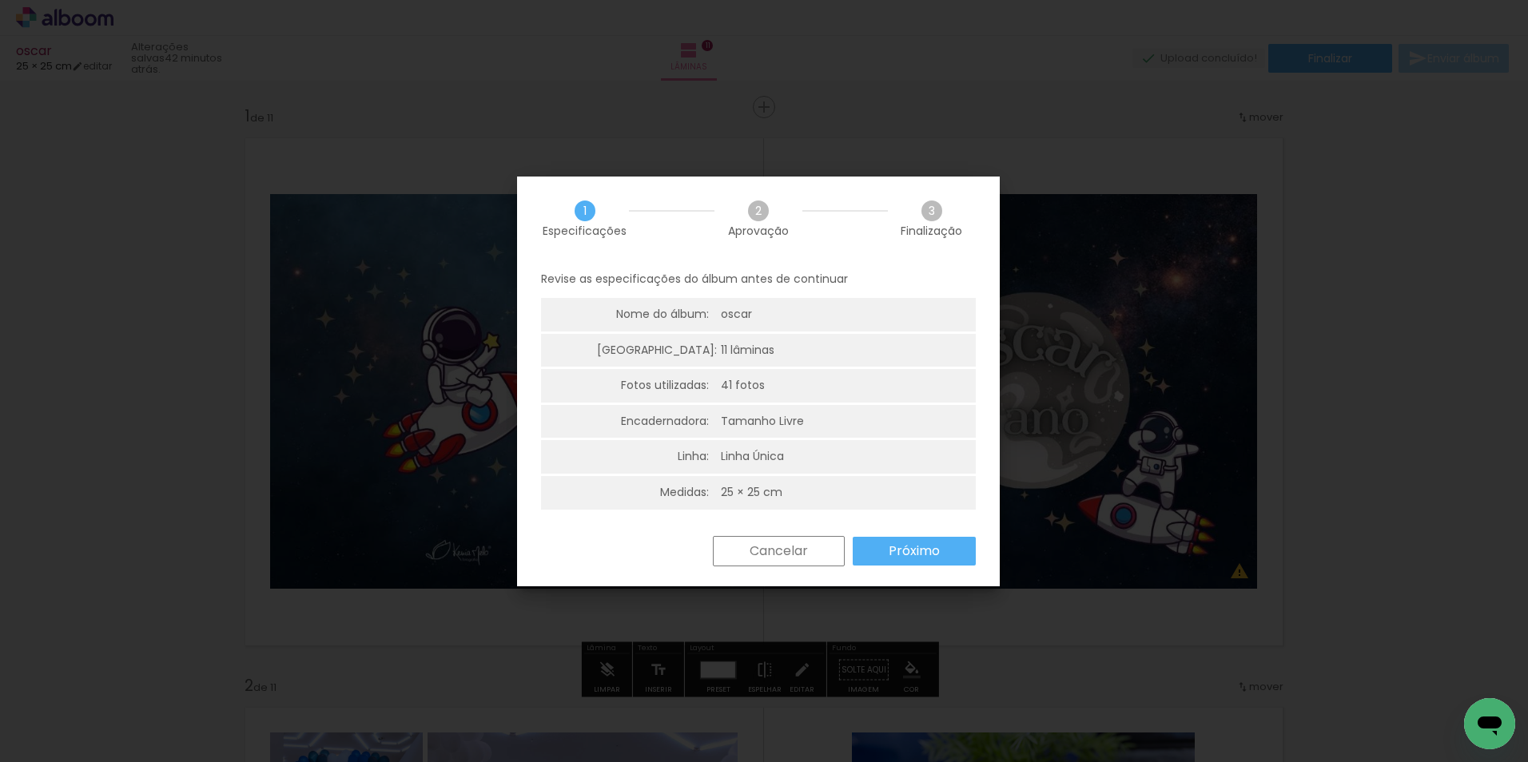
click at [878, 563] on paper-button "Próximo" at bounding box center [914, 551] width 123 height 29
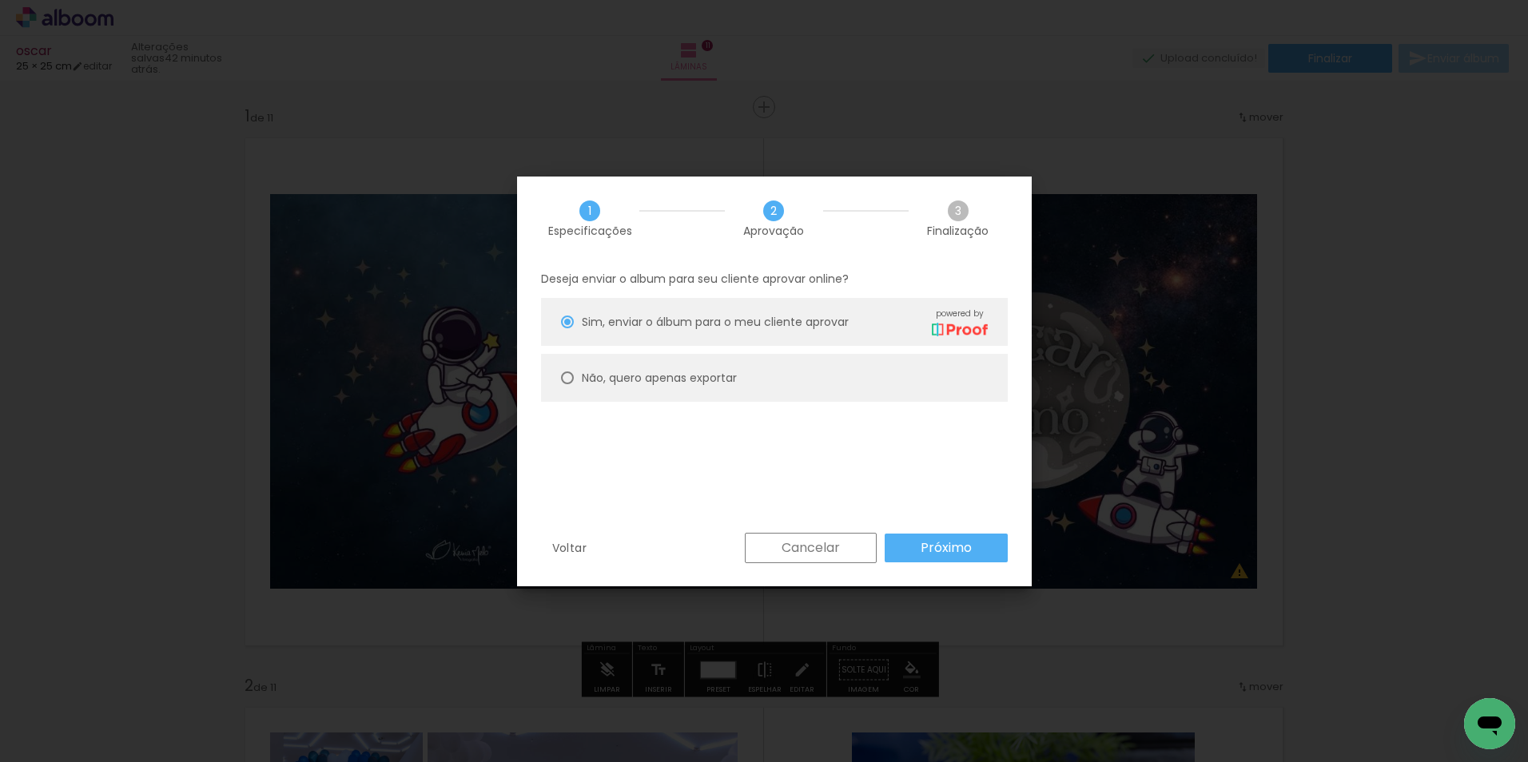
click at [899, 554] on paper-button "Próximo" at bounding box center [946, 548] width 123 height 29
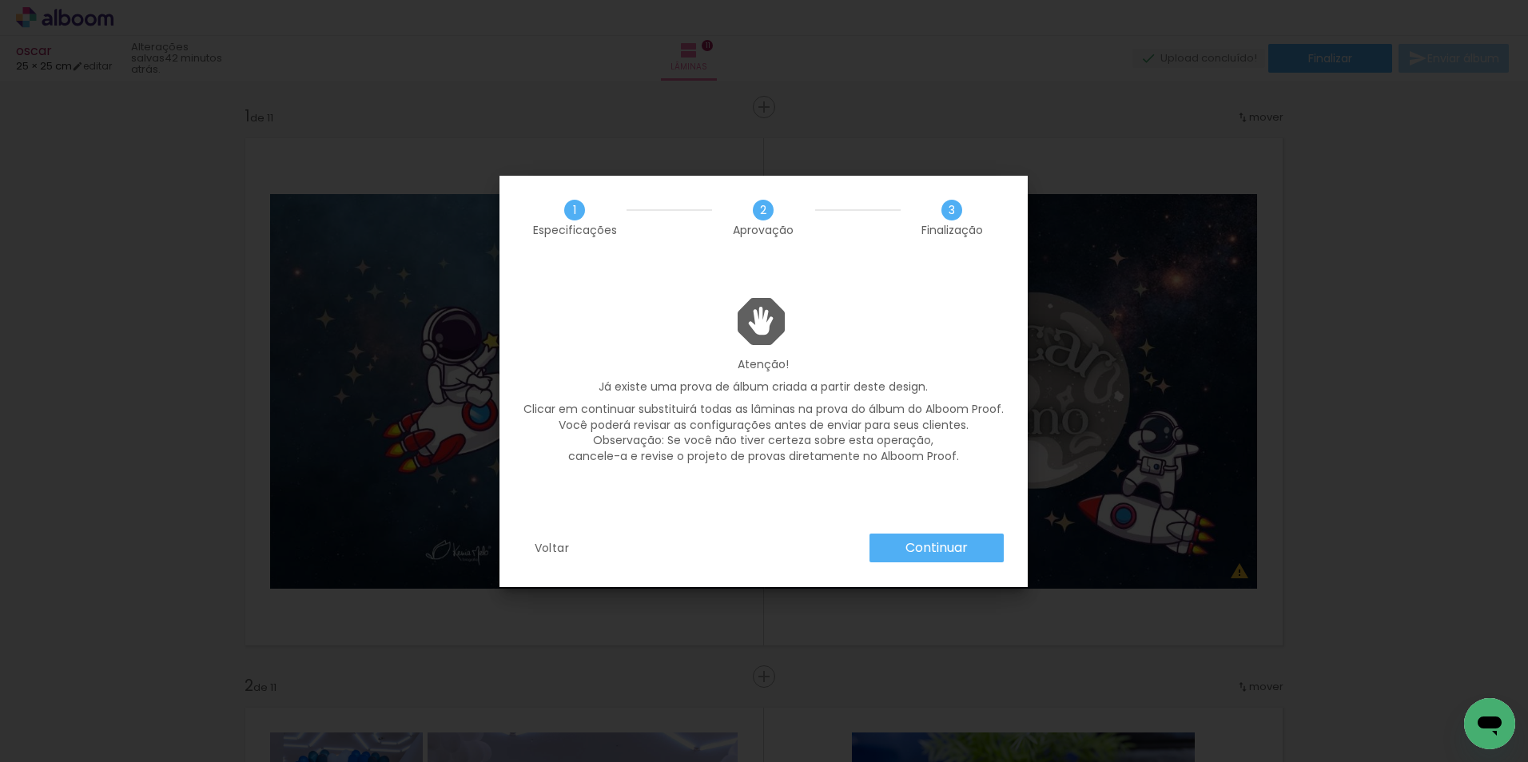
click at [899, 554] on paper-button "Continuar" at bounding box center [937, 548] width 134 height 29
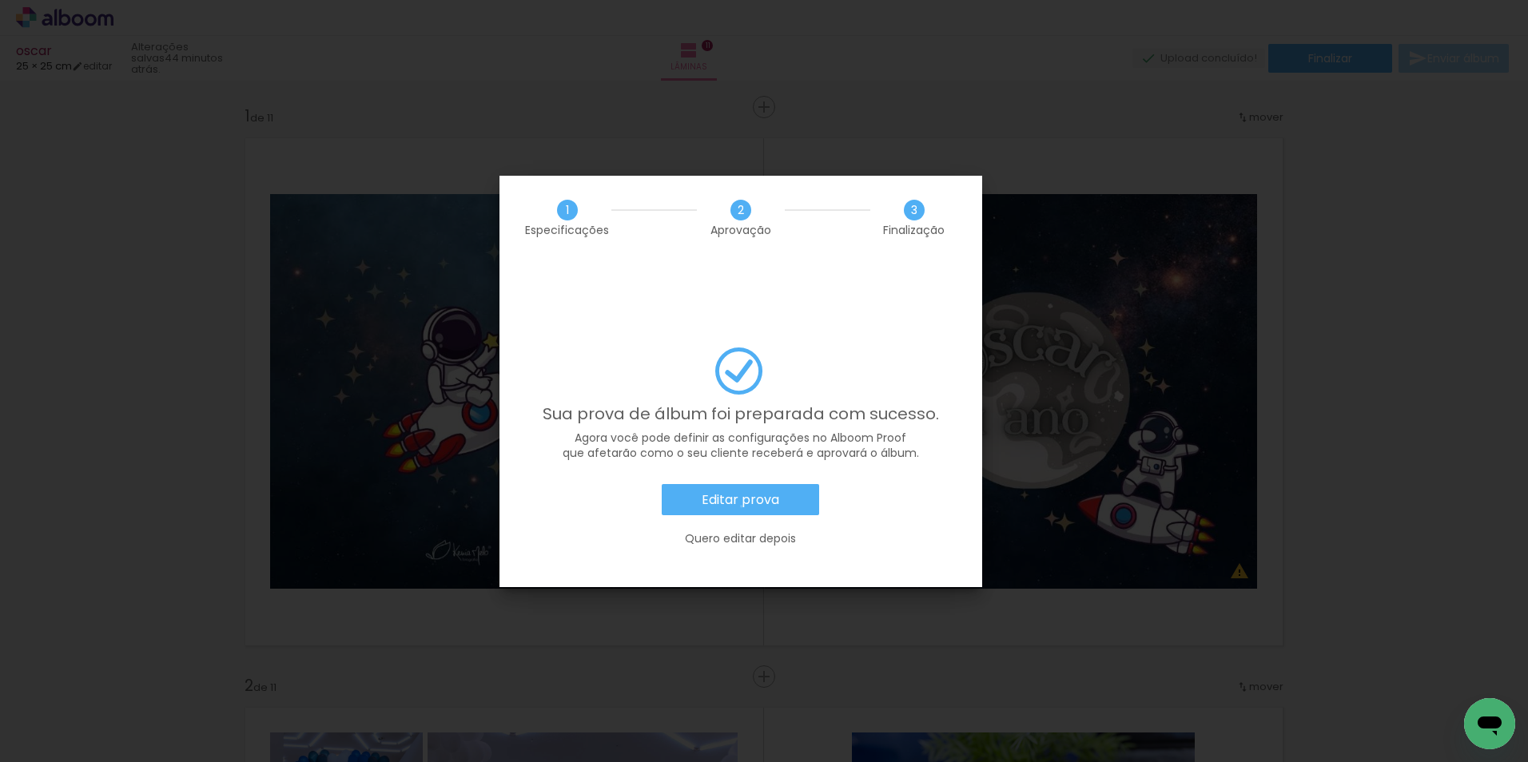
click at [0, 0] on slot "Editar prova" at bounding box center [0, 0] width 0 height 0
